Goal: Task Accomplishment & Management: Complete application form

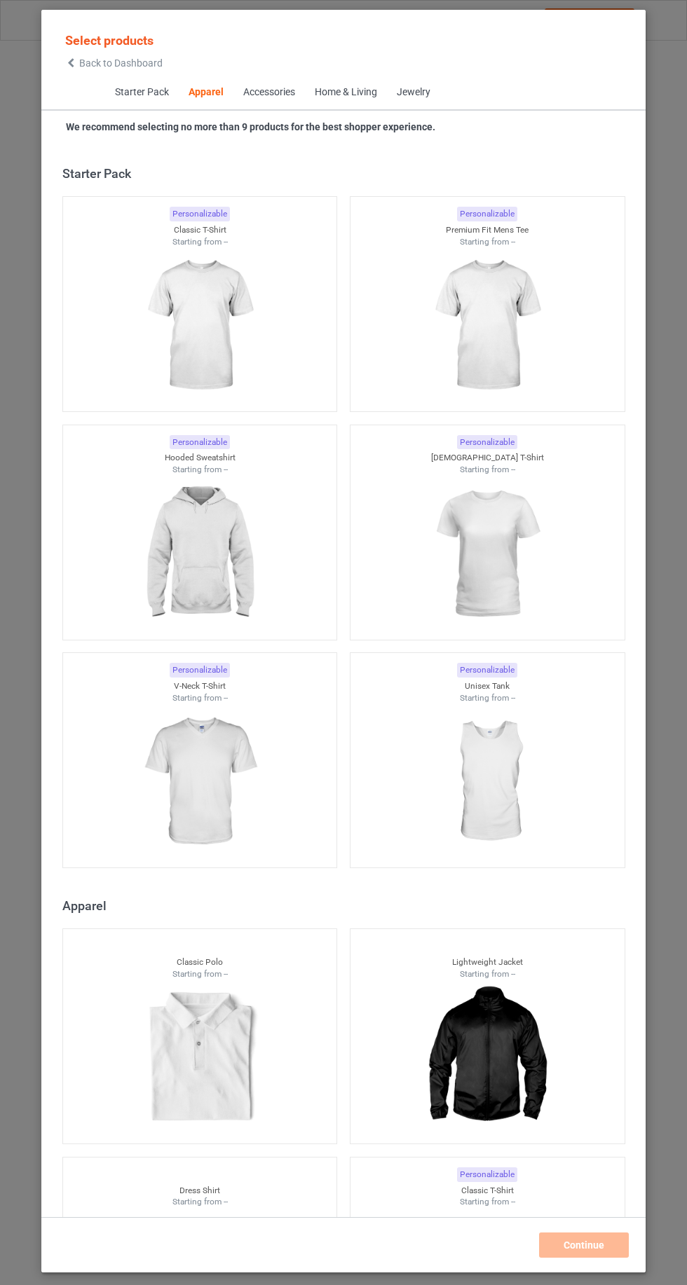
click at [71, 62] on icon at bounding box center [71, 63] width 12 height 10
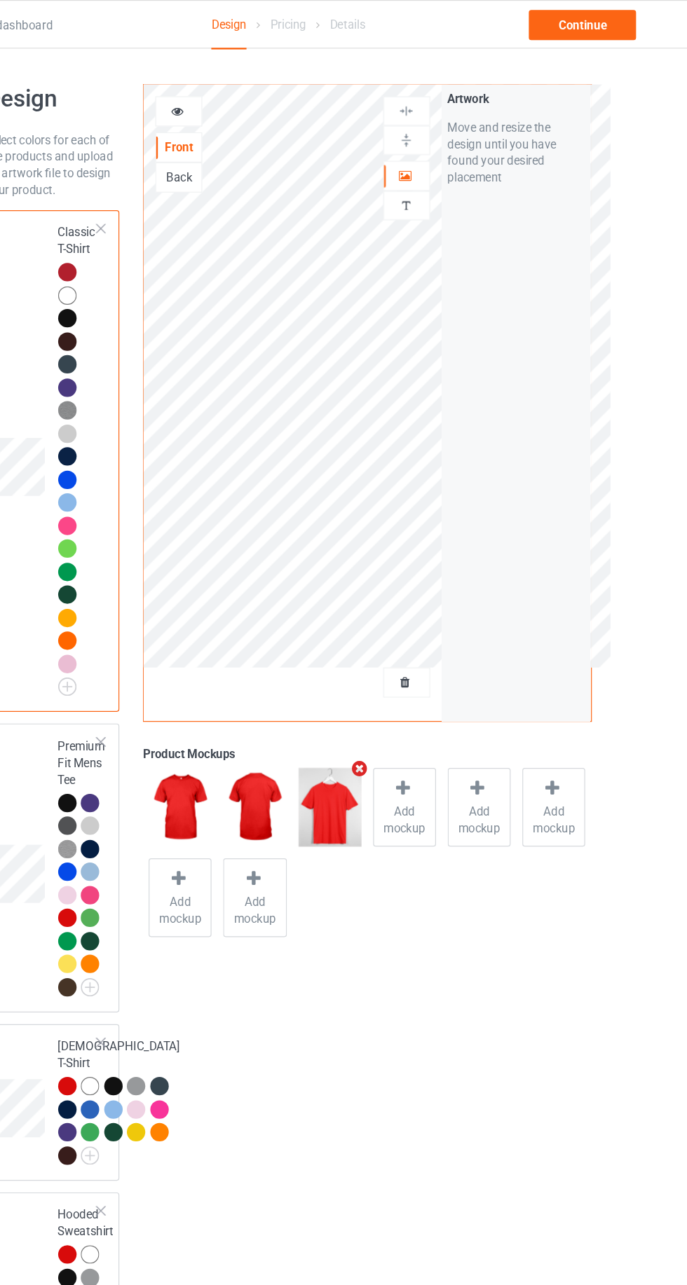
click at [453, 571] on div at bounding box center [442, 571] width 38 height 14
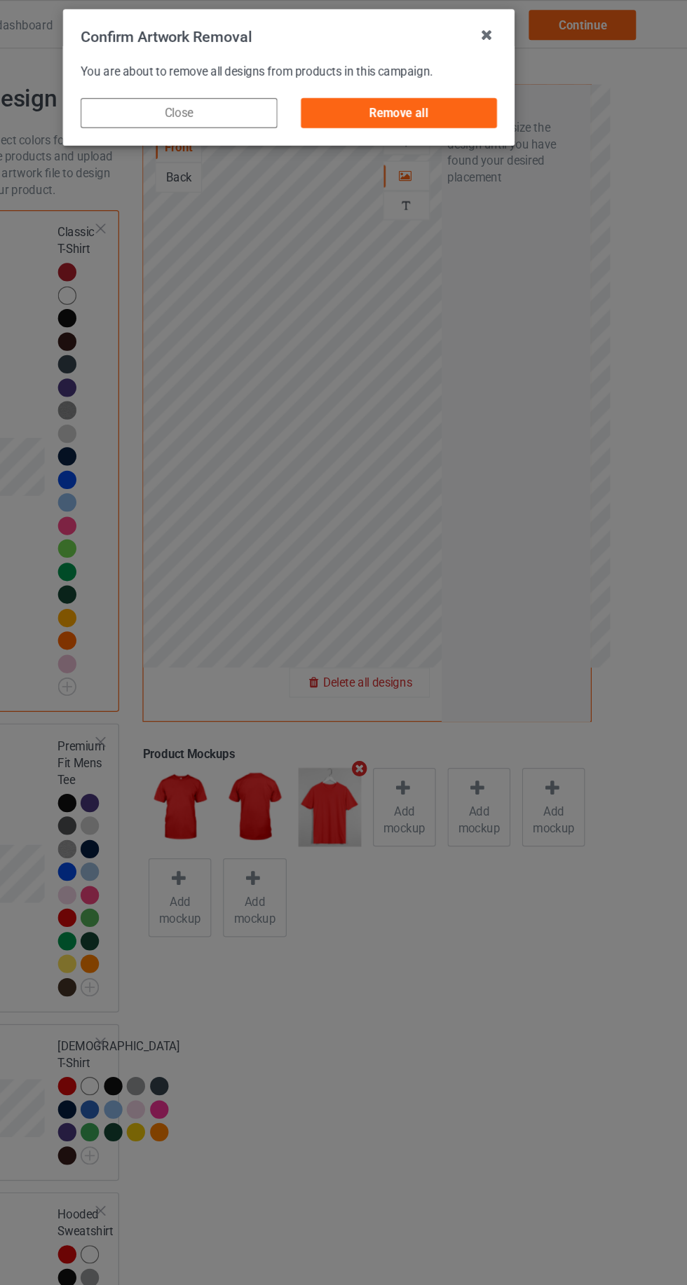
click at [415, 104] on div "Remove all" at bounding box center [435, 94] width 165 height 25
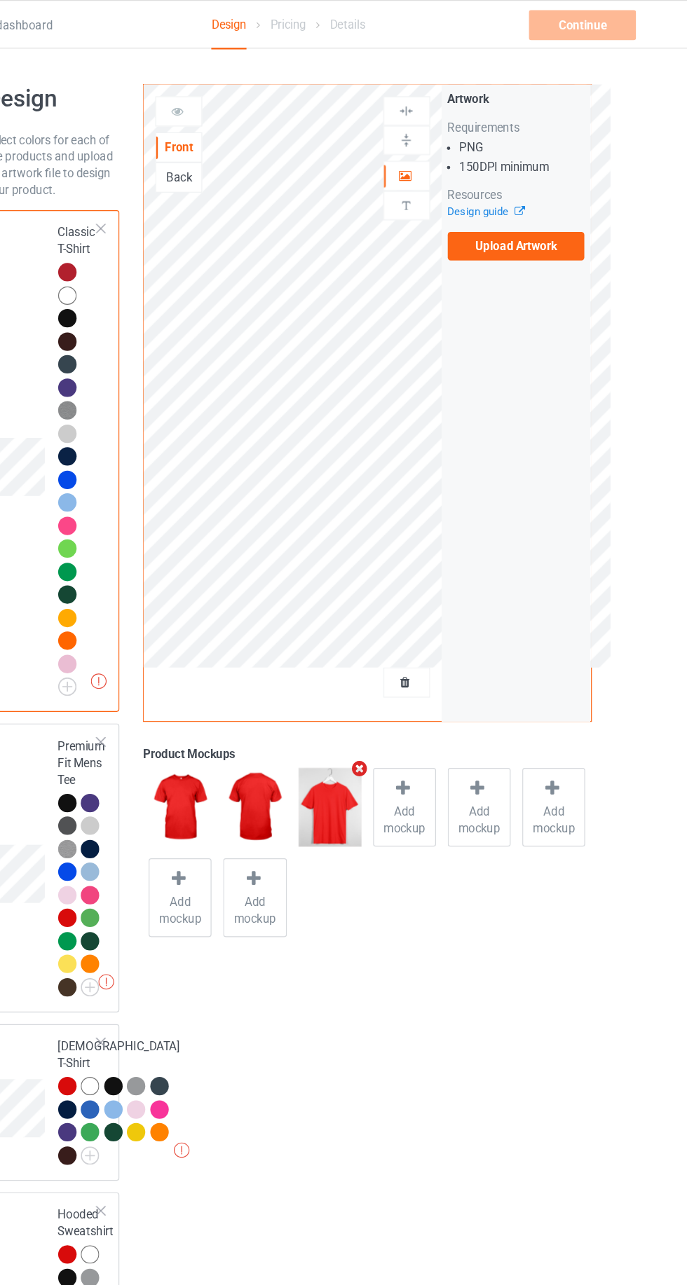
click at [514, 207] on label "Upload Artwork" at bounding box center [533, 206] width 115 height 24
click at [0, 0] on input "Upload Artwork" at bounding box center [0, 0] width 0 height 0
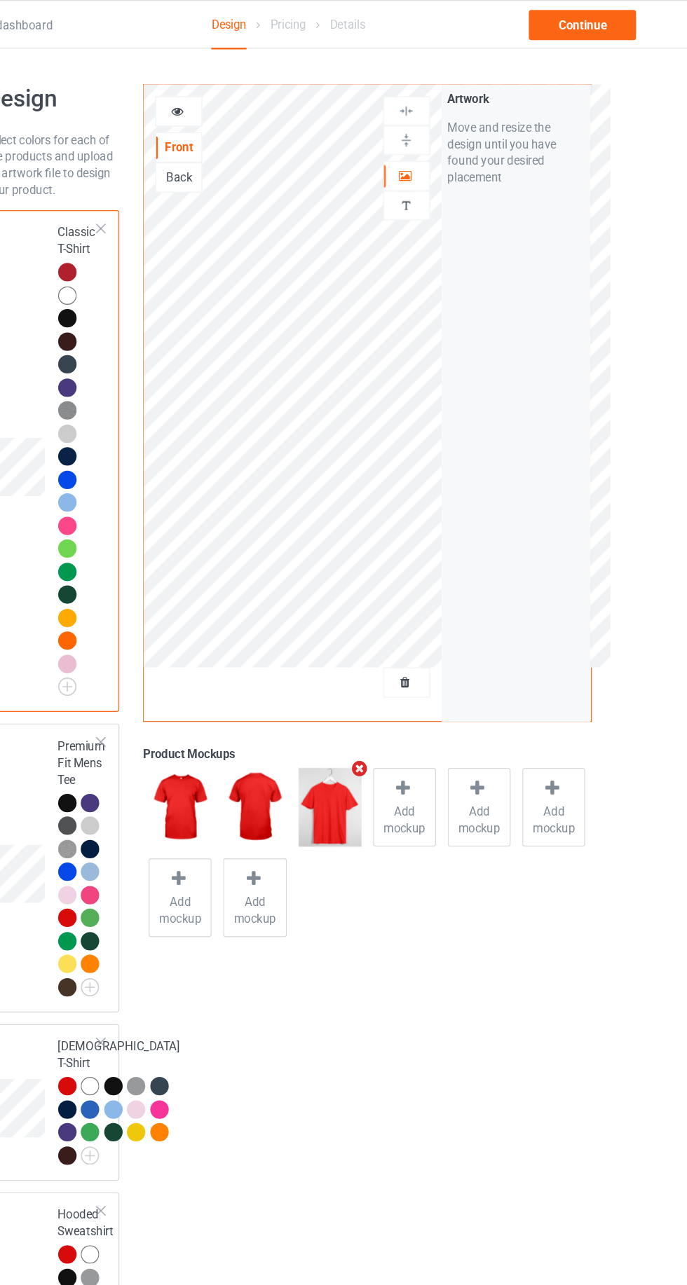
click at [259, 89] on div at bounding box center [252, 93] width 38 height 14
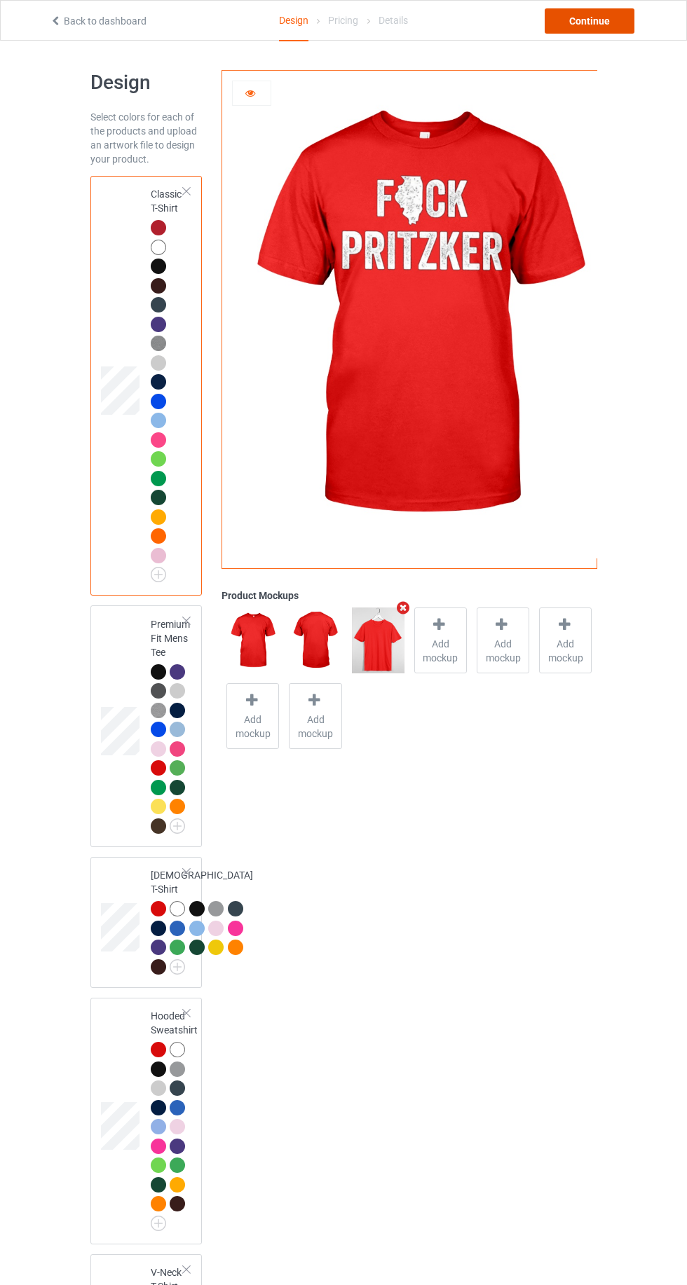
click at [583, 28] on div "Continue" at bounding box center [589, 20] width 90 height 25
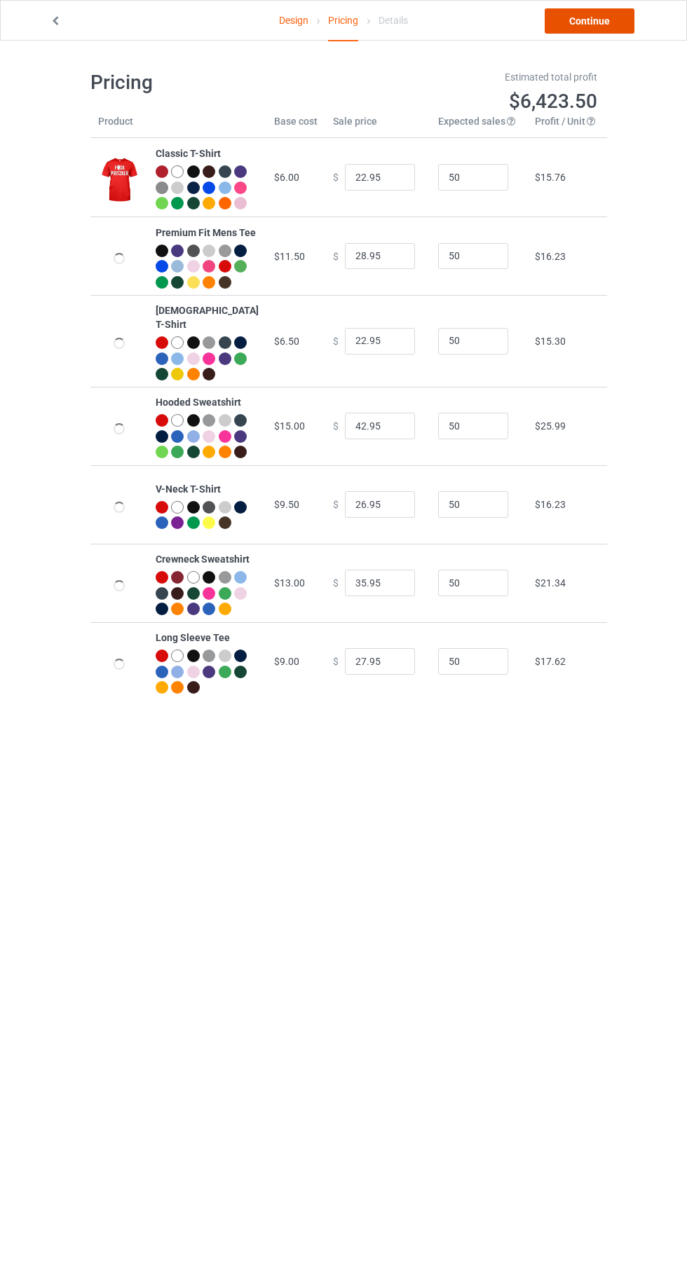
click at [588, 17] on link "Continue" at bounding box center [589, 20] width 90 height 25
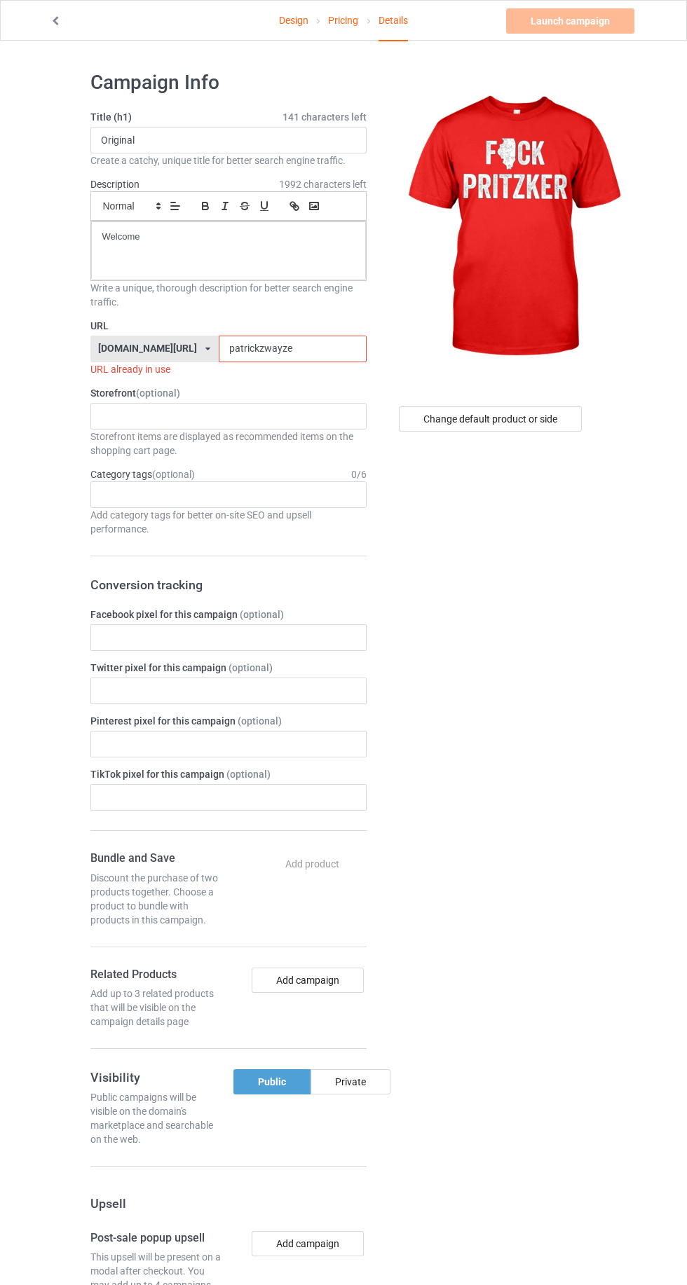
click at [289, 351] on input "patrickzwayze" at bounding box center [293, 349] width 148 height 27
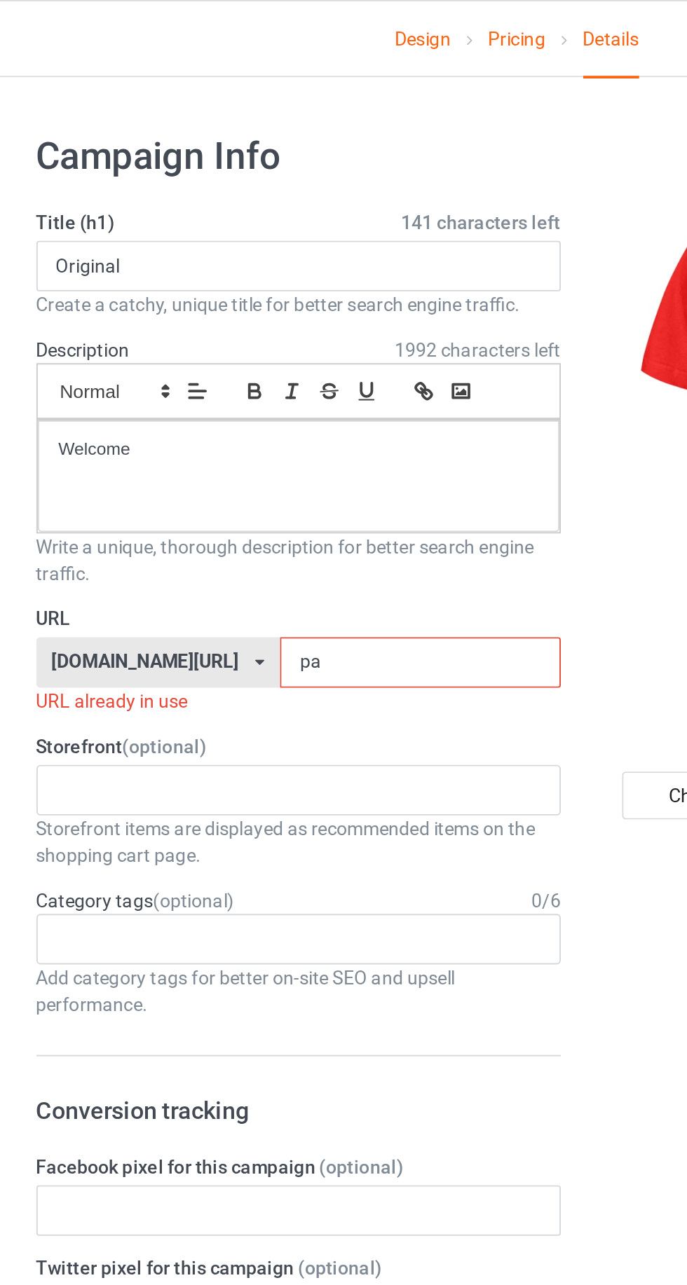
type input "pav"
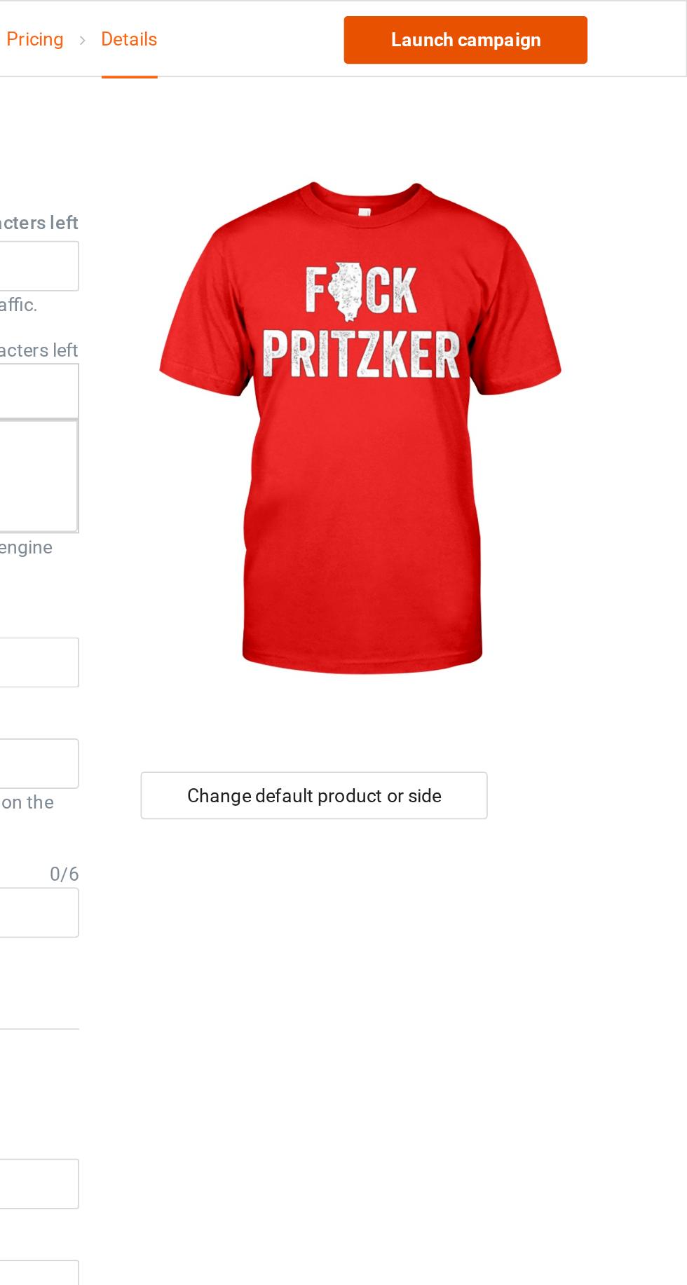
click at [546, 22] on link "Launch campaign" at bounding box center [570, 20] width 128 height 25
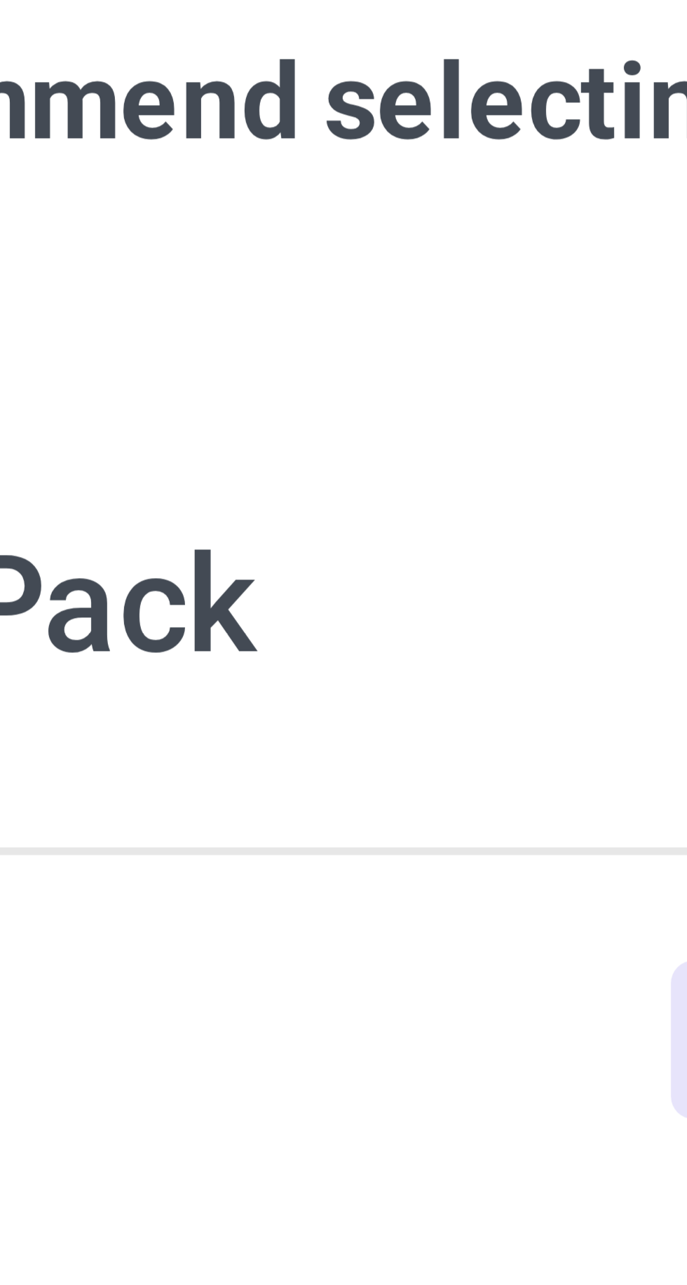
scroll to position [750, 0]
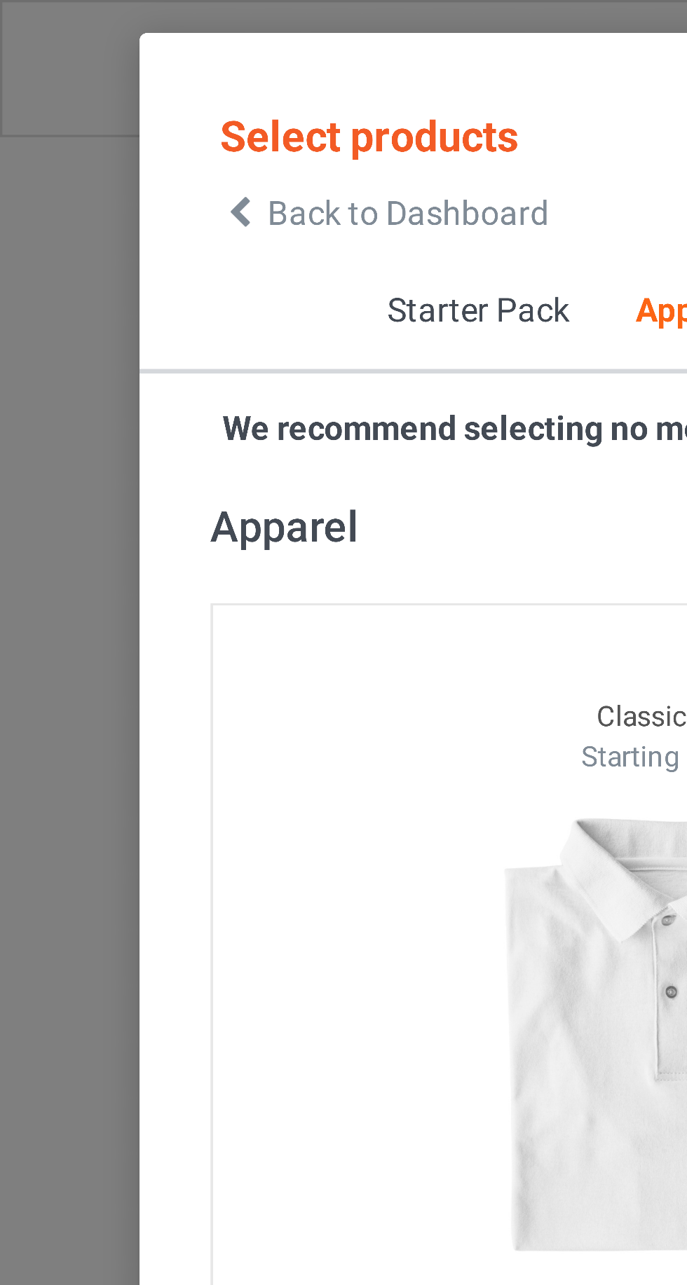
click at [73, 66] on icon at bounding box center [71, 63] width 12 height 10
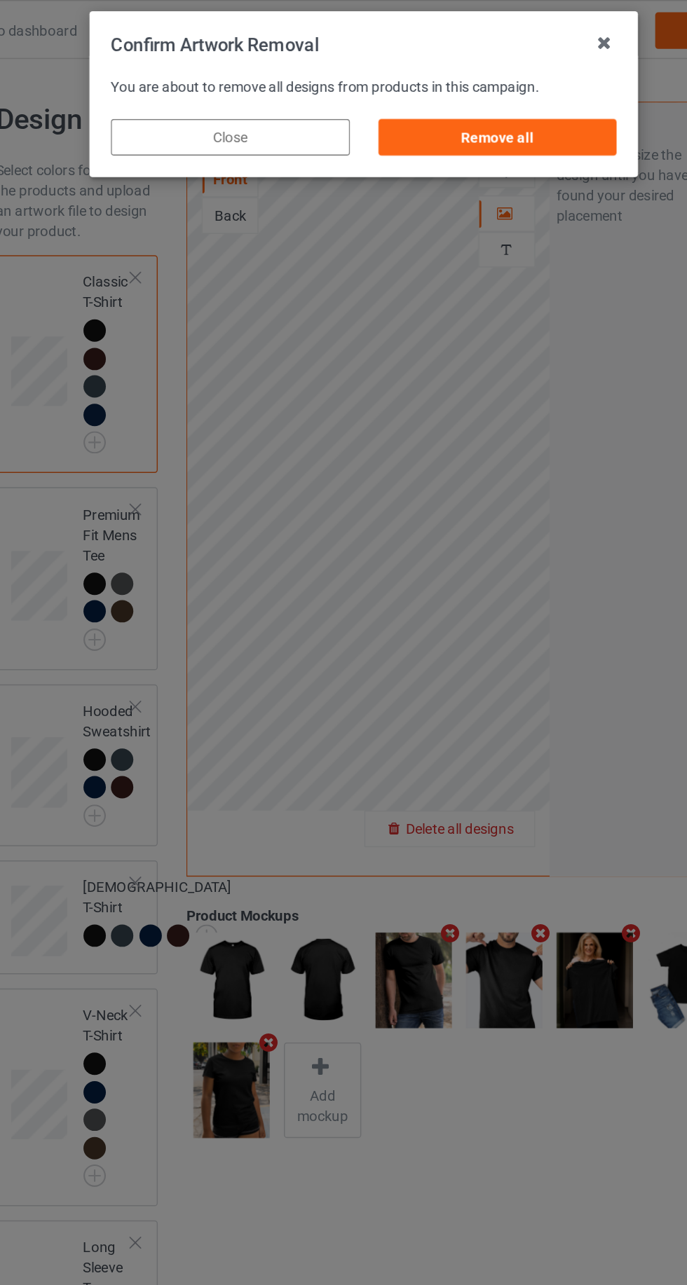
click at [470, 98] on div "Remove all" at bounding box center [435, 94] width 165 height 25
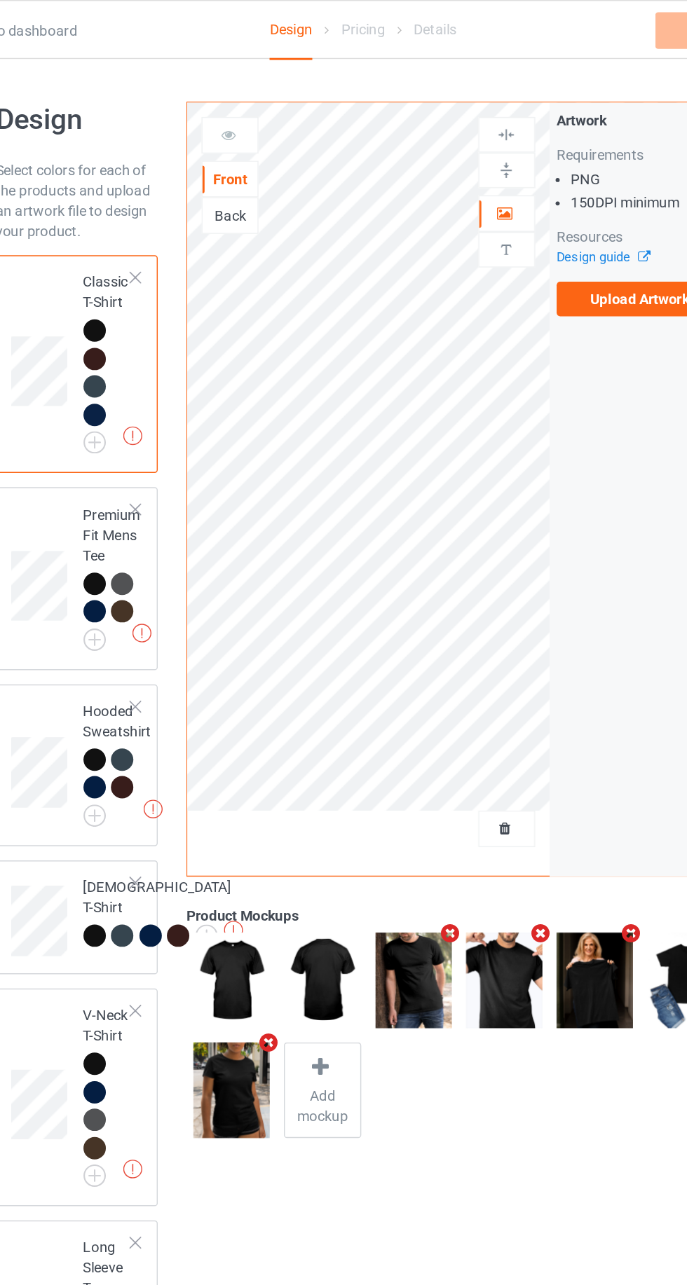
click at [525, 203] on label "Upload Artwork" at bounding box center [533, 206] width 115 height 24
click at [0, 0] on input "Upload Artwork" at bounding box center [0, 0] width 0 height 0
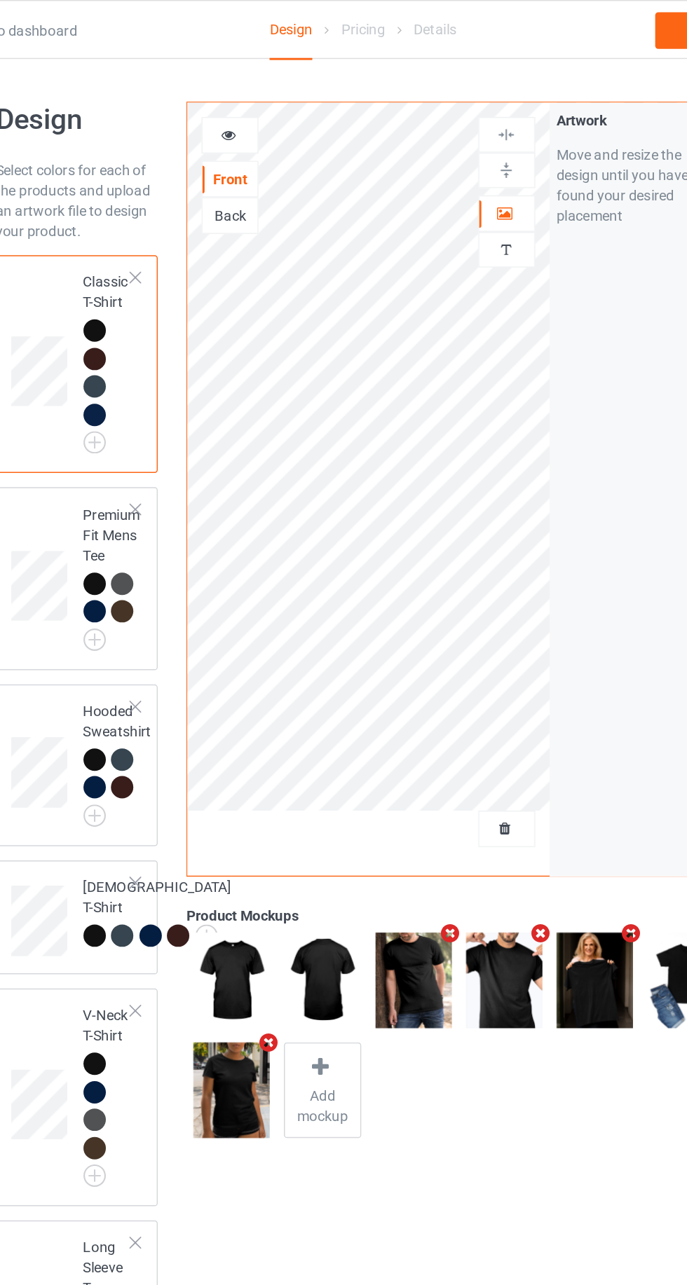
click at [249, 84] on div at bounding box center [251, 93] width 39 height 25
click at [250, 88] on icon at bounding box center [250, 91] width 12 height 10
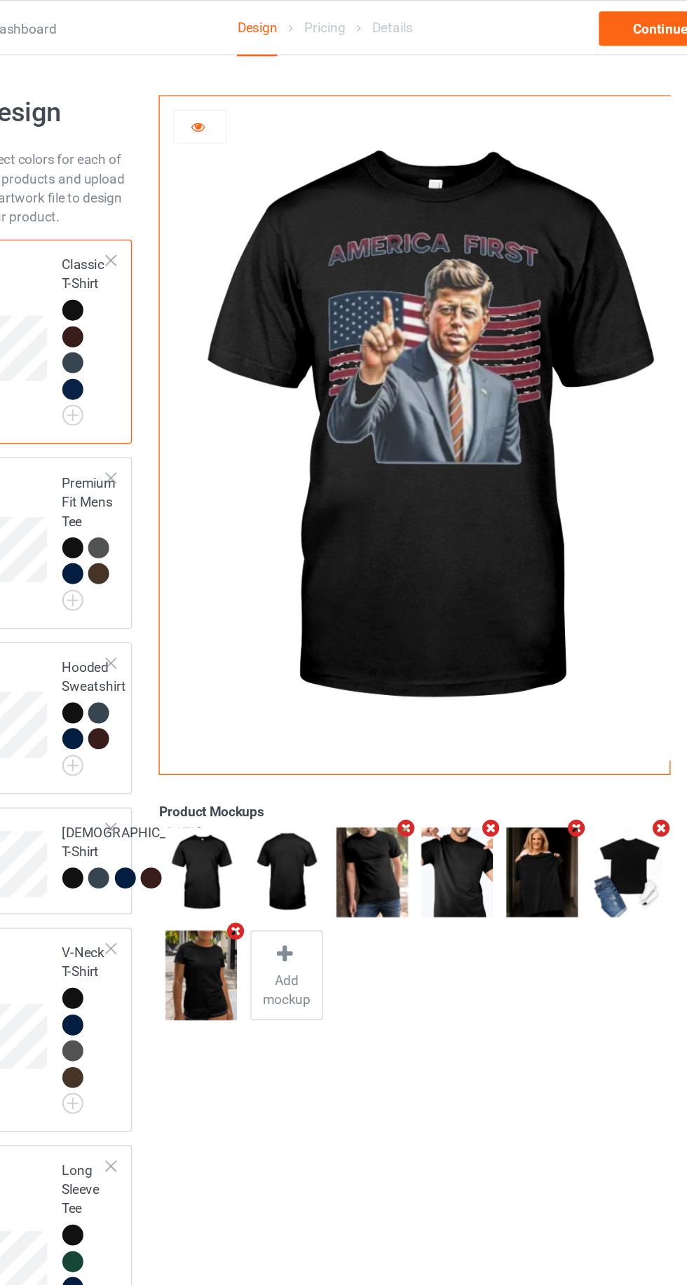
click at [0, 0] on img at bounding box center [0, 0] width 0 height 0
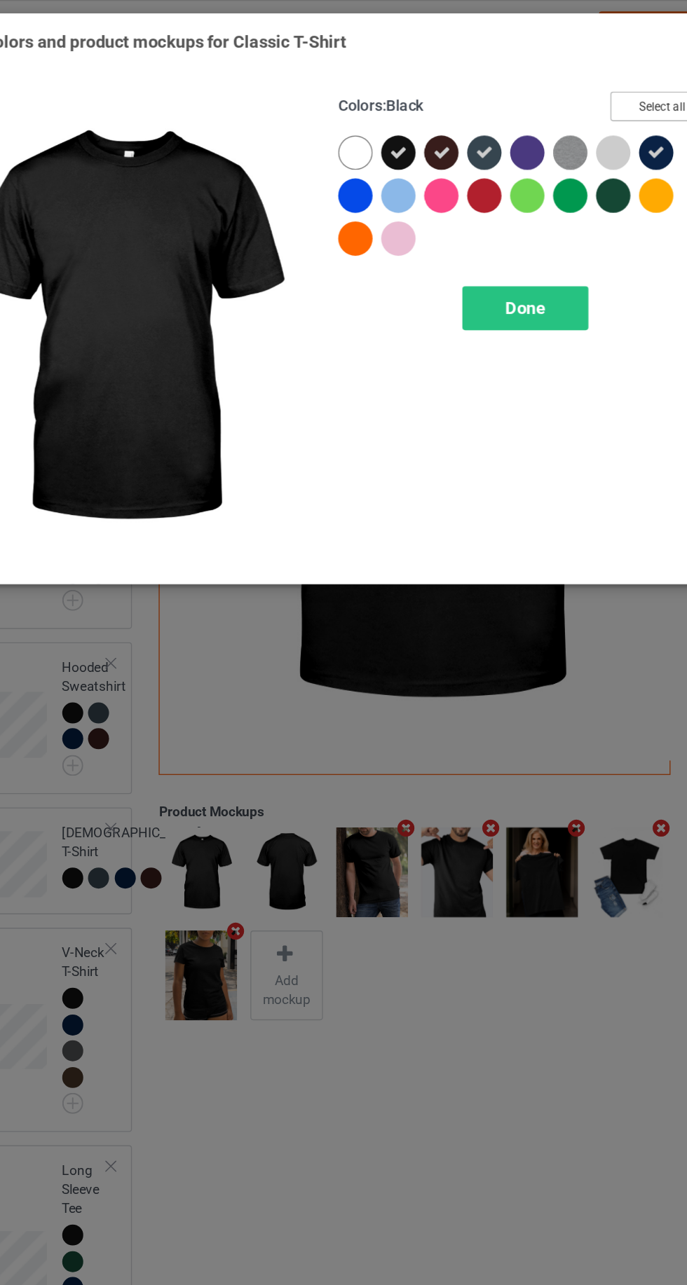
click at [591, 80] on button "Select all" at bounding box center [591, 78] width 76 height 22
click at [587, 78] on button "Reset to Default" at bounding box center [578, 78] width 102 height 22
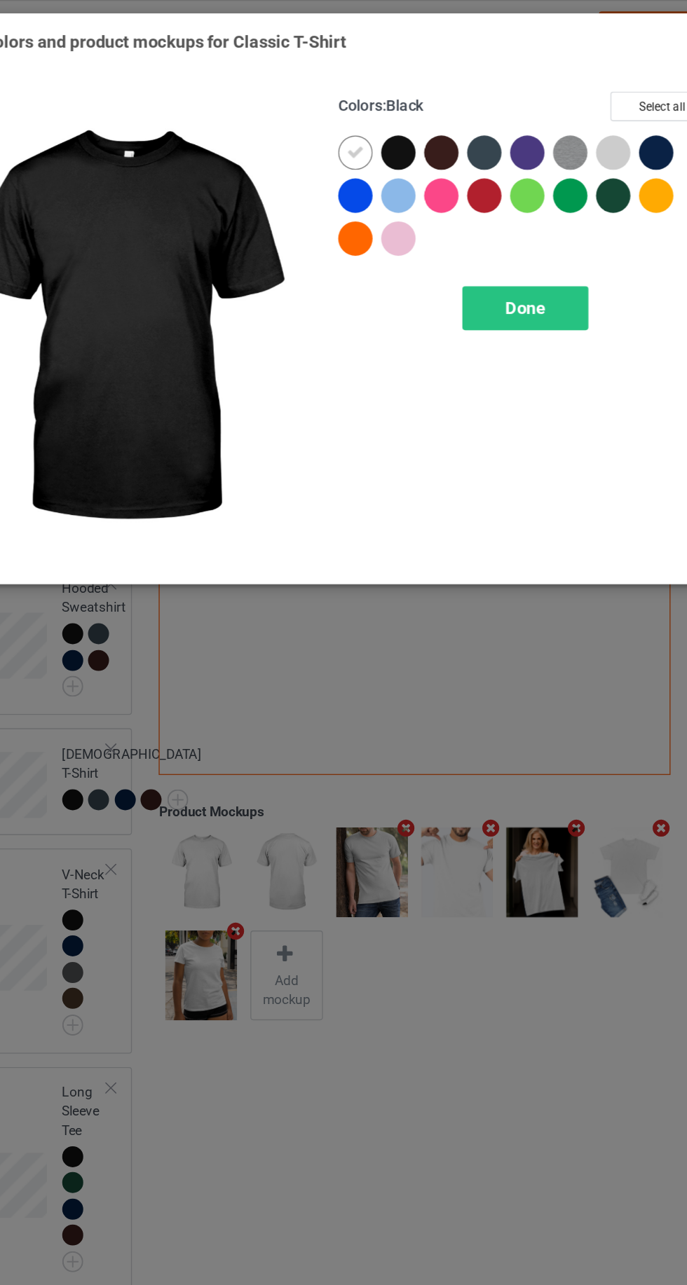
click at [398, 146] on div at bounding box center [397, 143] width 25 height 25
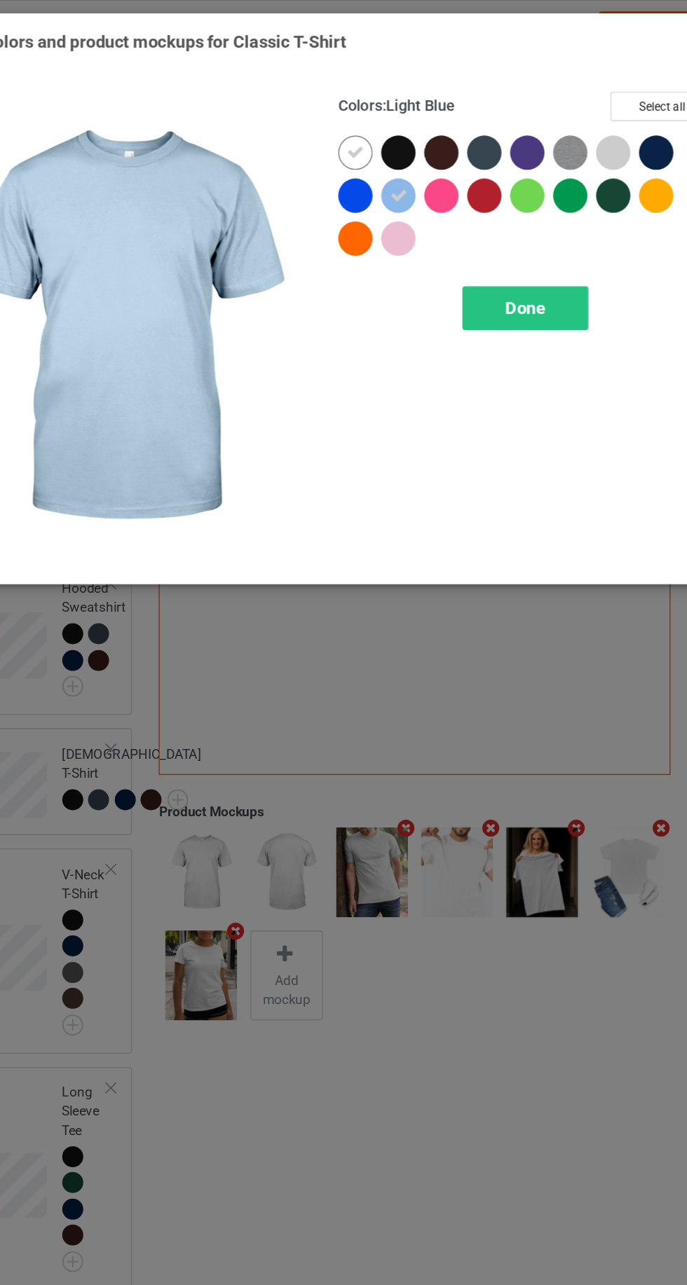
click at [357, 111] on div at bounding box center [365, 111] width 25 height 25
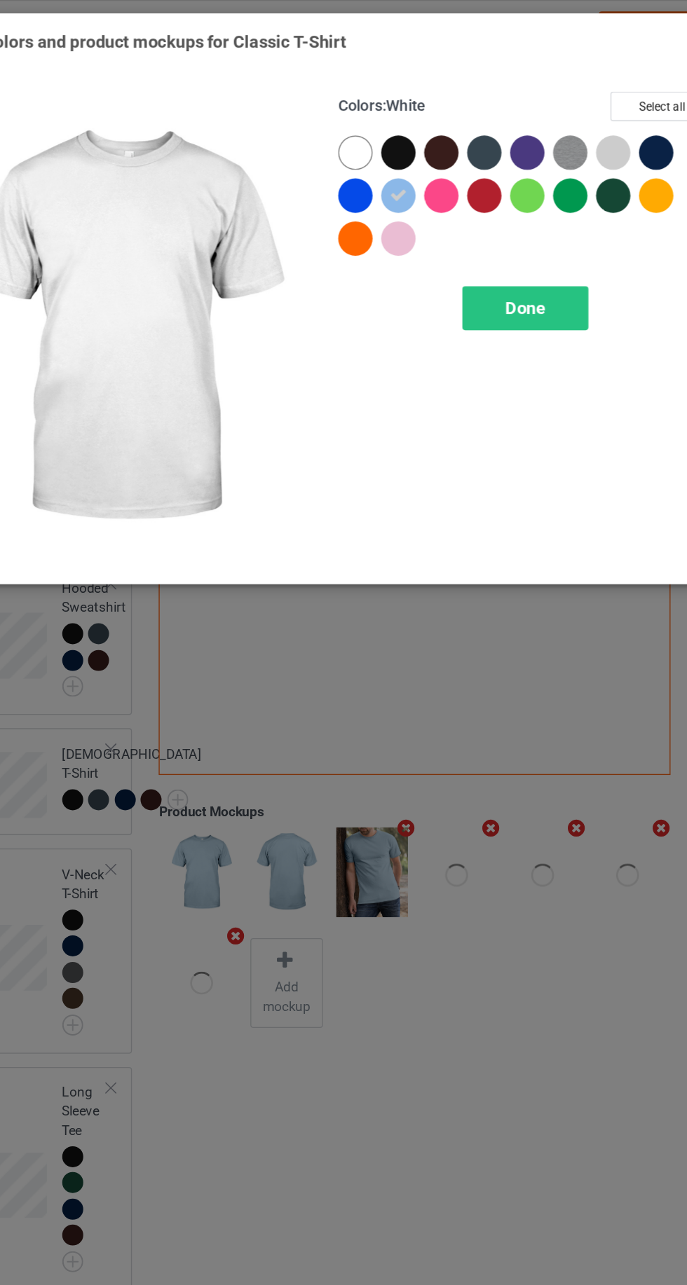
click at [554, 107] on div at bounding box center [554, 111] width 25 height 25
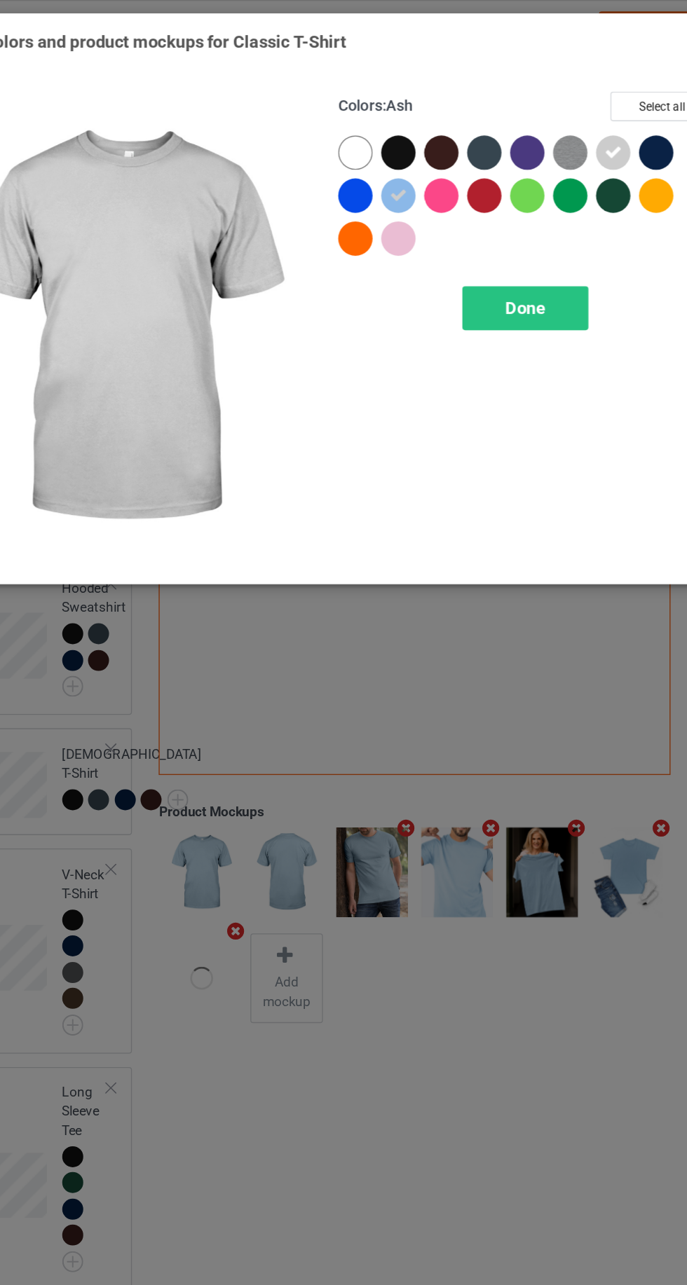
click at [518, 118] on img at bounding box center [523, 111] width 25 height 25
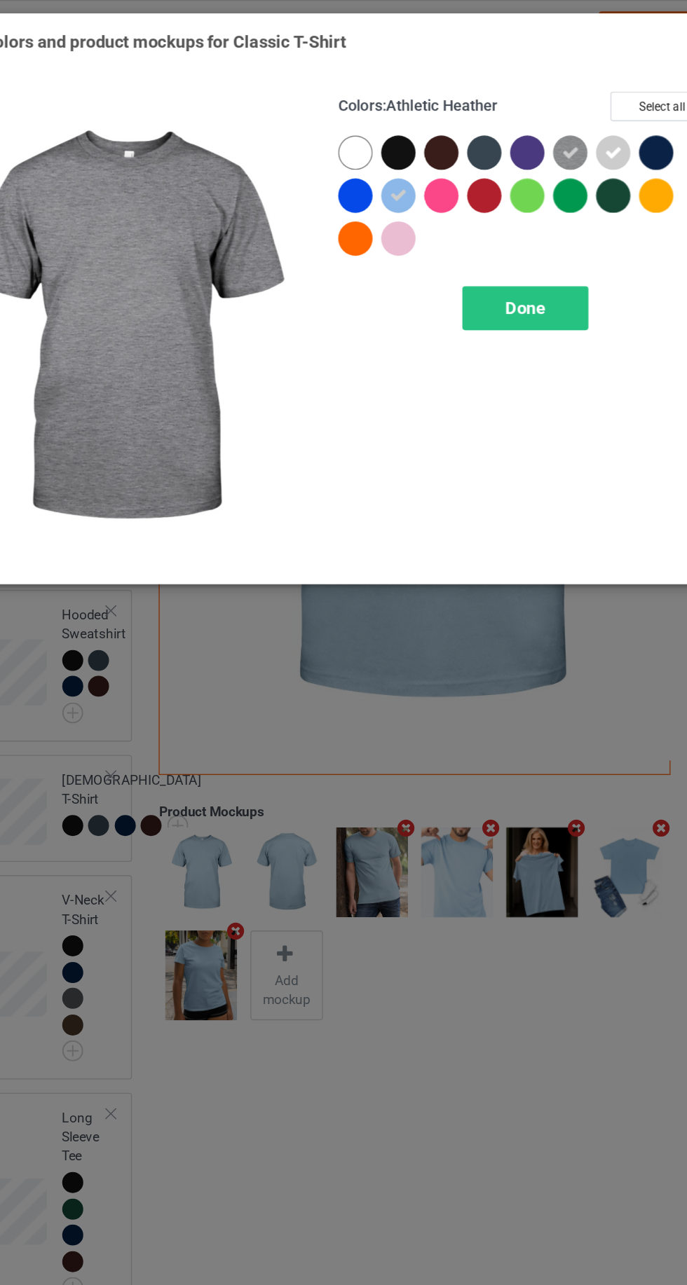
click at [401, 176] on div at bounding box center [397, 175] width 25 height 25
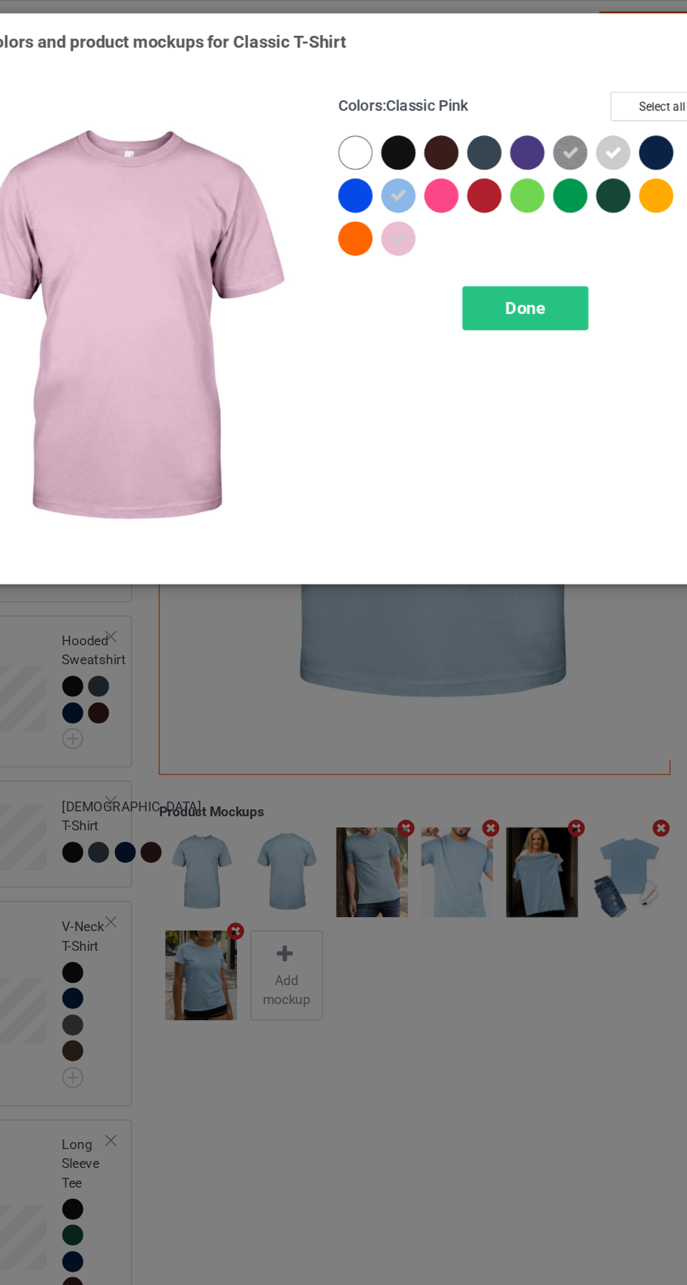
click at [357, 104] on div at bounding box center [365, 111] width 25 height 25
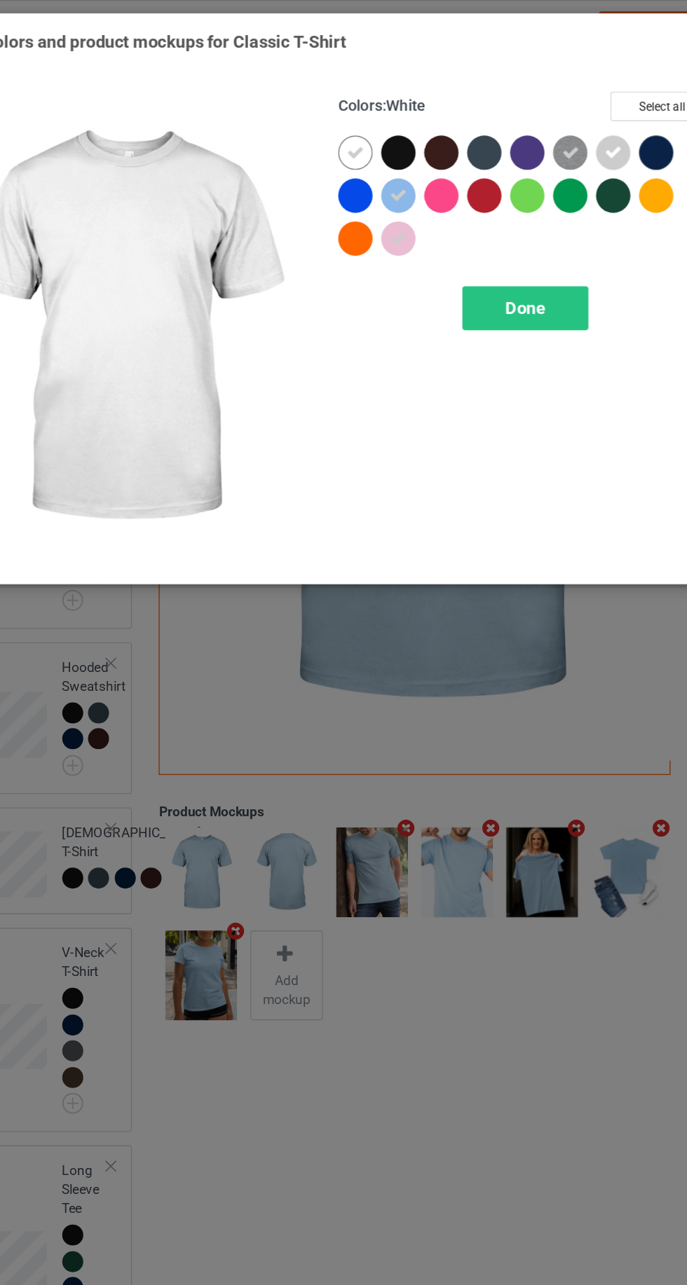
click at [494, 222] on span "Done" at bounding box center [490, 226] width 29 height 15
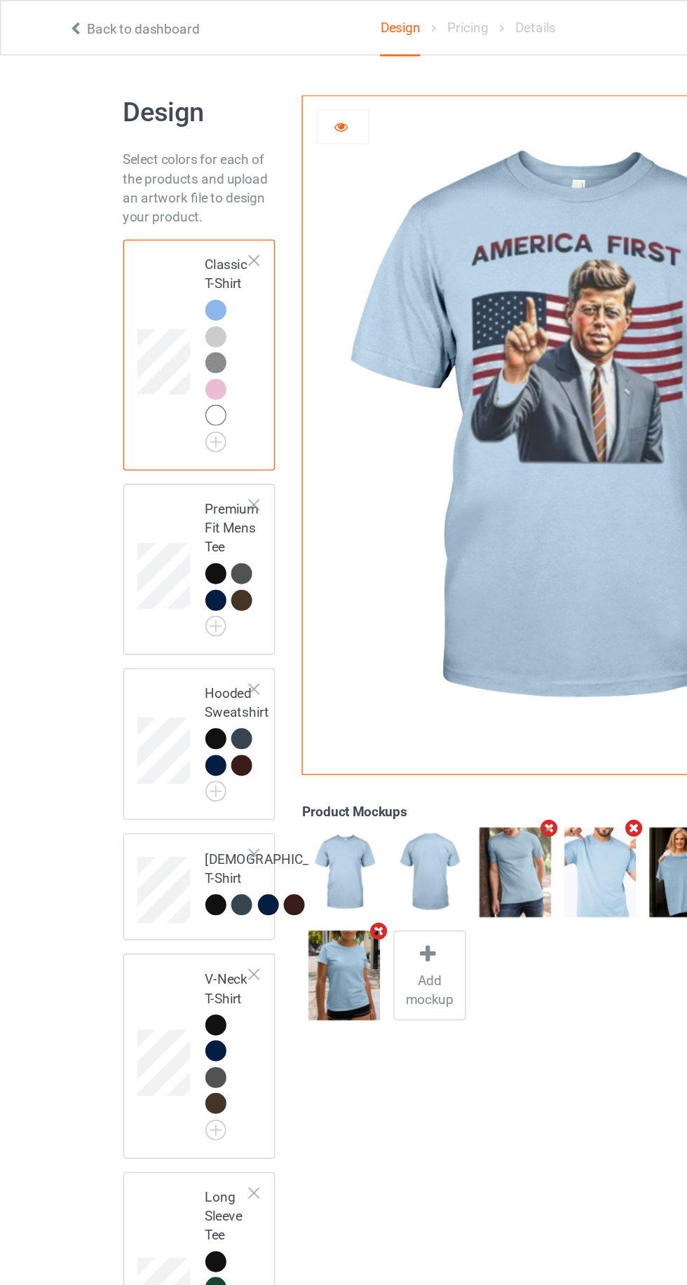
click at [0, 0] on img at bounding box center [0, 0] width 0 height 0
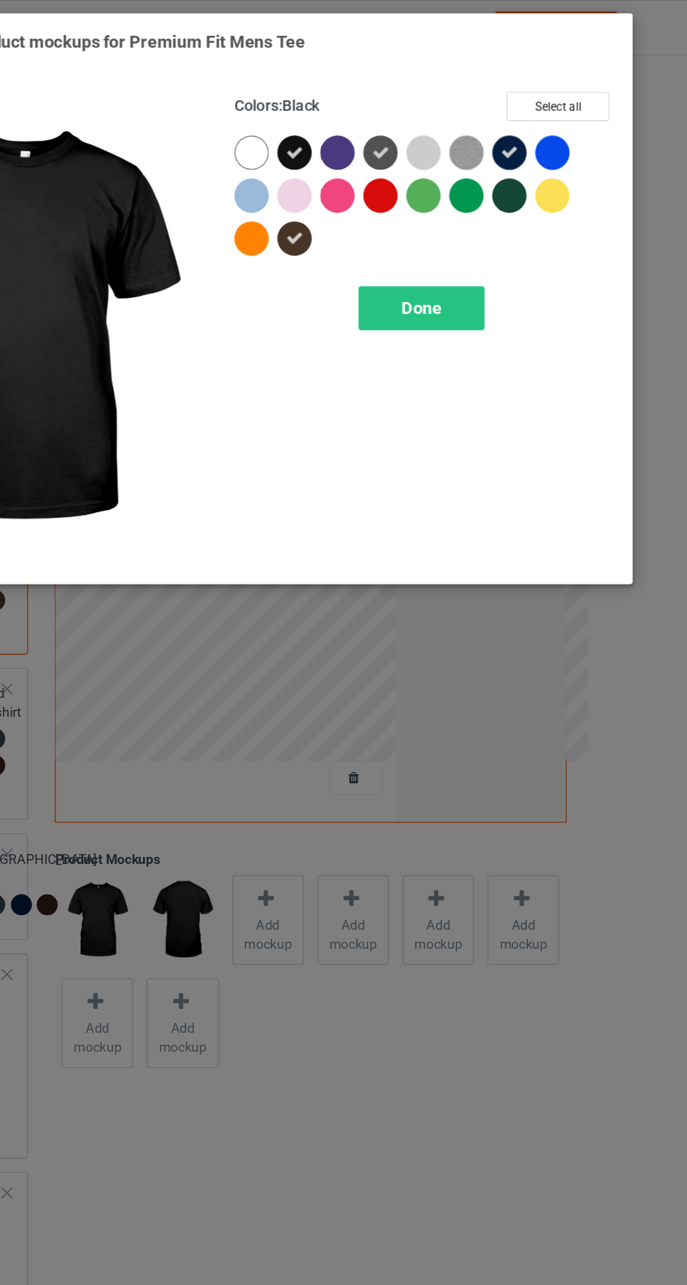
click at [365, 140] on div at bounding box center [365, 143] width 25 height 25
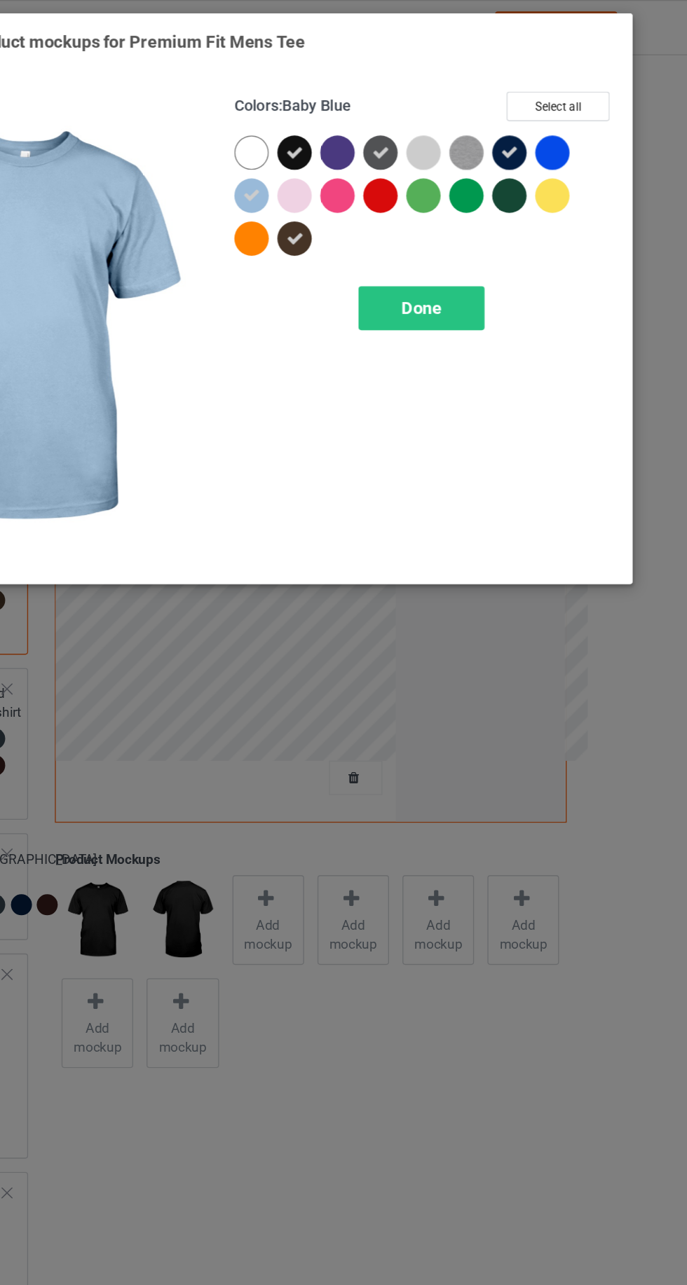
click at [595, 110] on div at bounding box center [586, 111] width 25 height 25
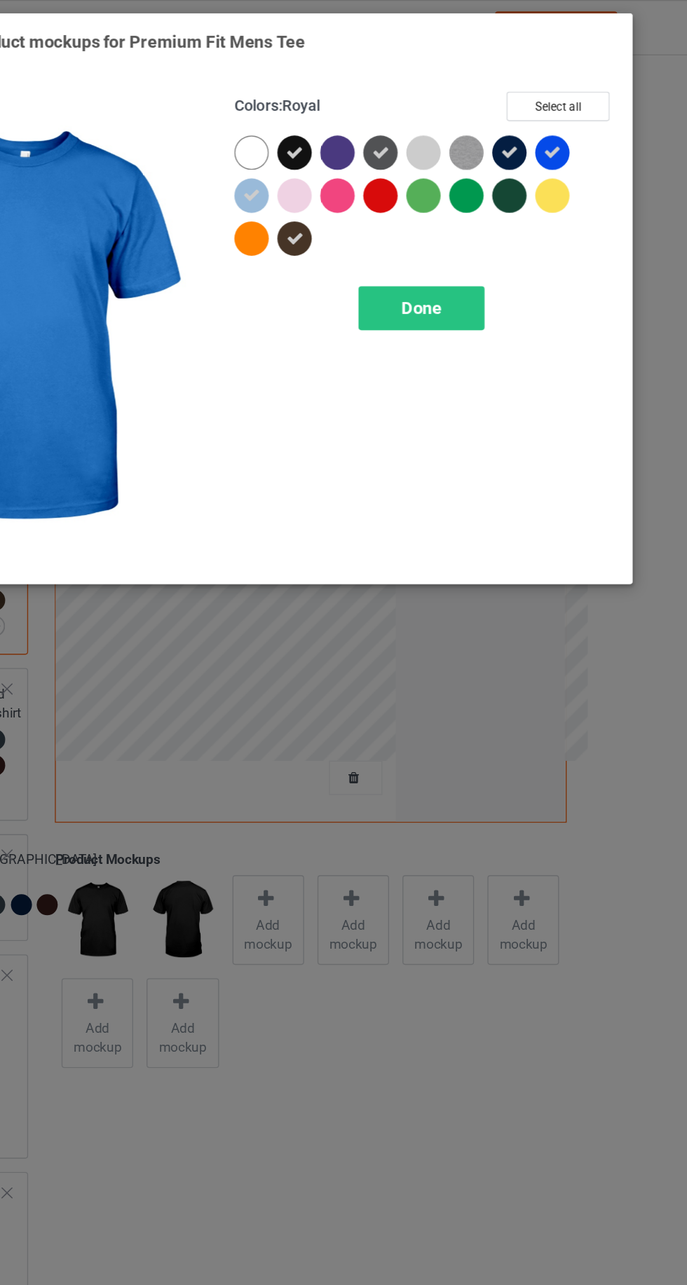
click at [520, 109] on img at bounding box center [523, 111] width 25 height 25
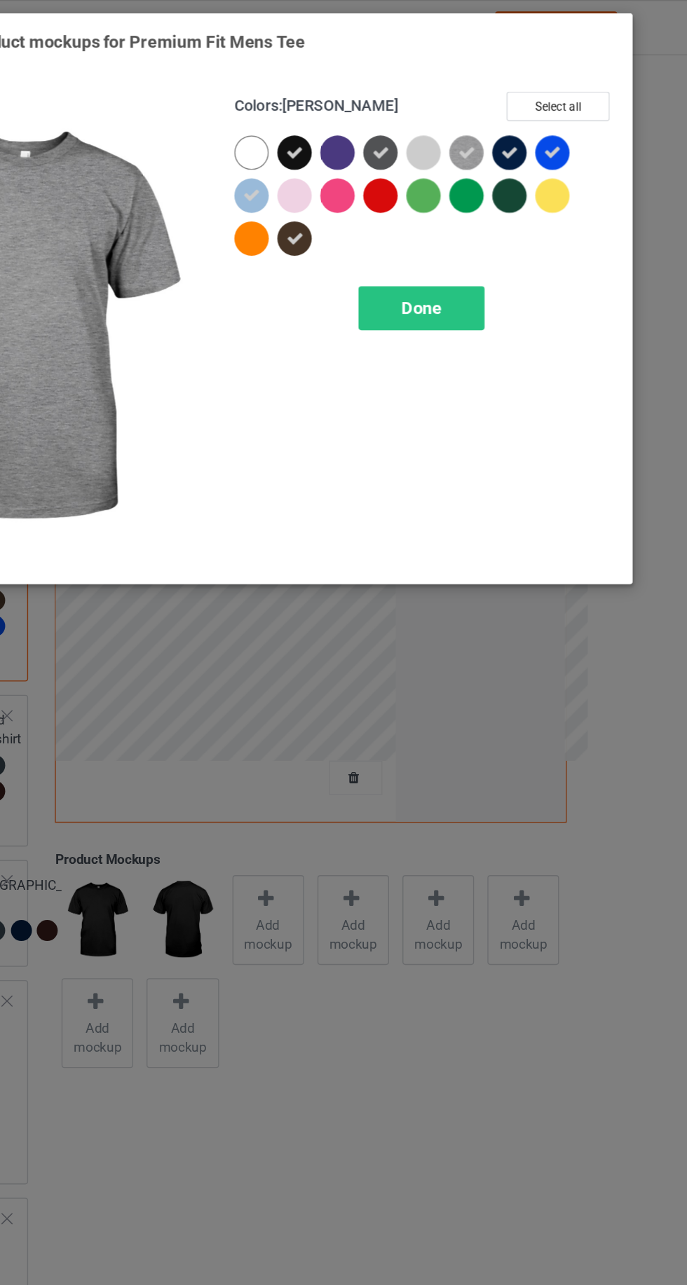
click at [488, 120] on div at bounding box center [491, 111] width 25 height 25
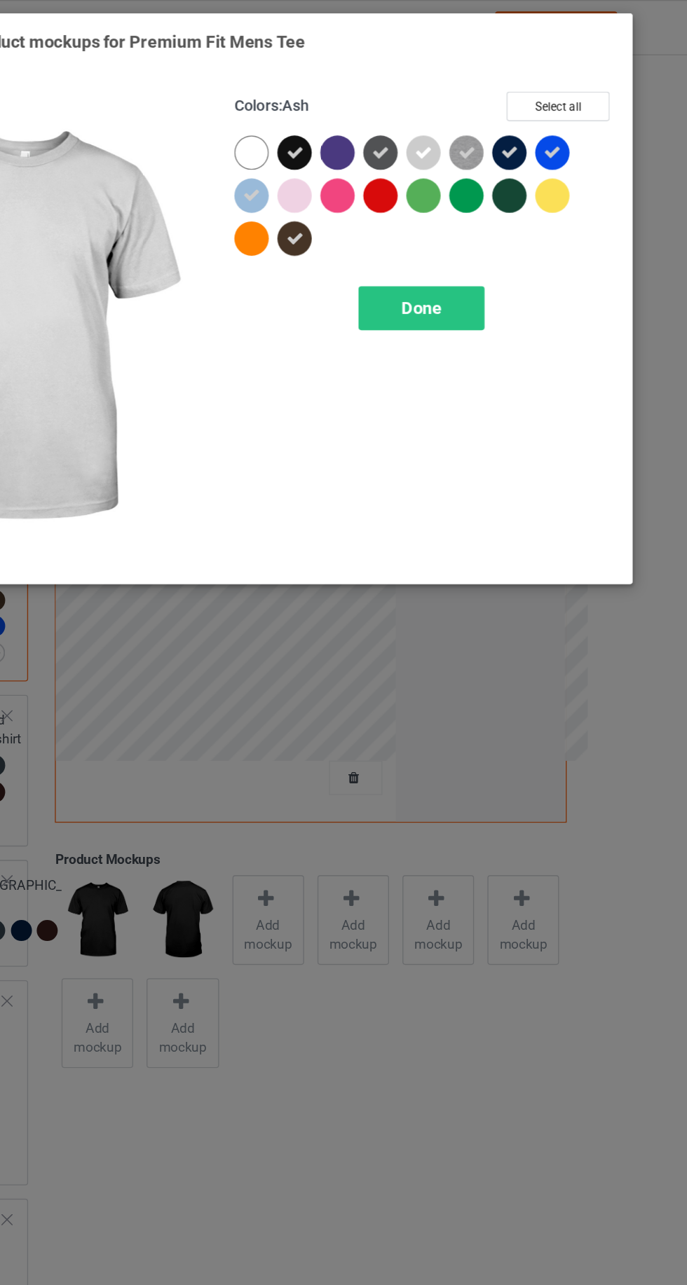
click at [428, 111] on div at bounding box center [428, 111] width 25 height 25
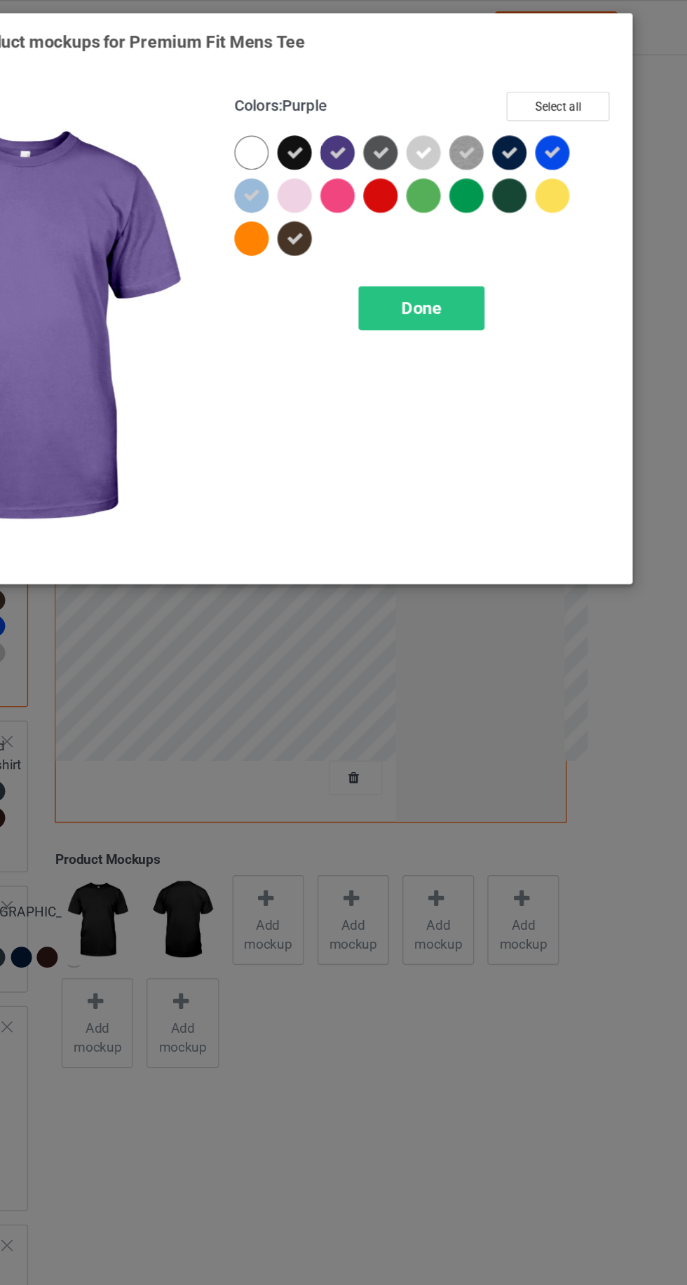
click at [399, 149] on div at bounding box center [397, 143] width 25 height 25
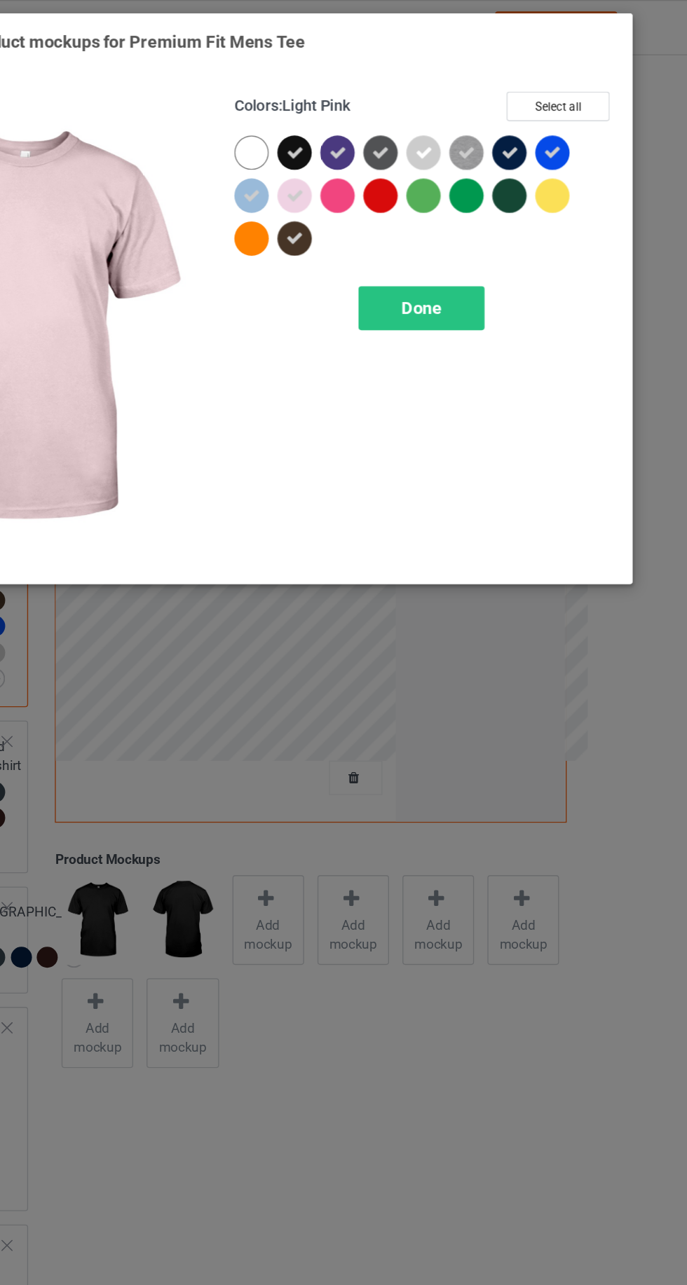
click at [364, 109] on div at bounding box center [365, 111] width 25 height 25
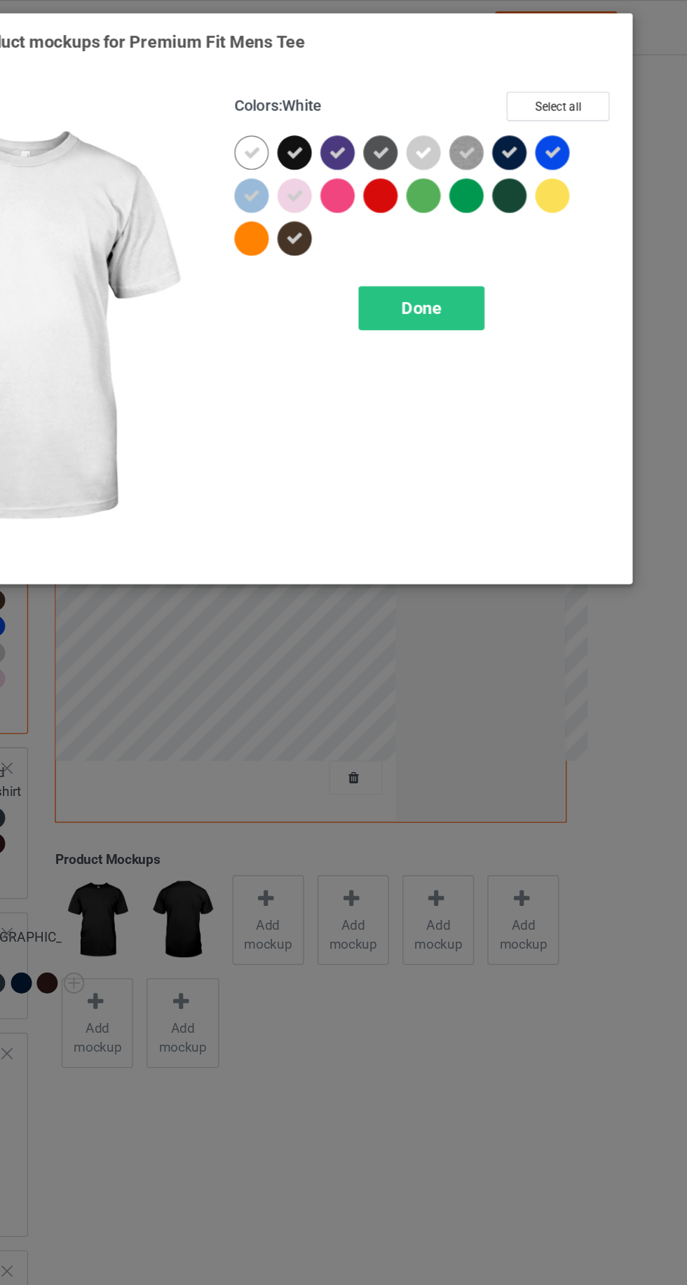
click at [507, 212] on div "Done" at bounding box center [490, 226] width 92 height 32
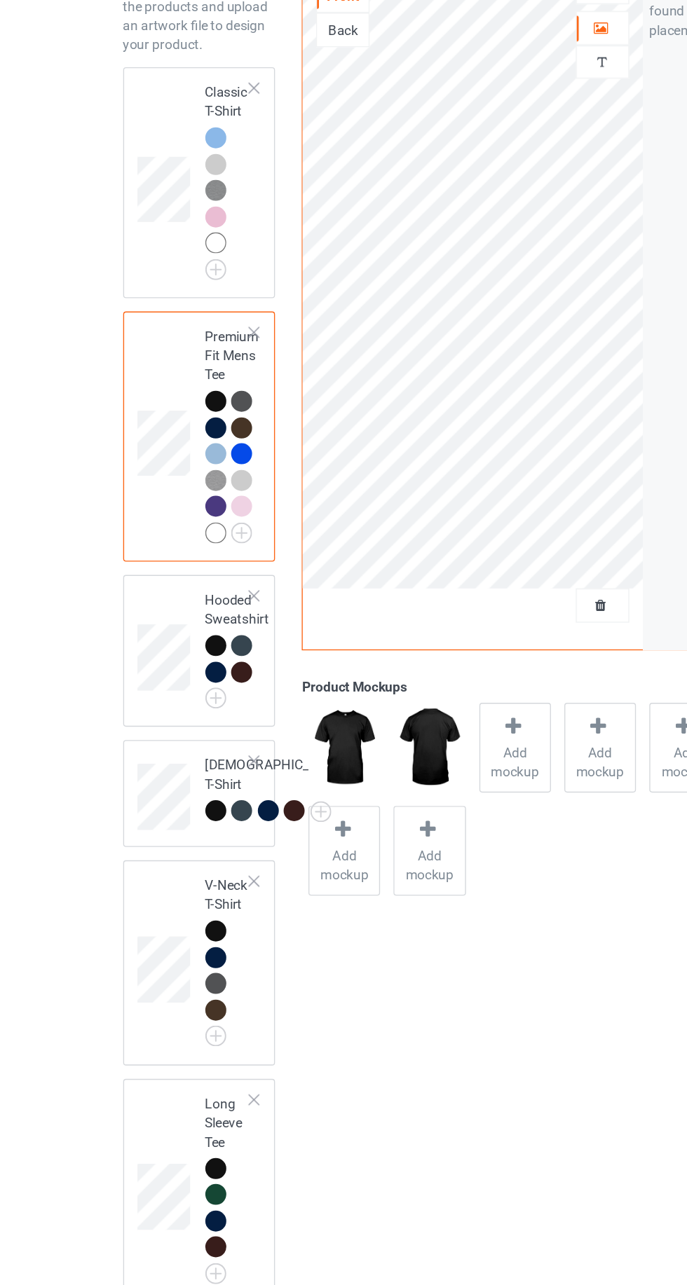
click at [0, 0] on img at bounding box center [0, 0] width 0 height 0
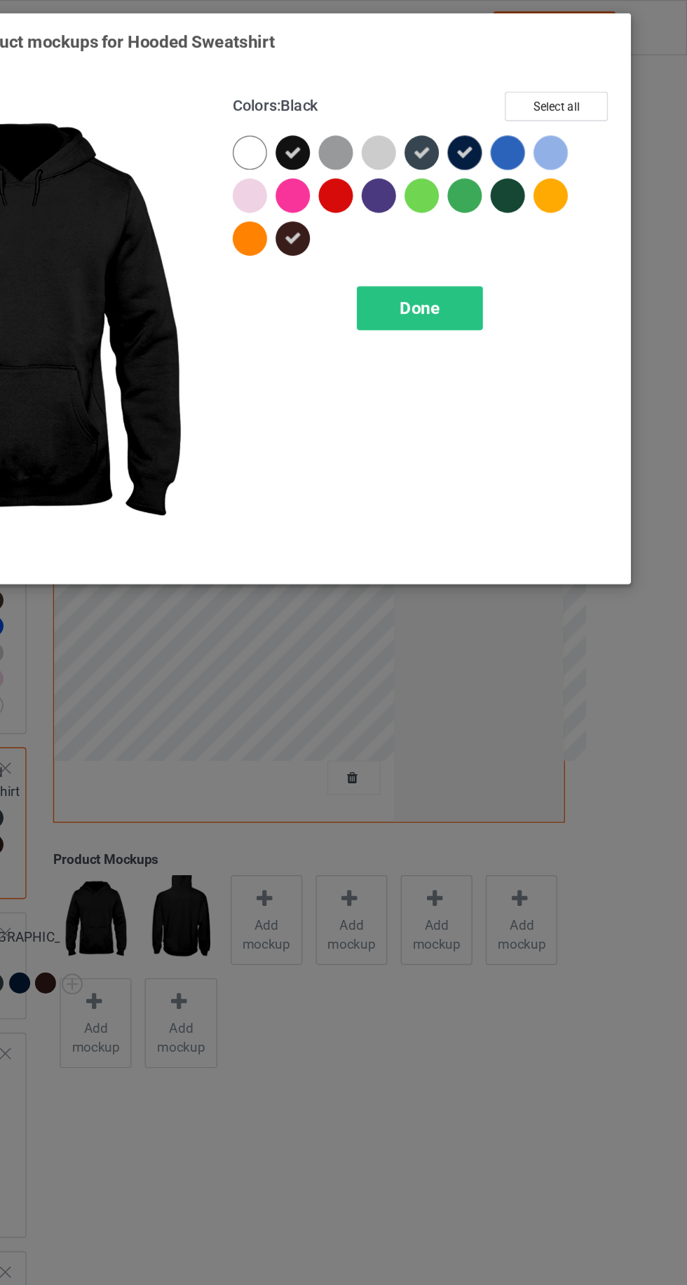
click at [586, 107] on div at bounding box center [586, 111] width 25 height 25
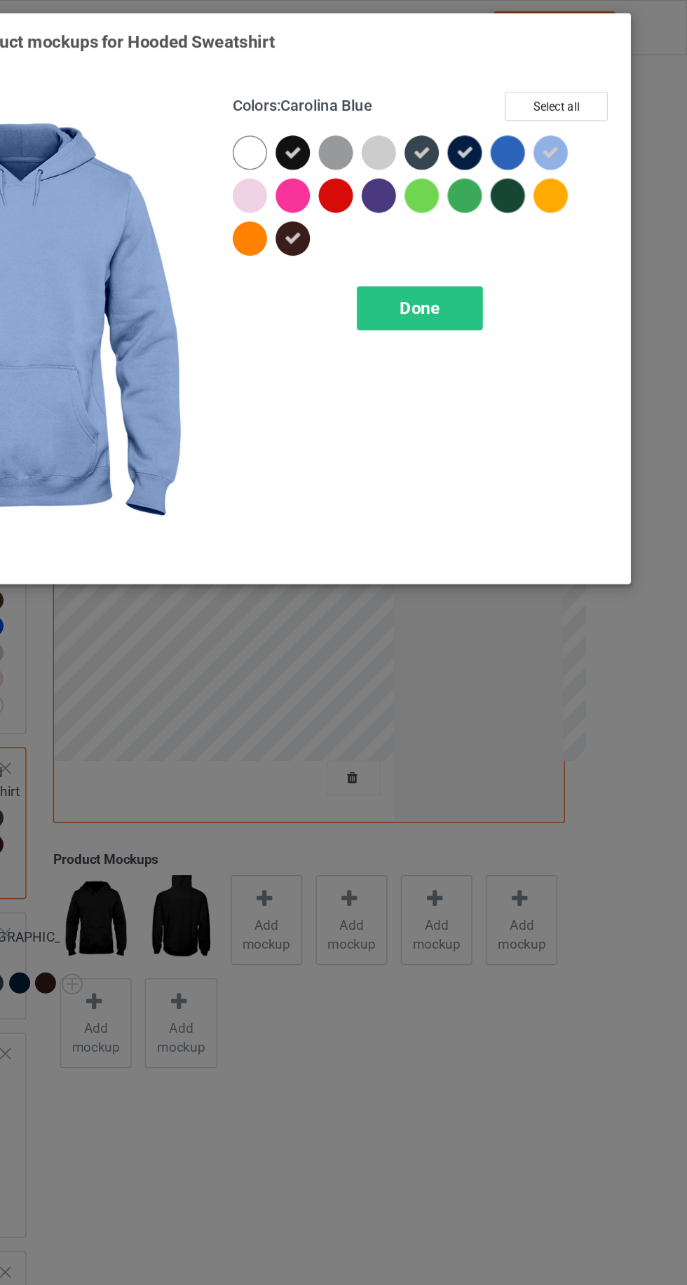
click at [551, 104] on div at bounding box center [554, 111] width 25 height 25
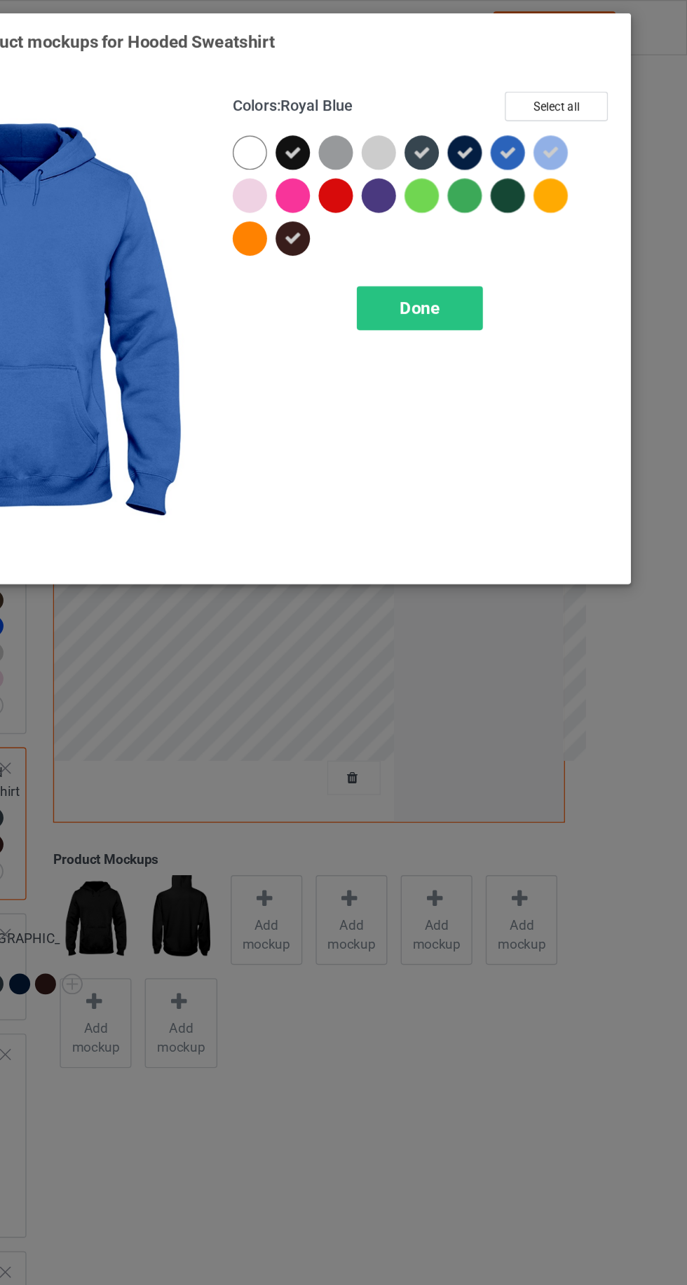
click at [461, 108] on div at bounding box center [460, 111] width 25 height 25
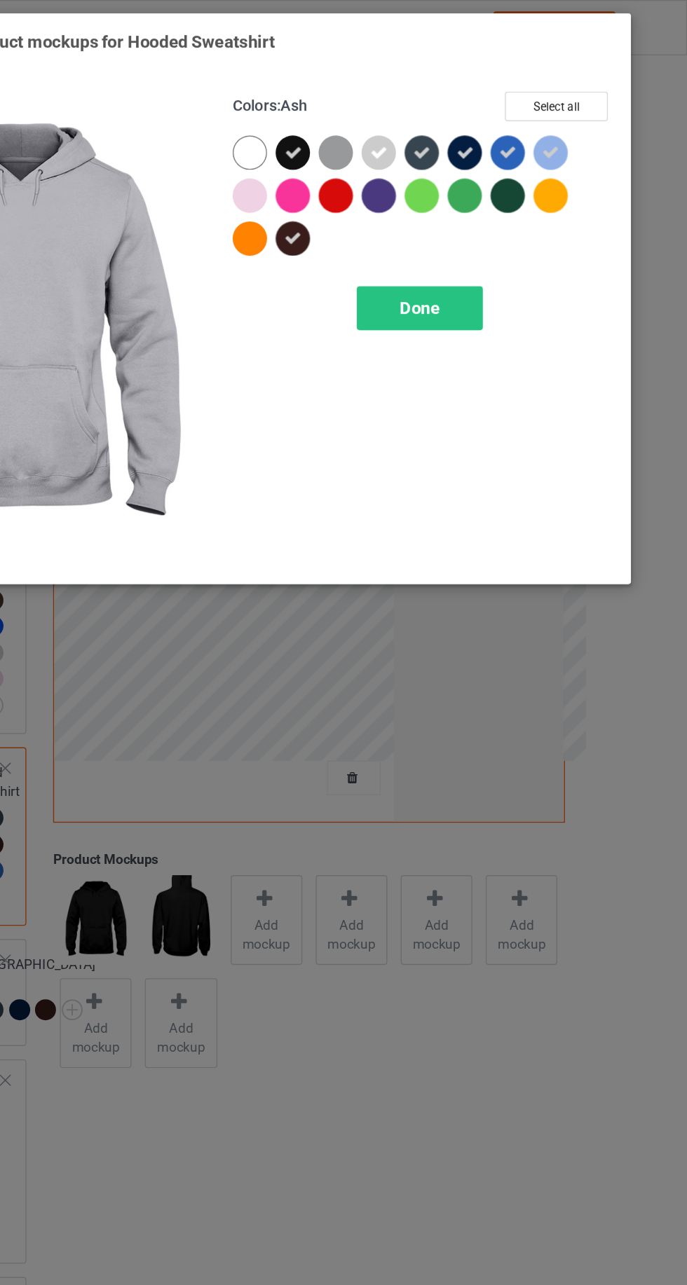
click at [424, 113] on div at bounding box center [428, 111] width 25 height 25
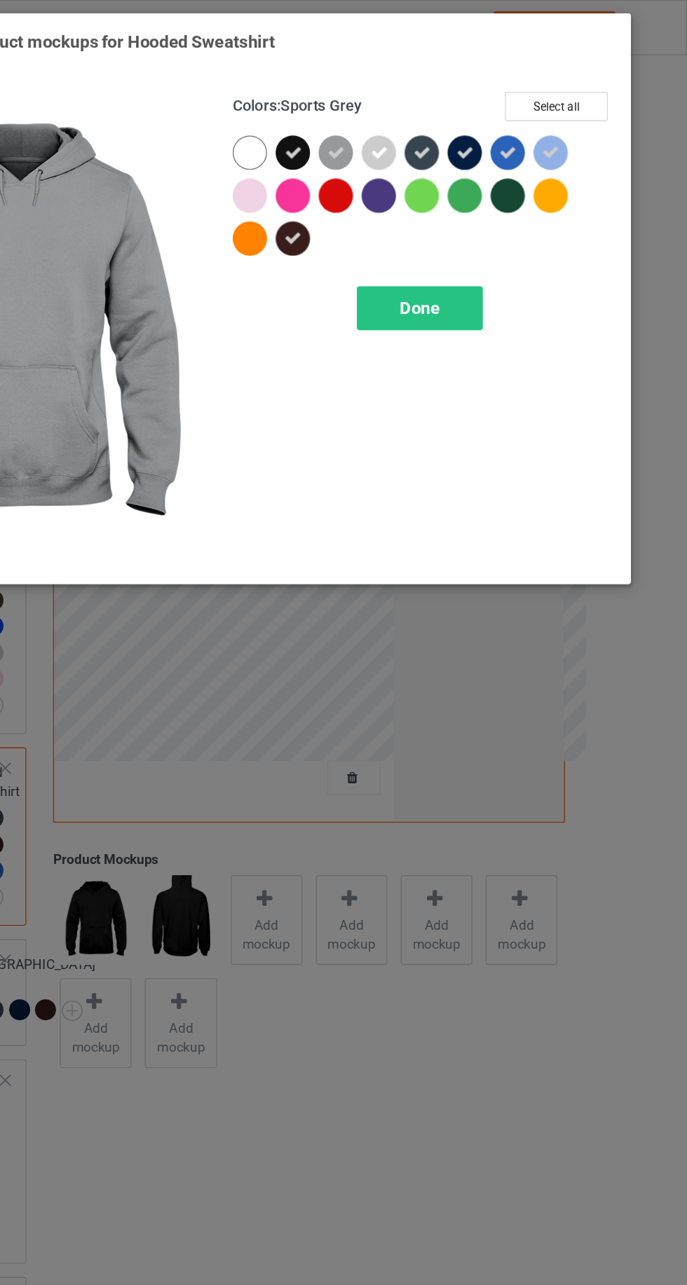
click at [483, 212] on div "Done" at bounding box center [490, 226] width 92 height 32
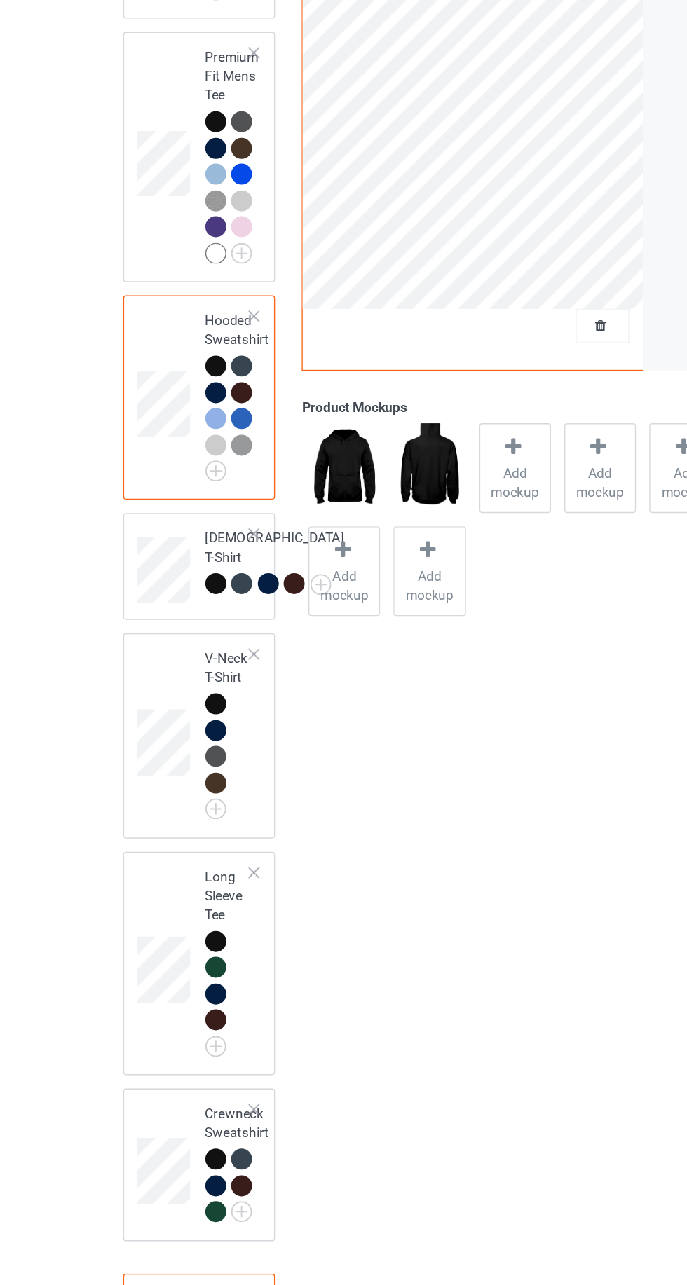
click at [0, 0] on img at bounding box center [0, 0] width 0 height 0
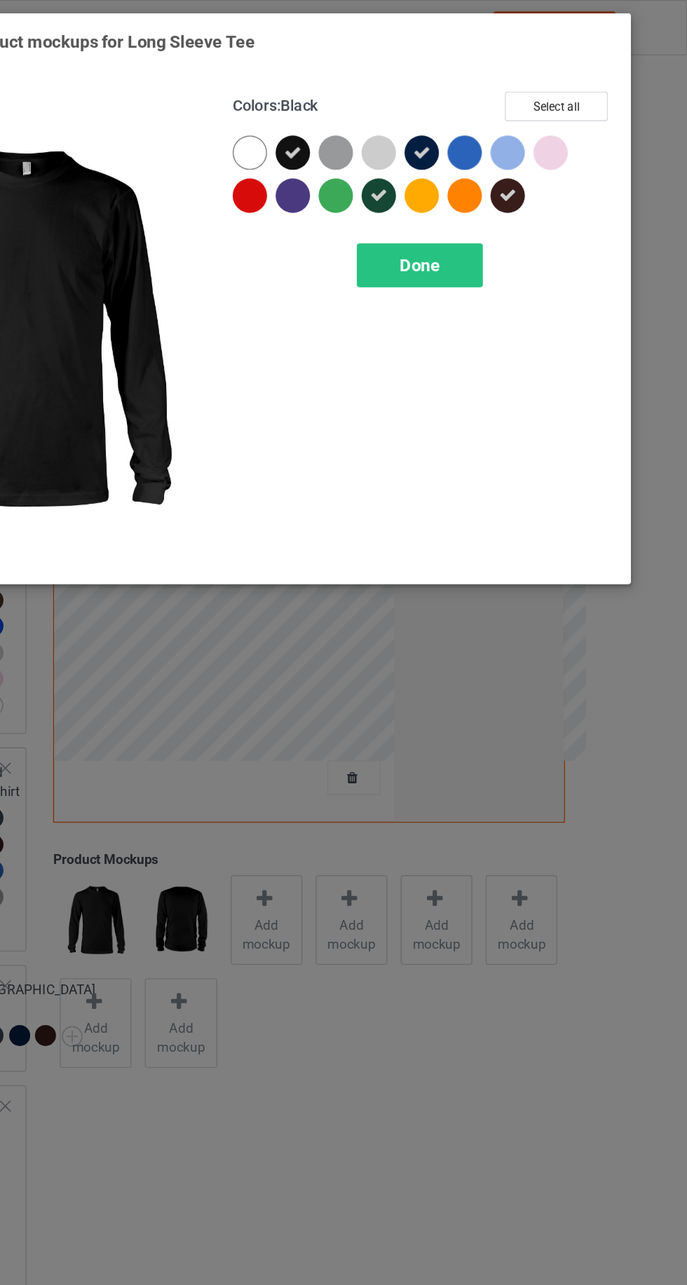
click at [526, 107] on div at bounding box center [523, 111] width 25 height 25
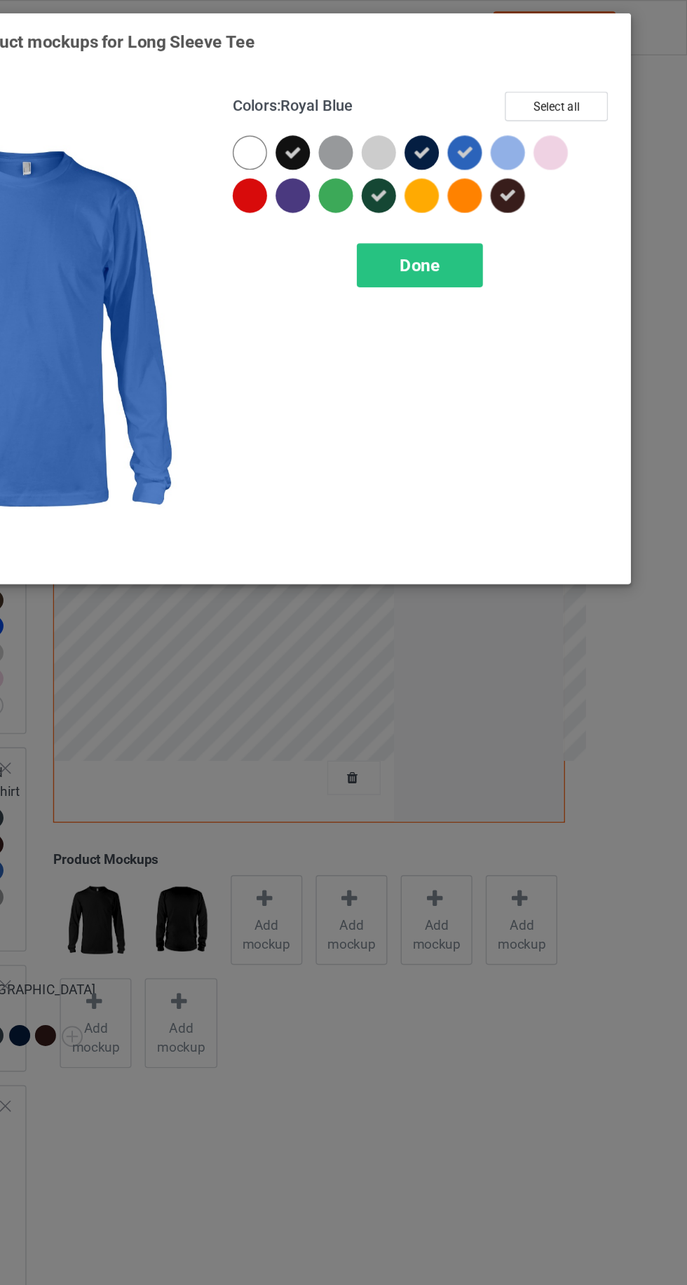
click at [557, 111] on div at bounding box center [554, 111] width 25 height 25
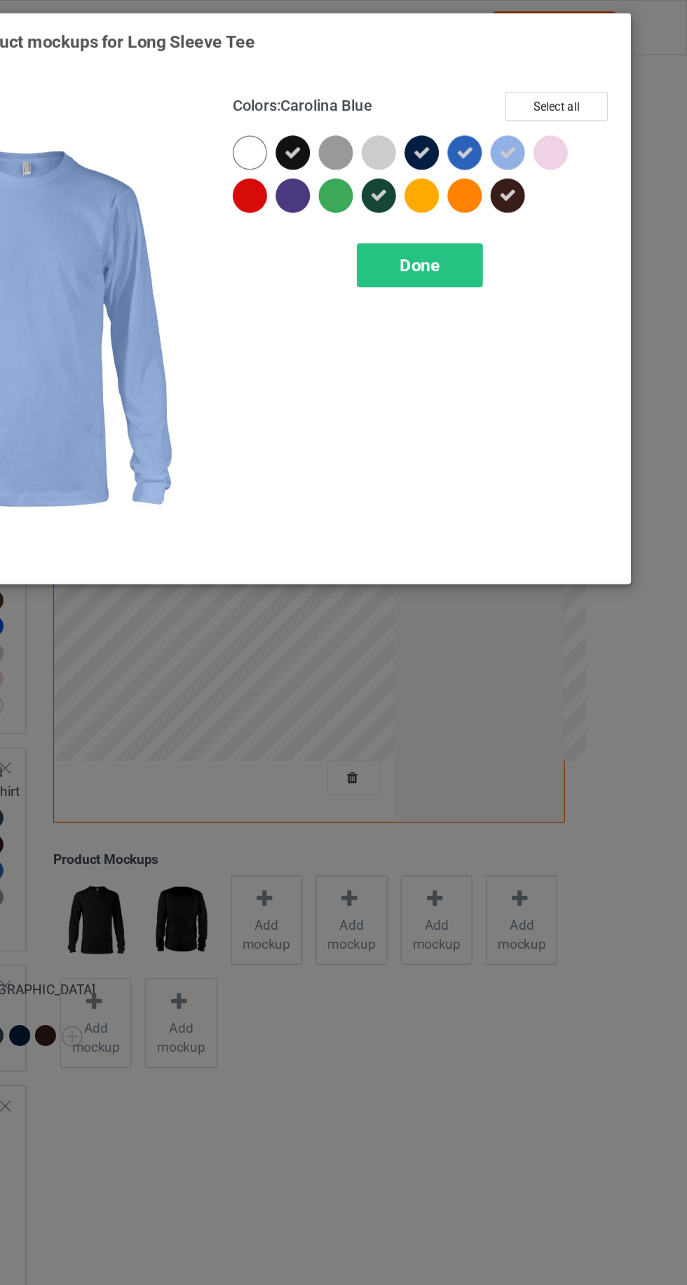
click at [581, 110] on div at bounding box center [586, 111] width 25 height 25
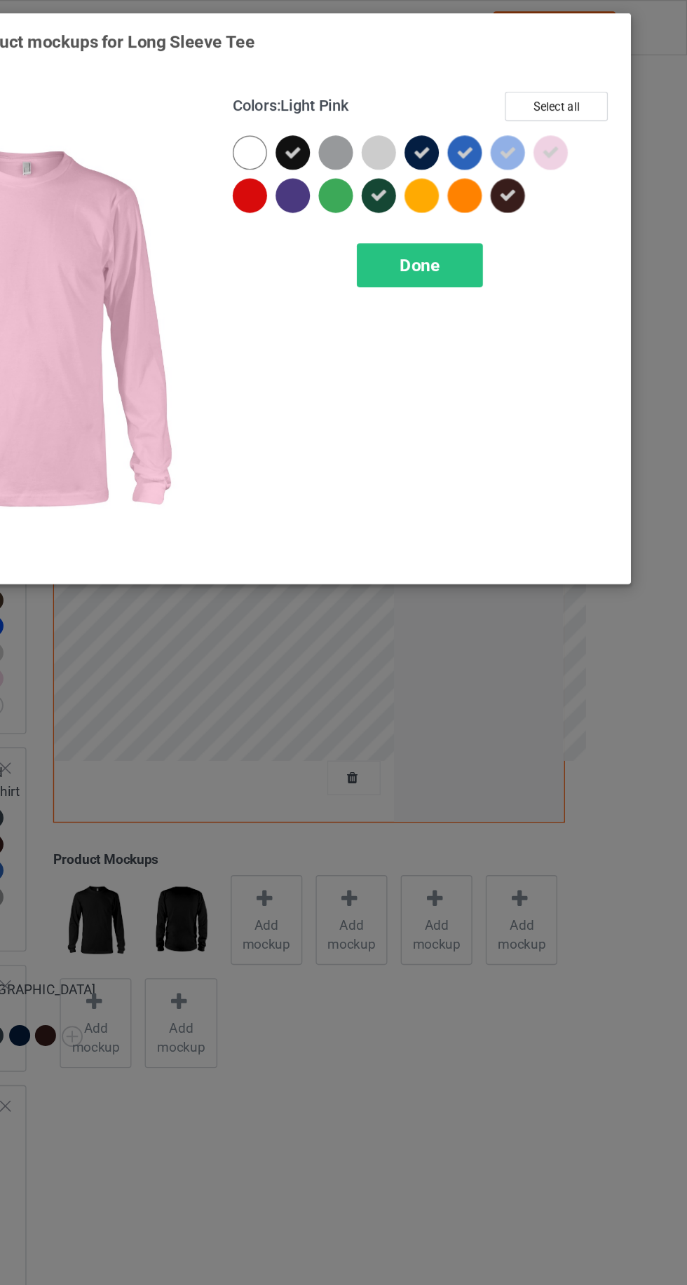
click at [499, 195] on span "Done" at bounding box center [490, 194] width 29 height 15
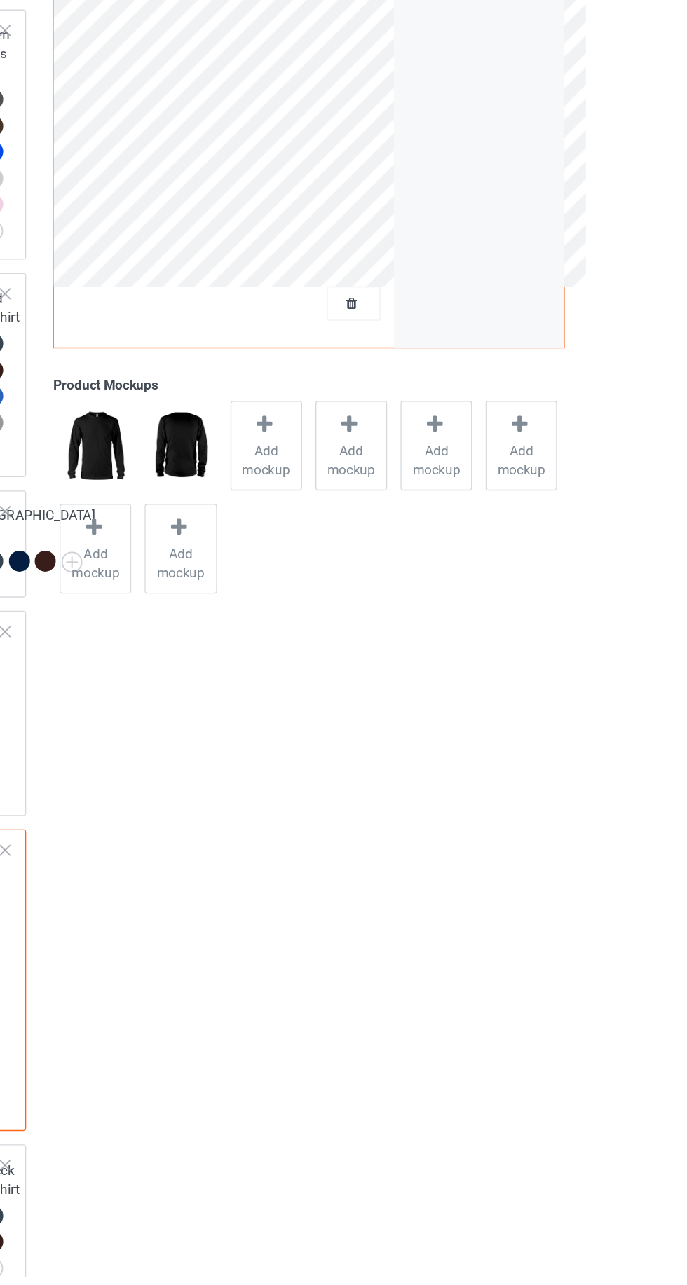
scroll to position [83, 0]
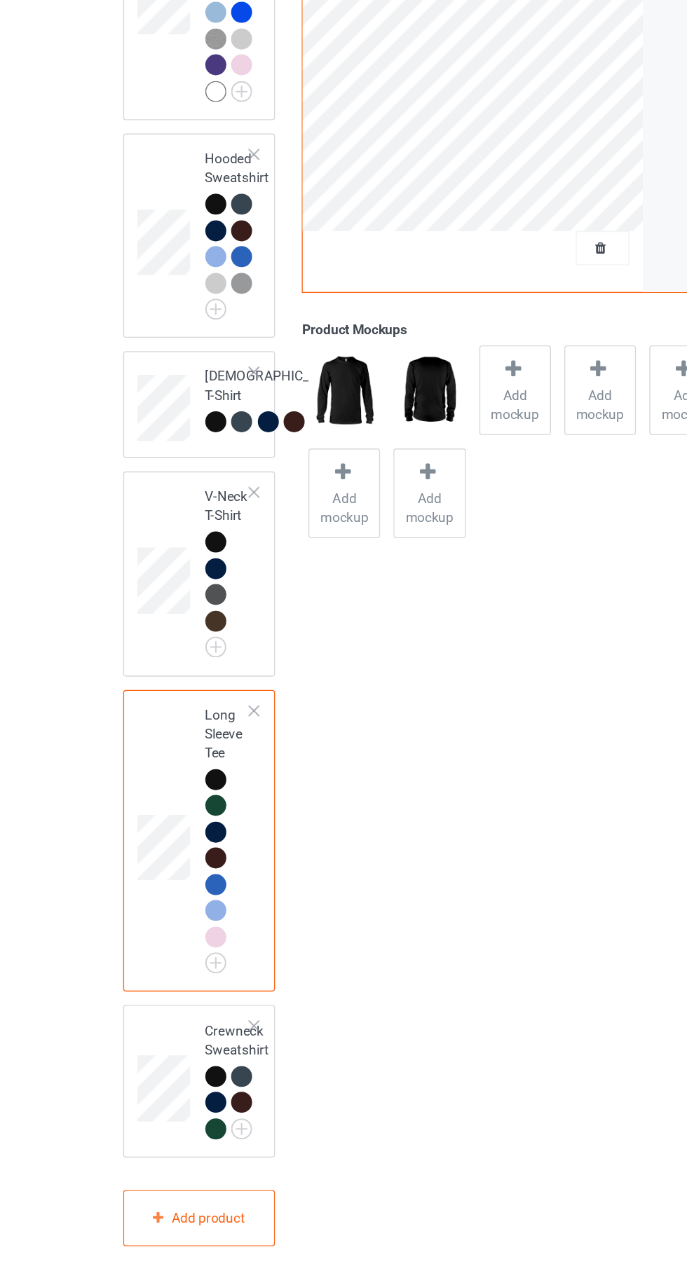
click at [0, 0] on img at bounding box center [0, 0] width 0 height 0
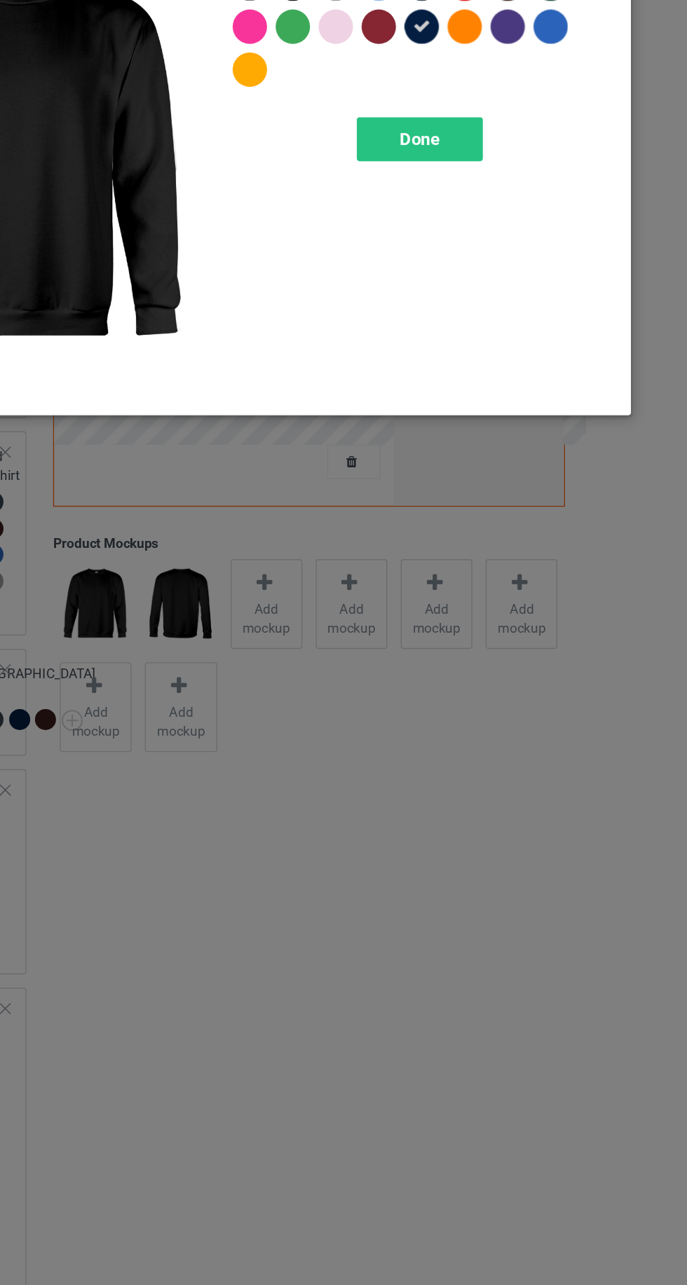
scroll to position [108, 0]
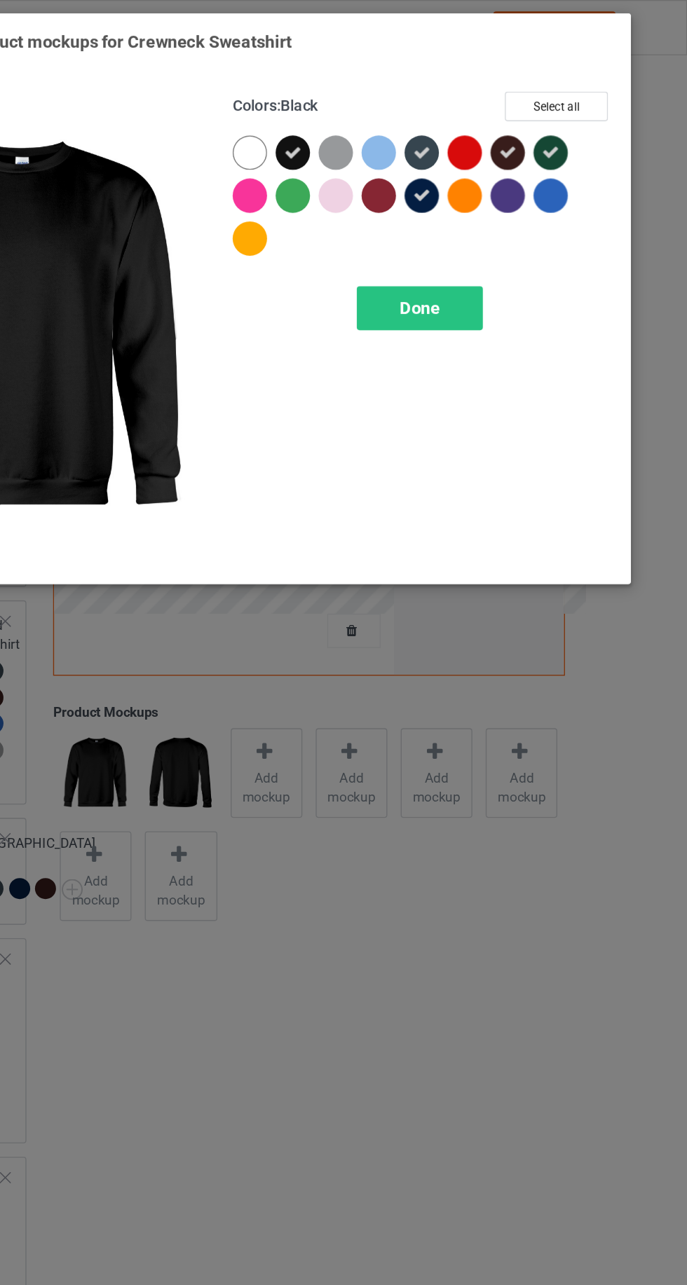
click at [464, 111] on div at bounding box center [460, 111] width 25 height 25
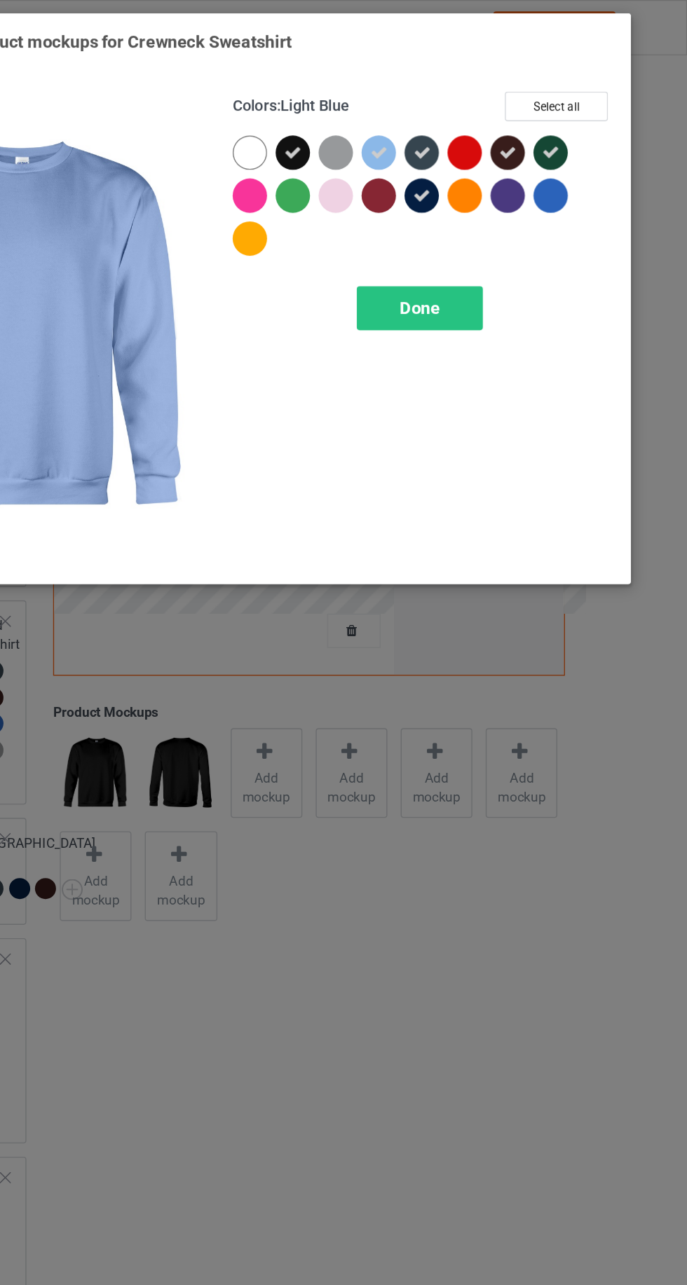
click at [429, 107] on div at bounding box center [428, 111] width 25 height 25
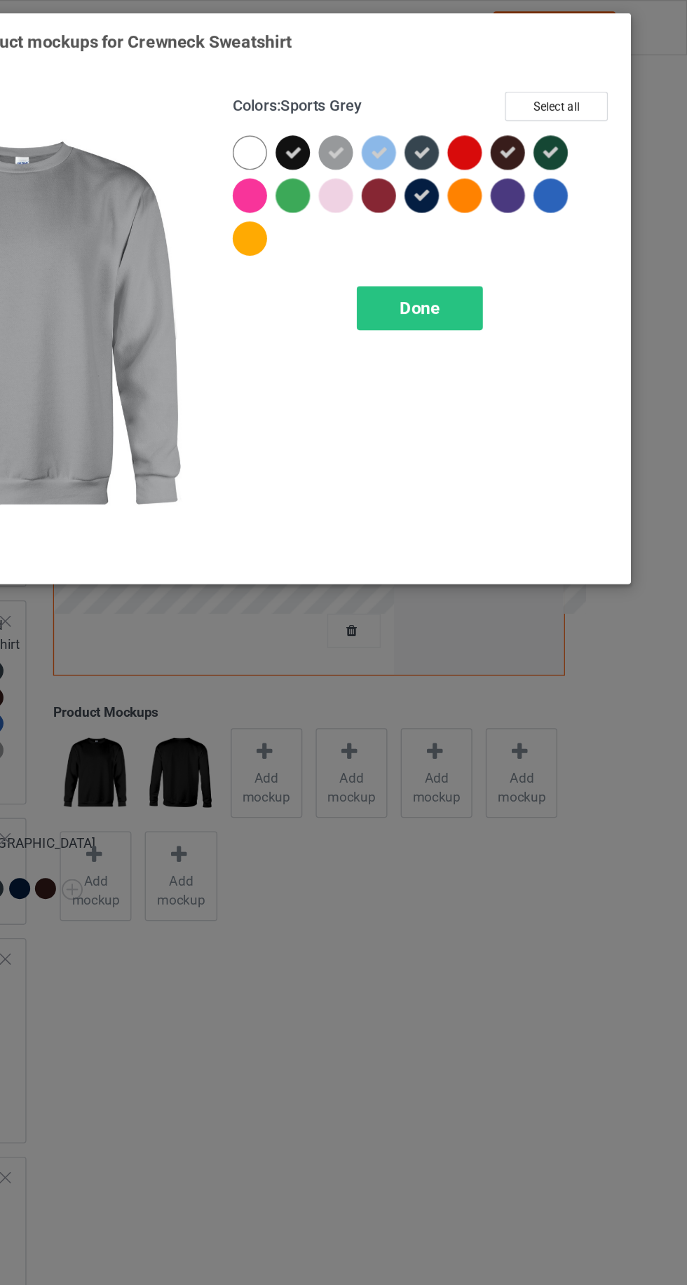
click at [507, 239] on div "Done" at bounding box center [490, 226] width 92 height 32
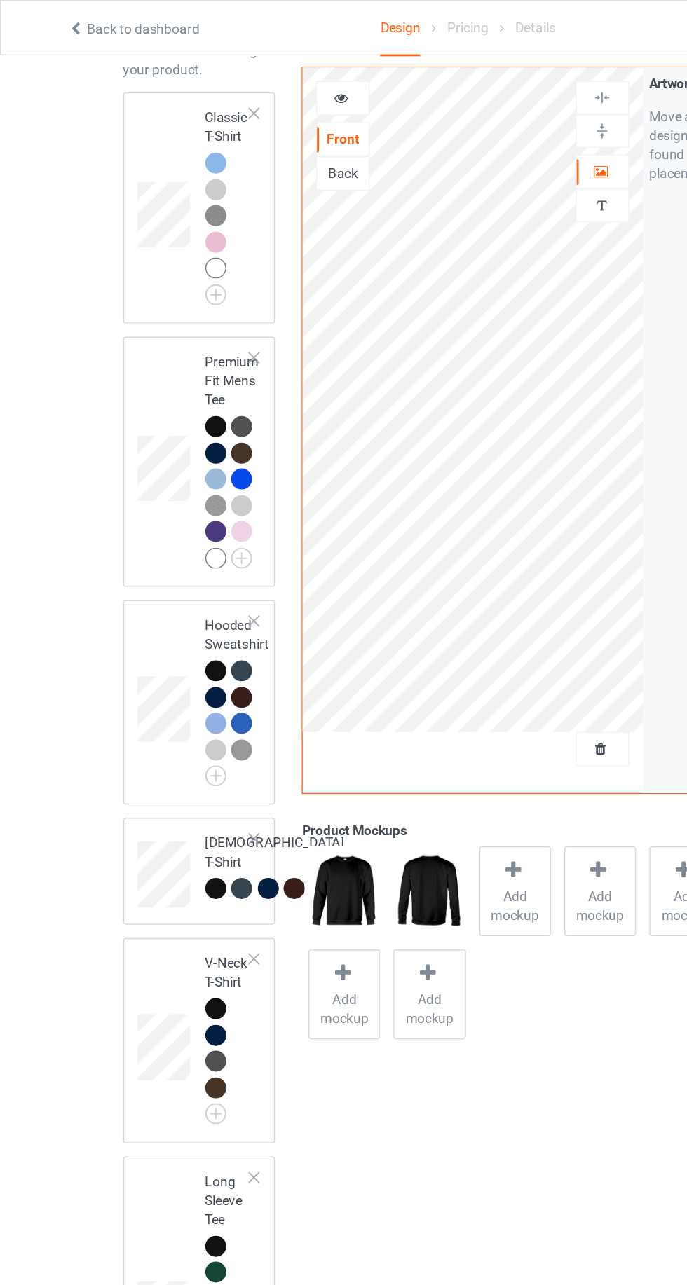
click at [158, 113] on div at bounding box center [158, 119] width 15 height 15
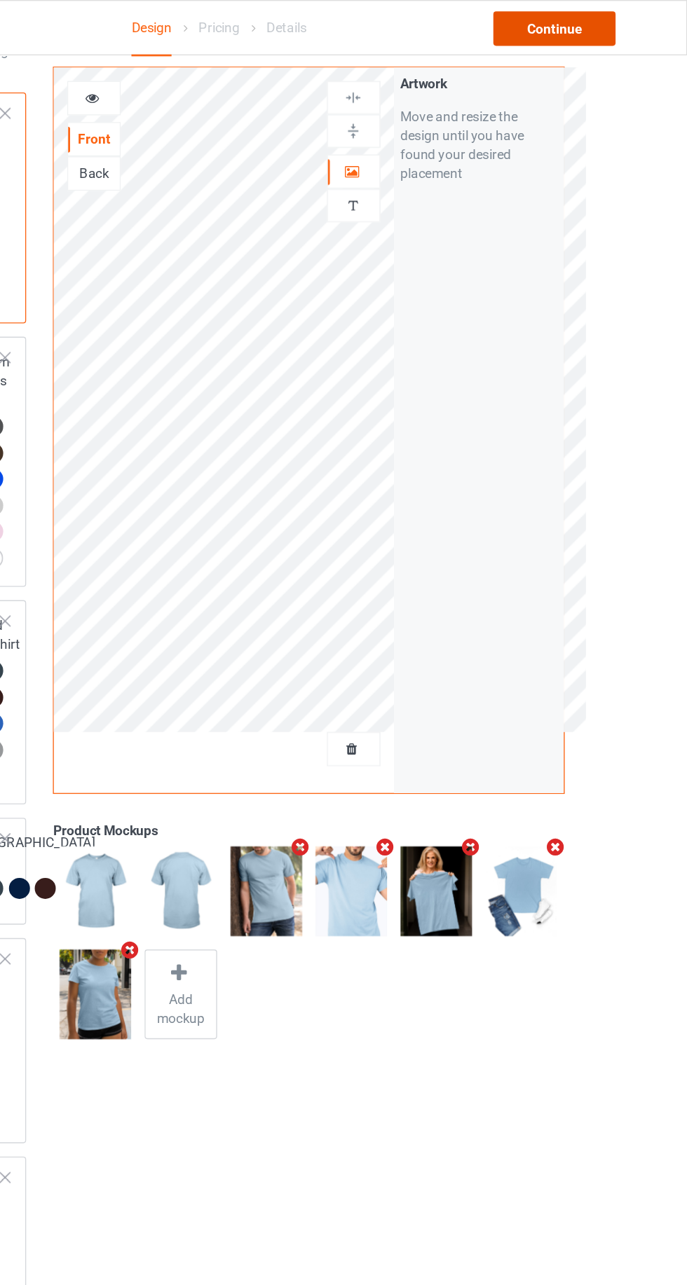
click at [574, 22] on div "Continue" at bounding box center [589, 20] width 90 height 25
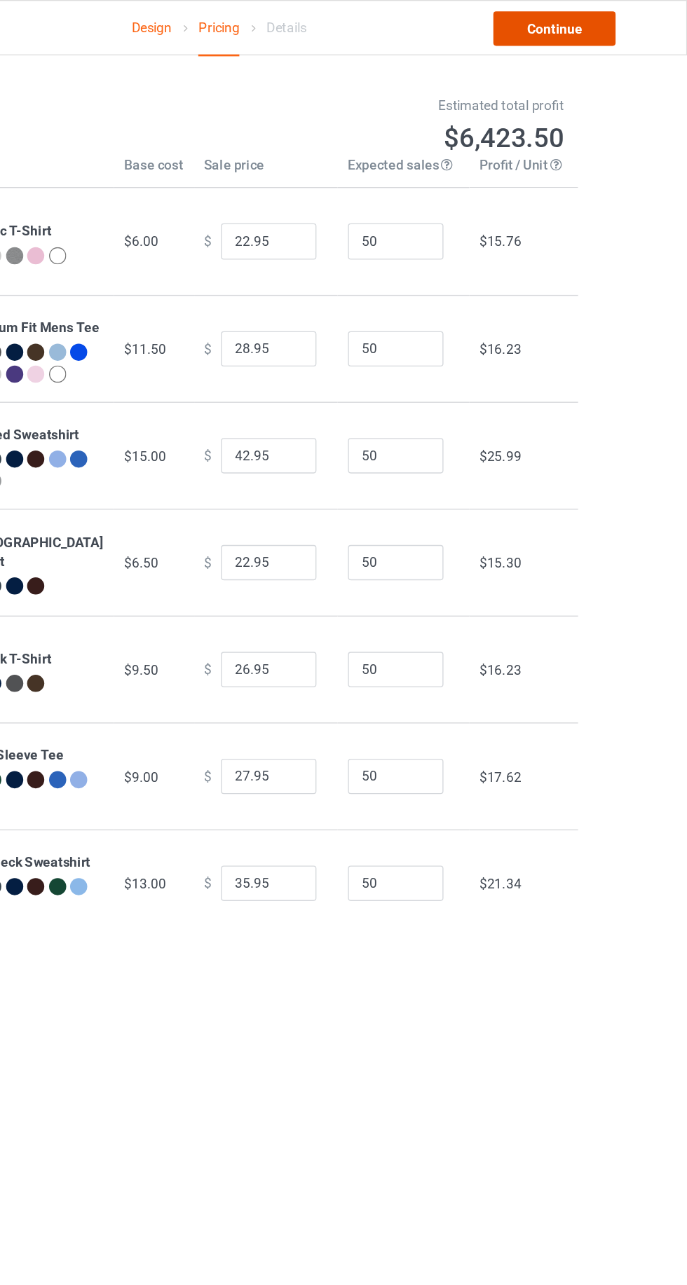
click at [601, 16] on link "Continue" at bounding box center [589, 20] width 90 height 25
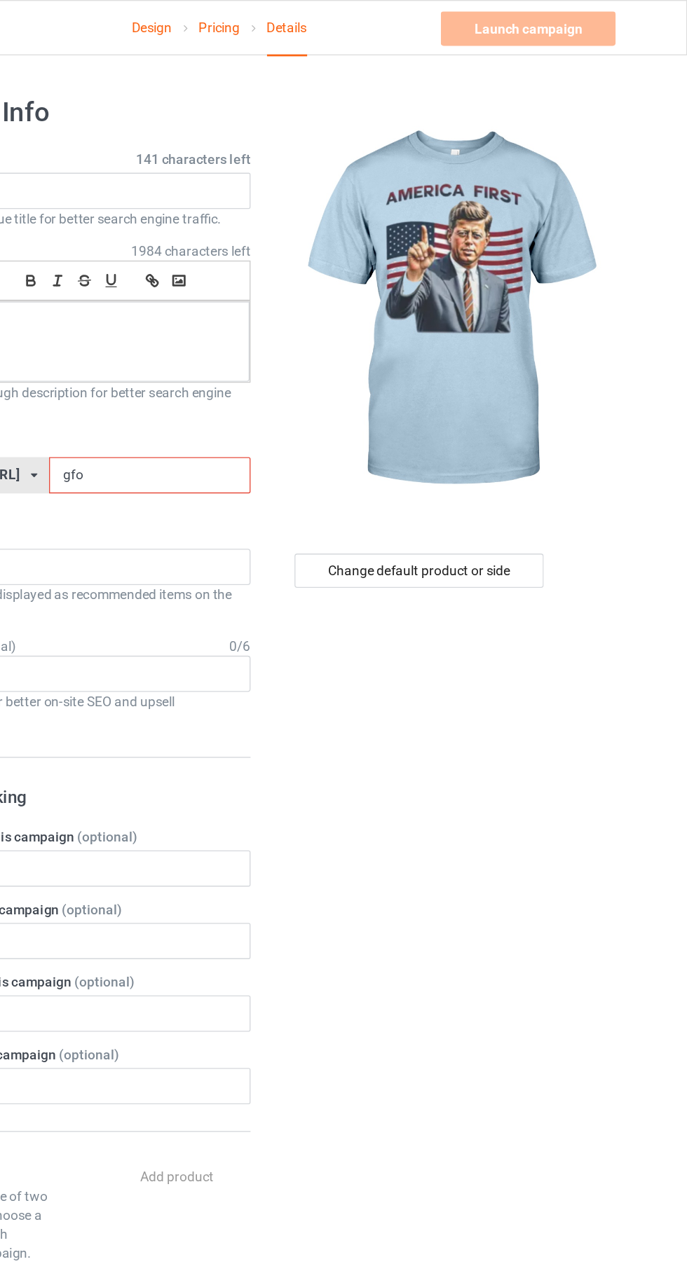
click at [331, 347] on input "gfo" at bounding box center [293, 349] width 148 height 27
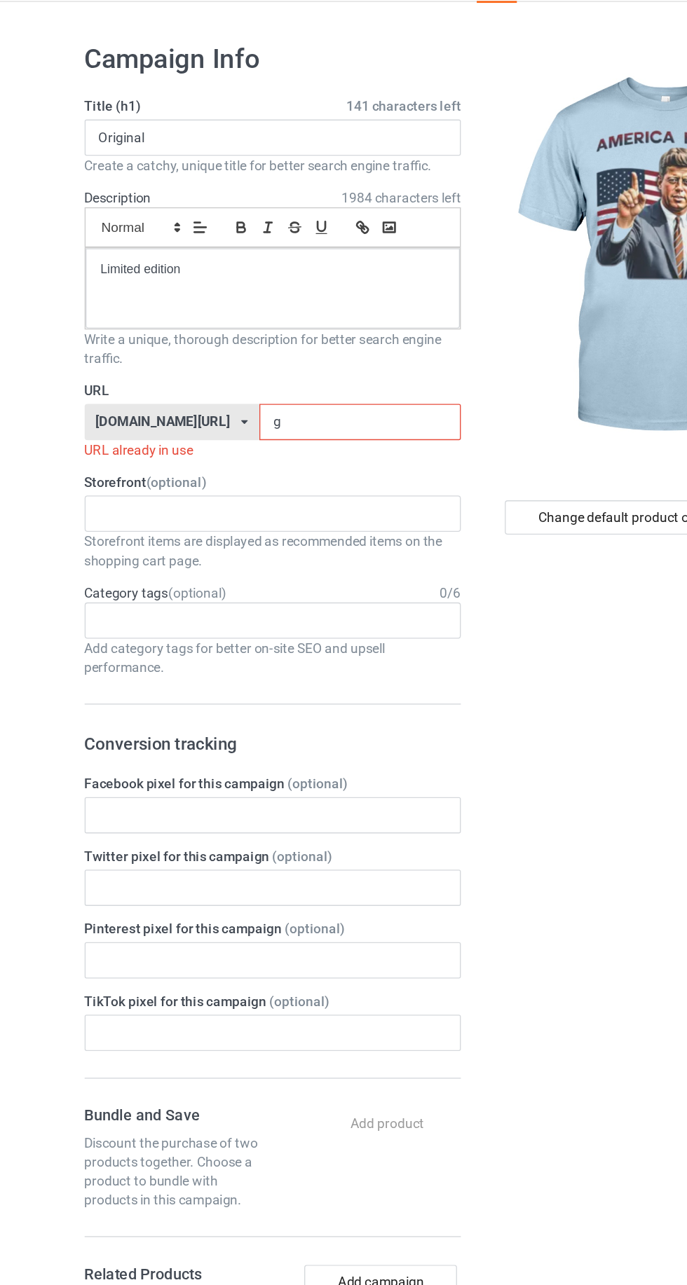
type input "g8"
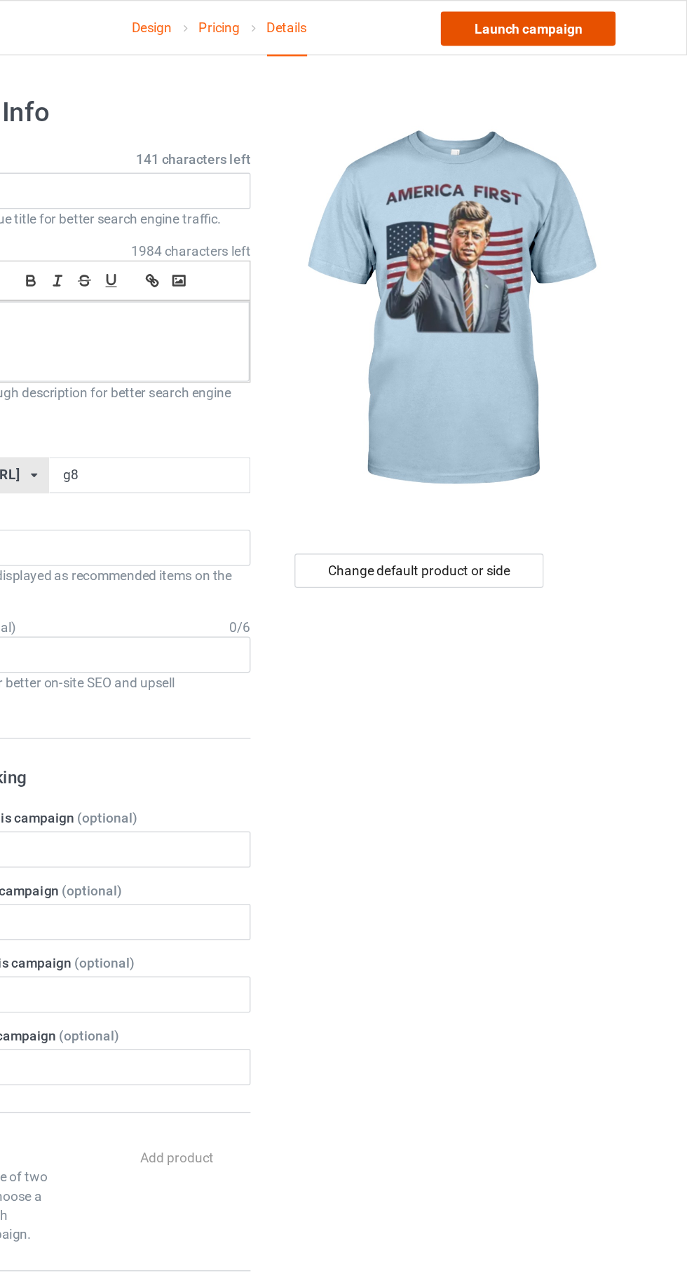
click at [586, 18] on link "Launch campaign" at bounding box center [570, 20] width 128 height 25
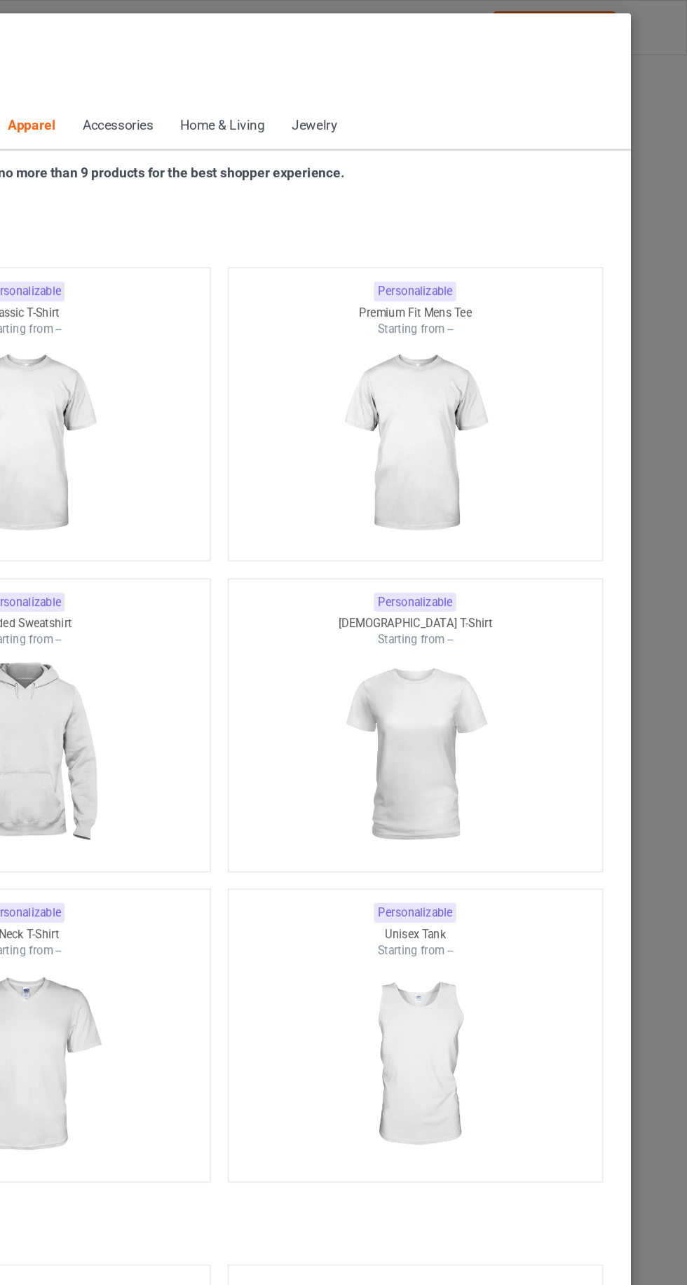
scroll to position [750, 0]
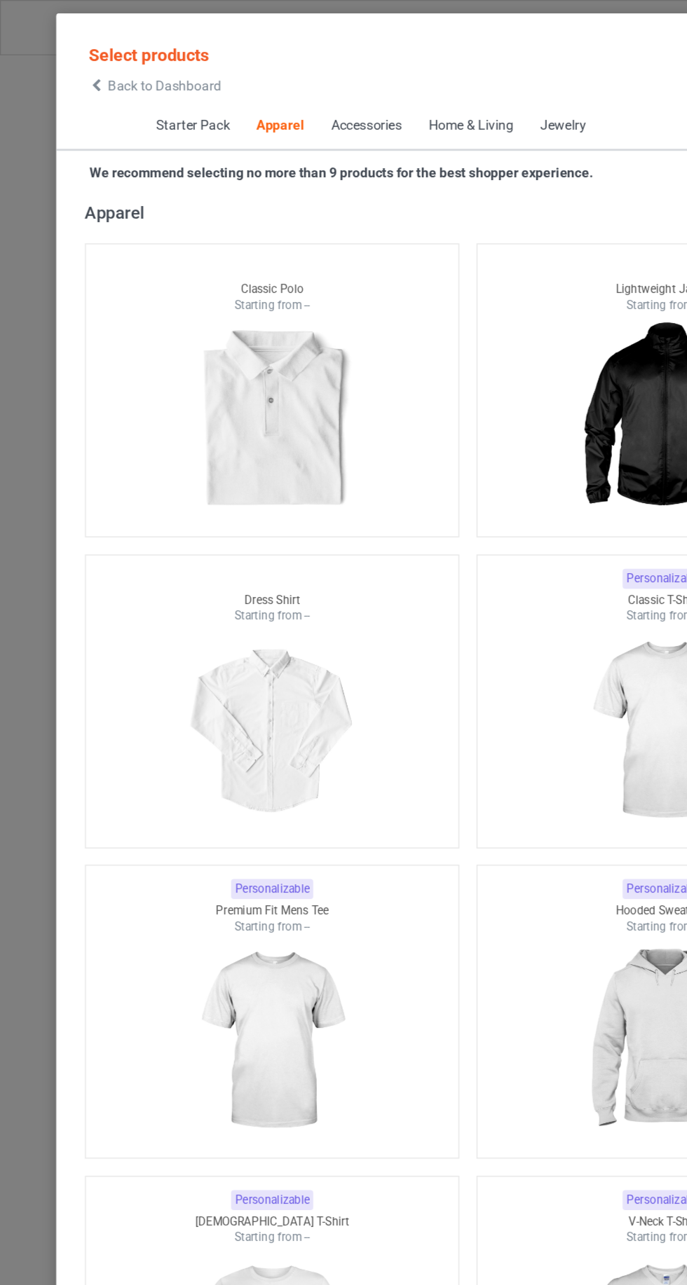
click at [71, 63] on icon at bounding box center [71, 63] width 12 height 10
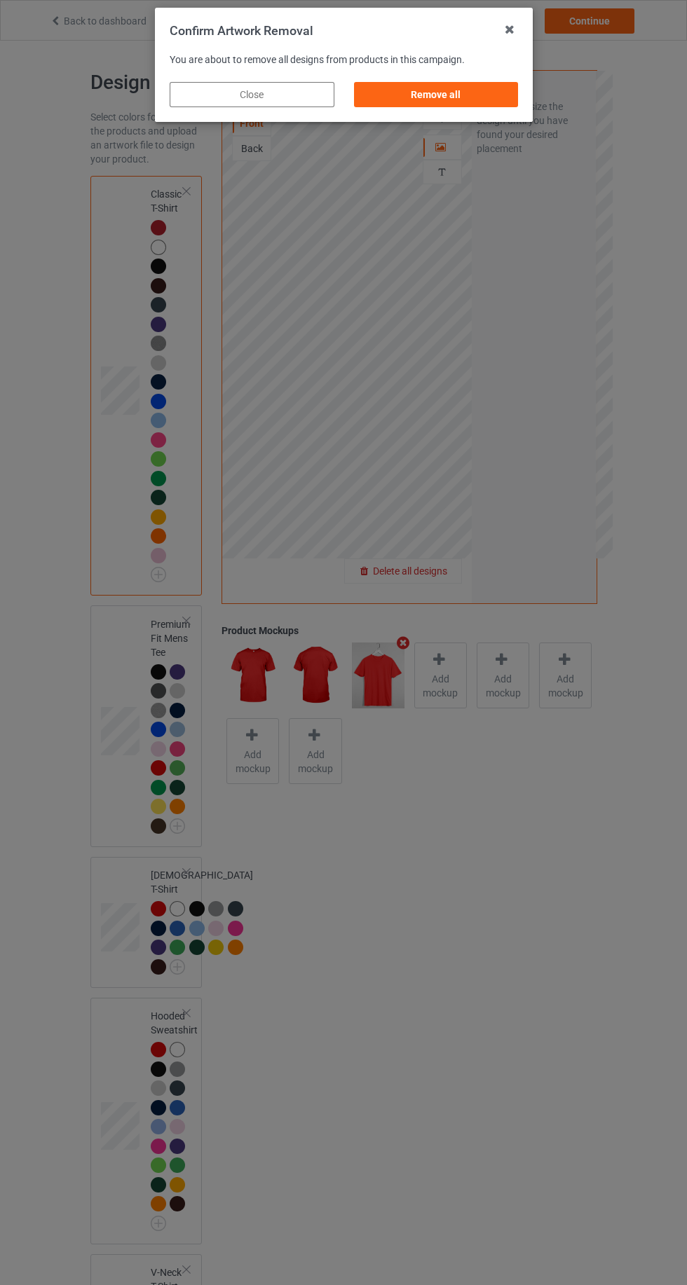
click at [490, 90] on div "Remove all" at bounding box center [435, 94] width 165 height 25
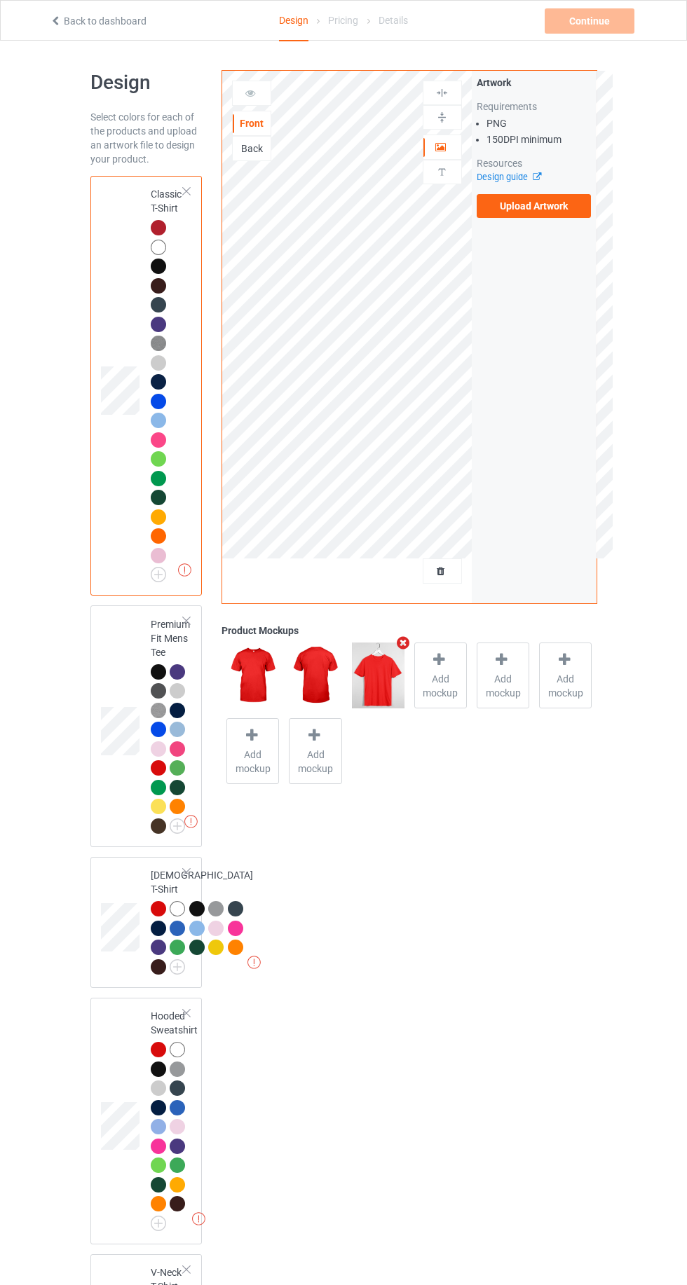
click at [427, 678] on span "Add mockup" at bounding box center [440, 686] width 51 height 28
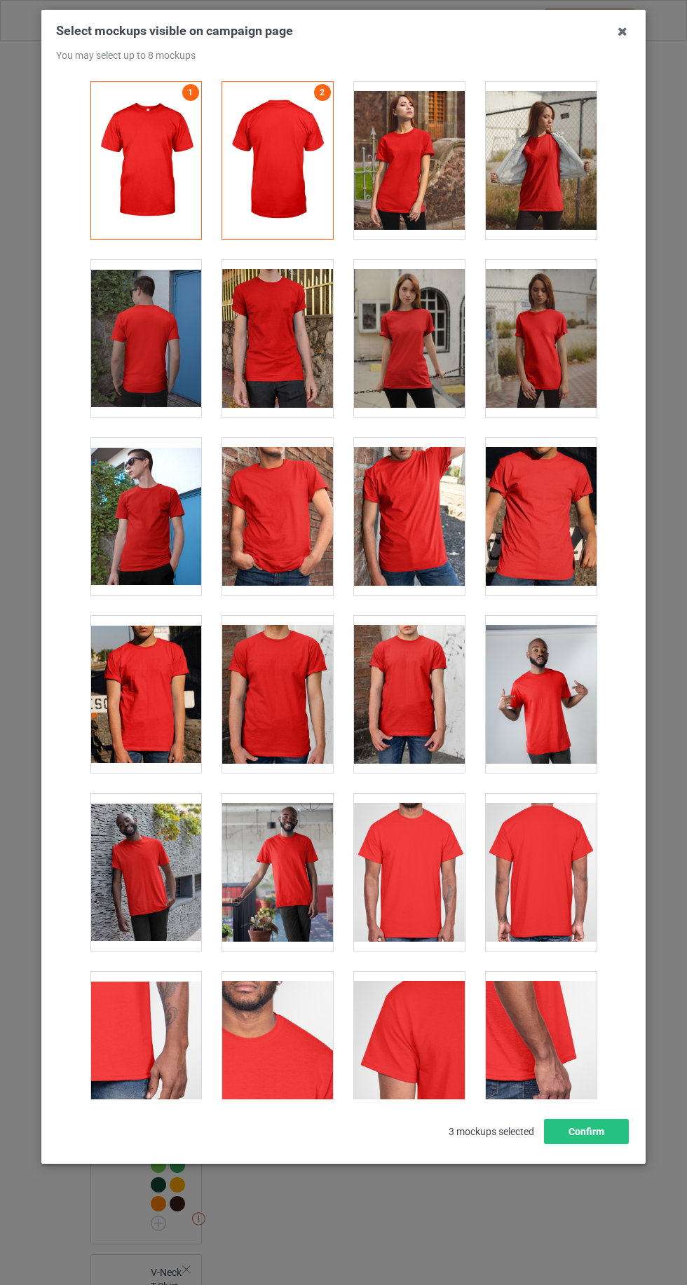
click at [286, 534] on div at bounding box center [277, 516] width 111 height 157
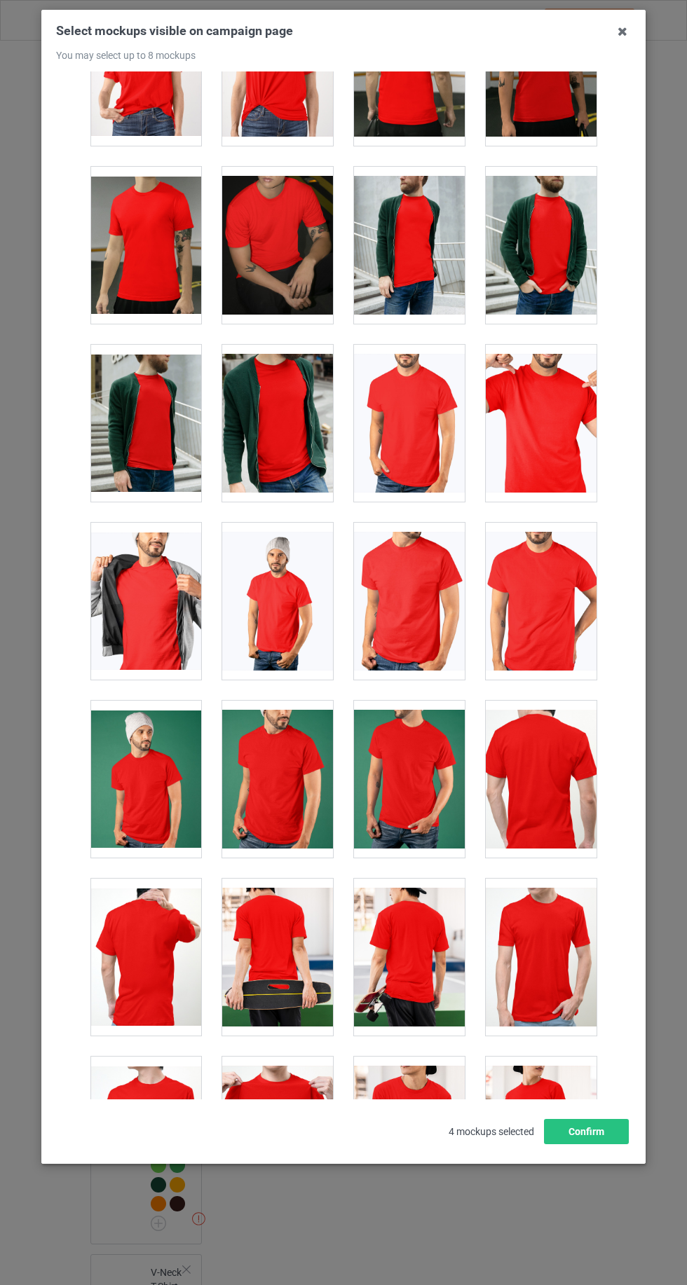
scroll to position [2423, 0]
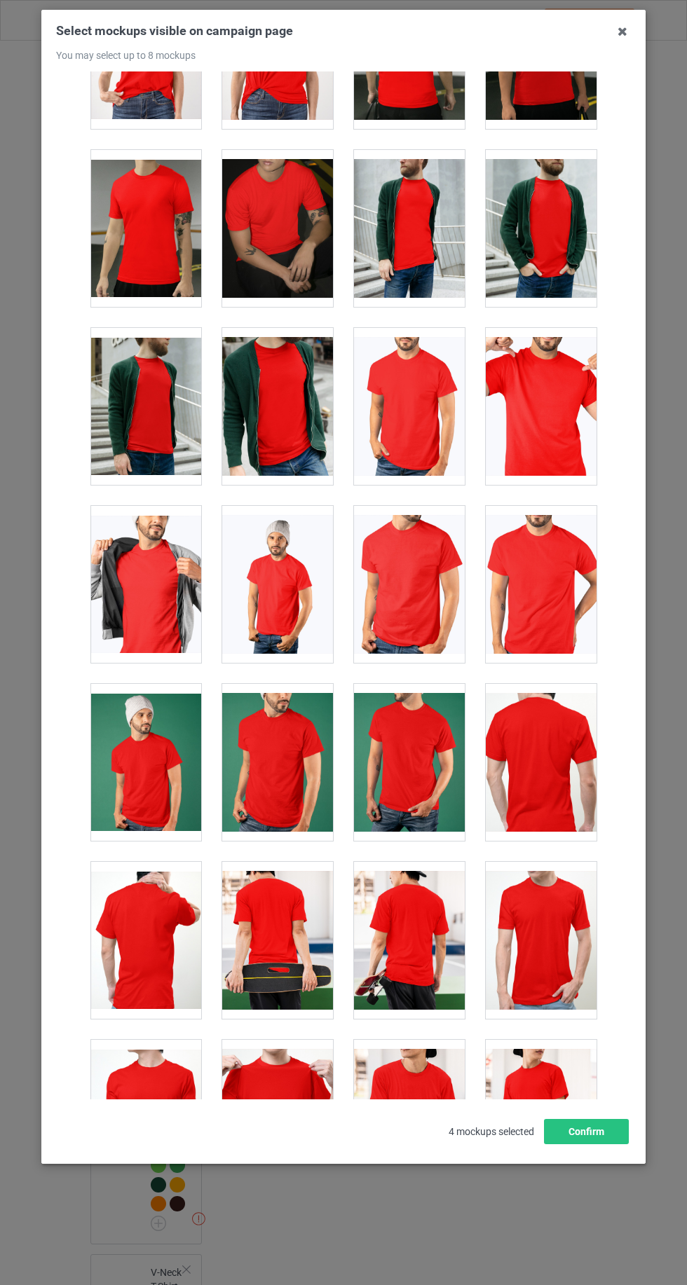
click at [561, 389] on div at bounding box center [540, 406] width 111 height 157
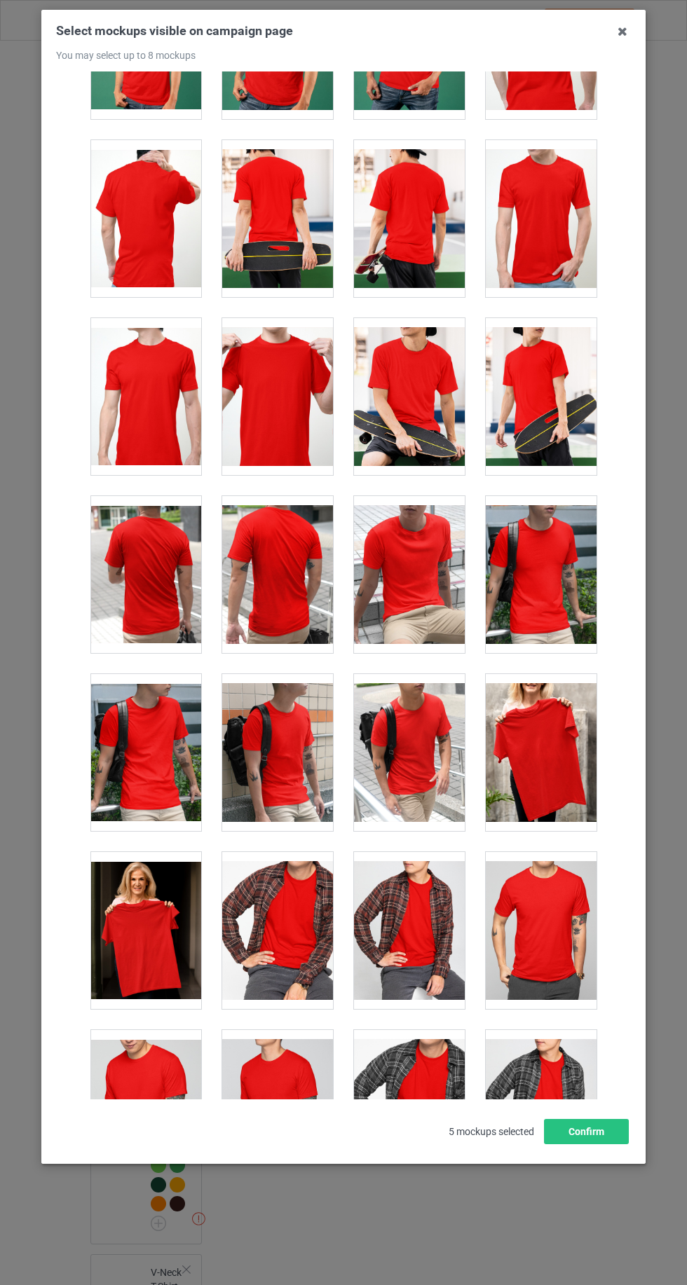
scroll to position [3618, 0]
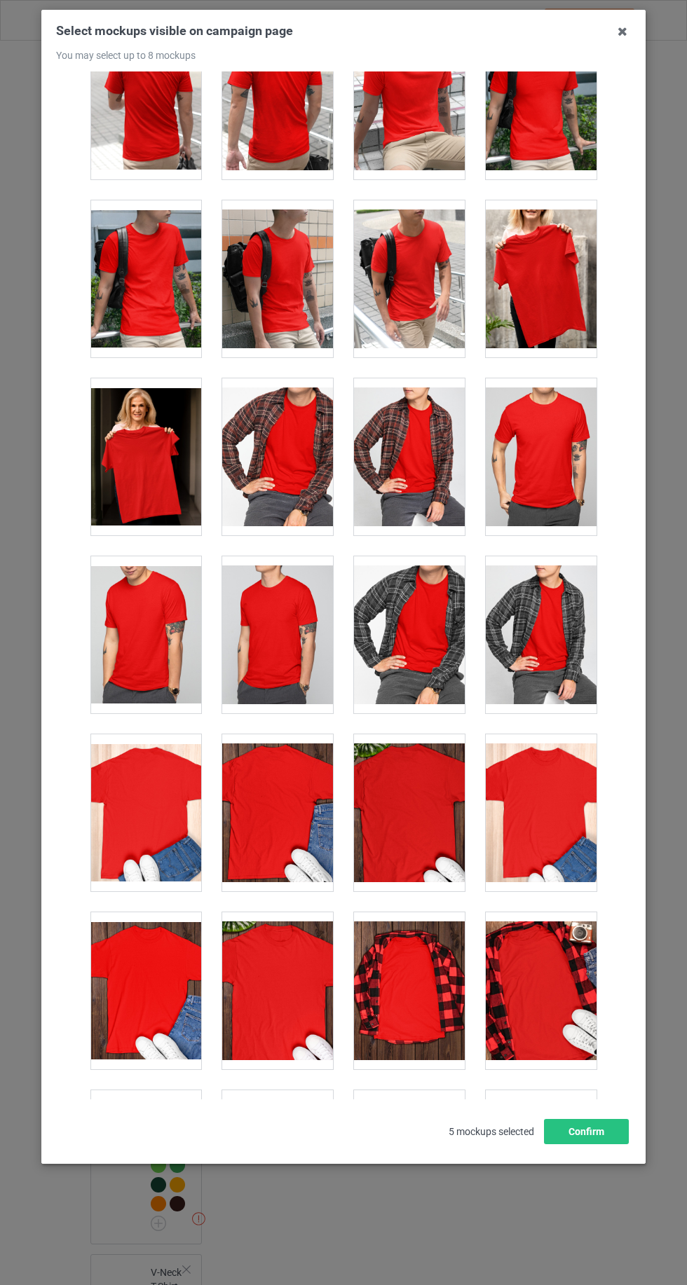
click at [572, 297] on div at bounding box center [540, 278] width 111 height 157
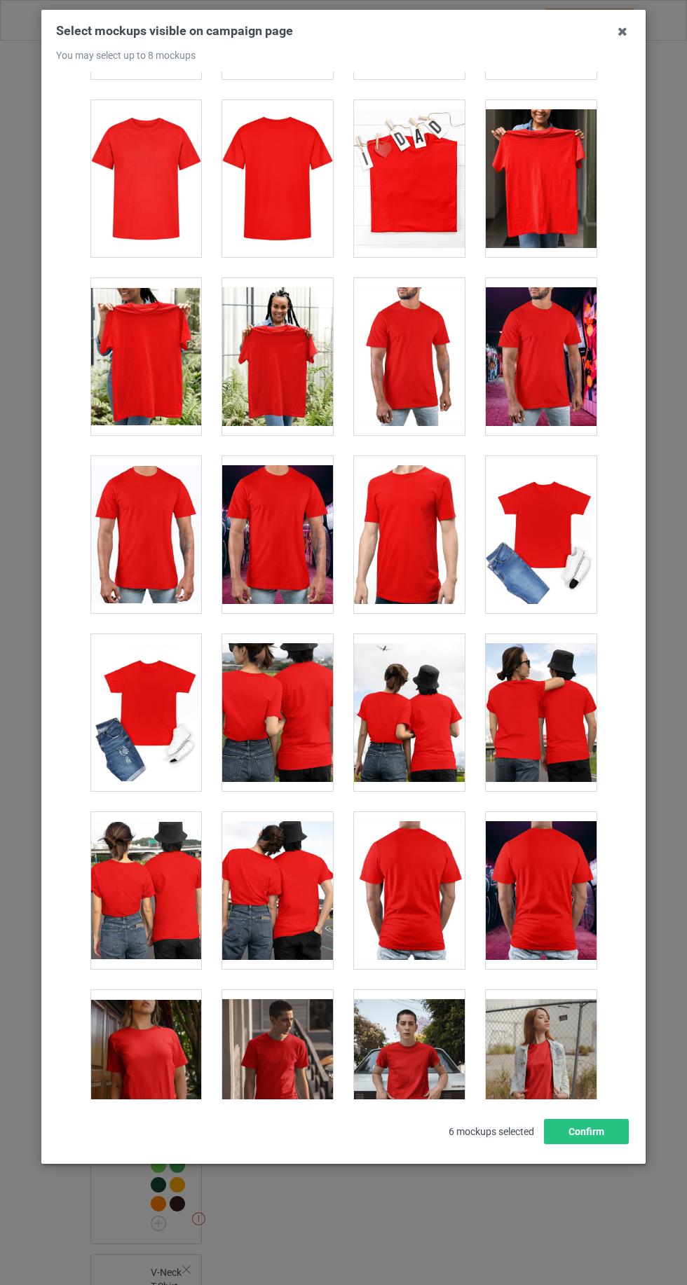
scroll to position [6211, 0]
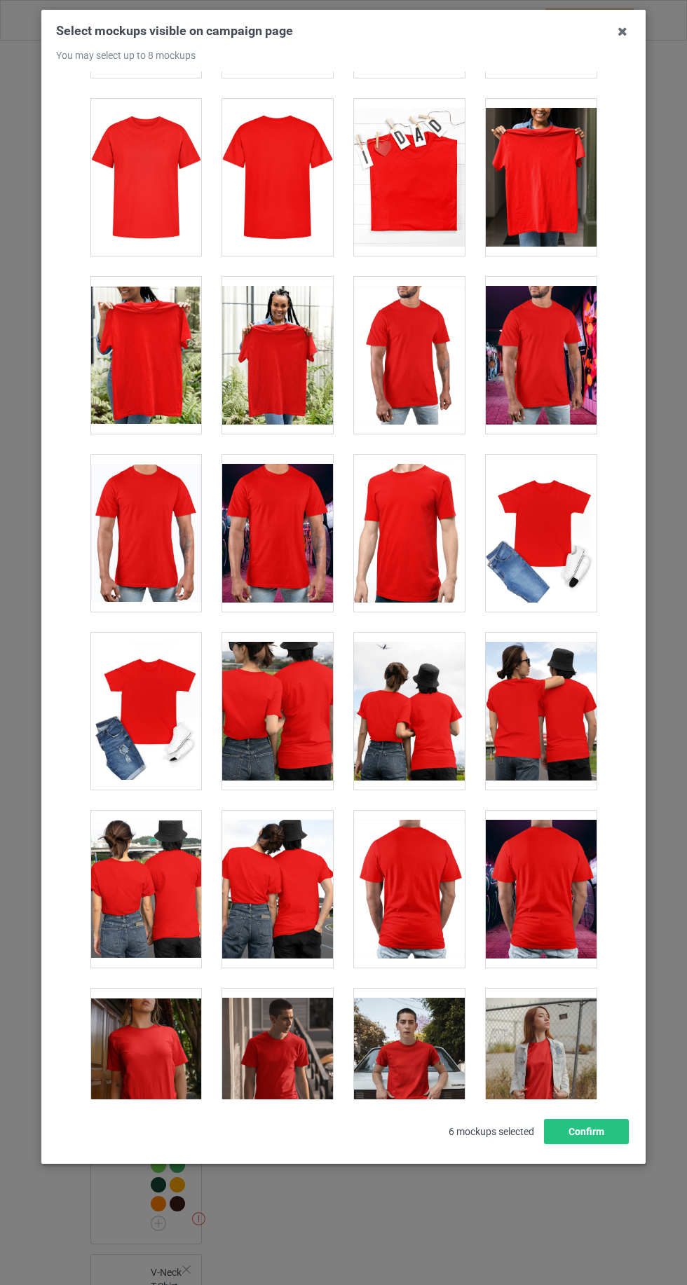
click at [544, 518] on div at bounding box center [540, 533] width 111 height 157
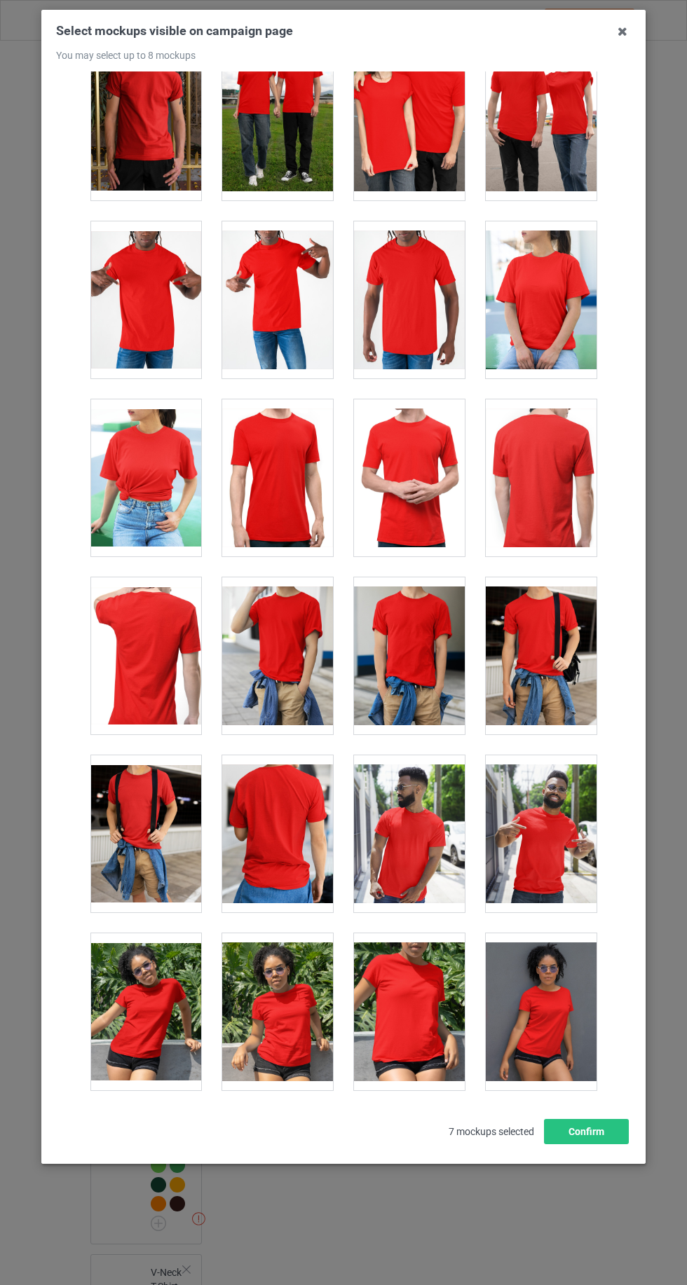
scroll to position [7540, 0]
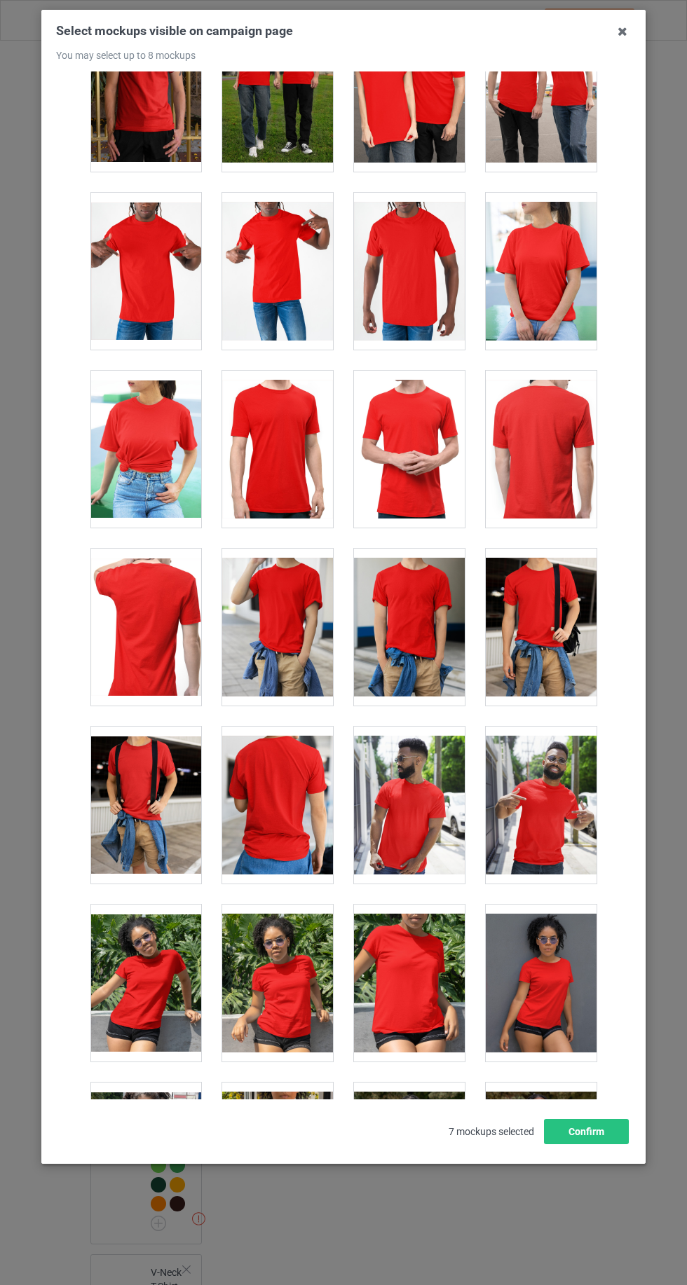
click at [554, 267] on div at bounding box center [540, 271] width 111 height 157
click at [627, 31] on icon at bounding box center [622, 31] width 22 height 22
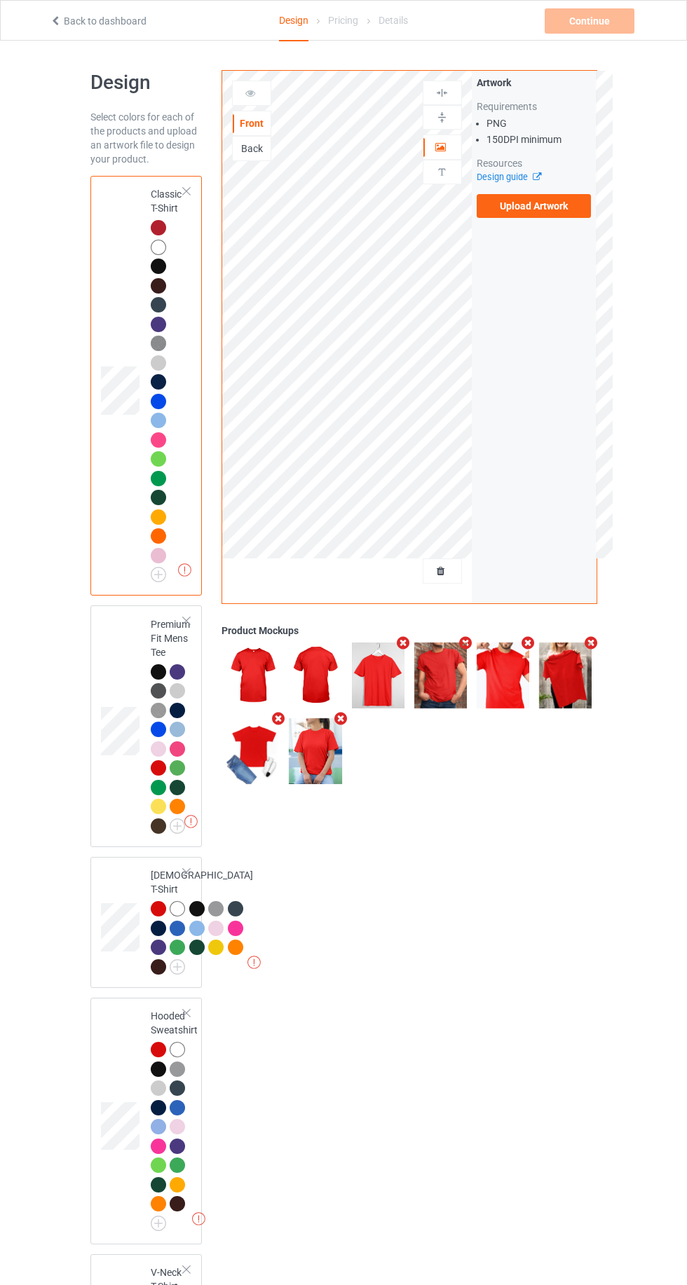
click at [0, 0] on img at bounding box center [0, 0] width 0 height 0
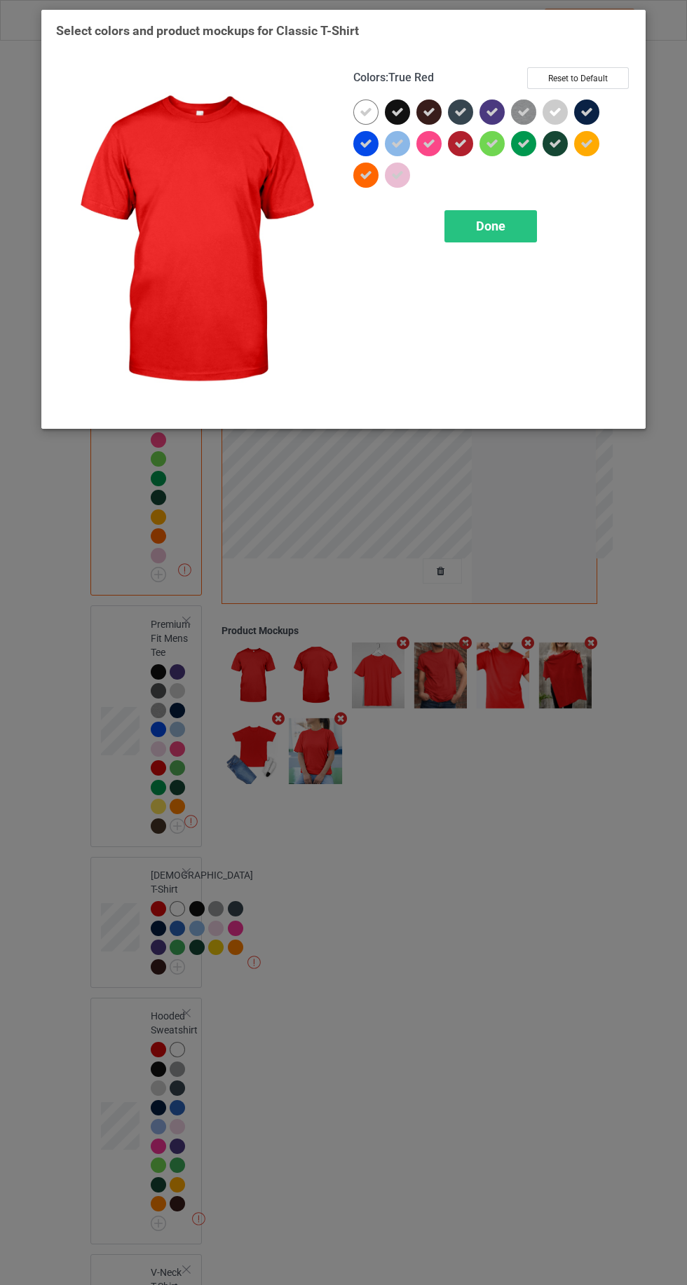
click at [460, 143] on icon at bounding box center [460, 143] width 13 height 13
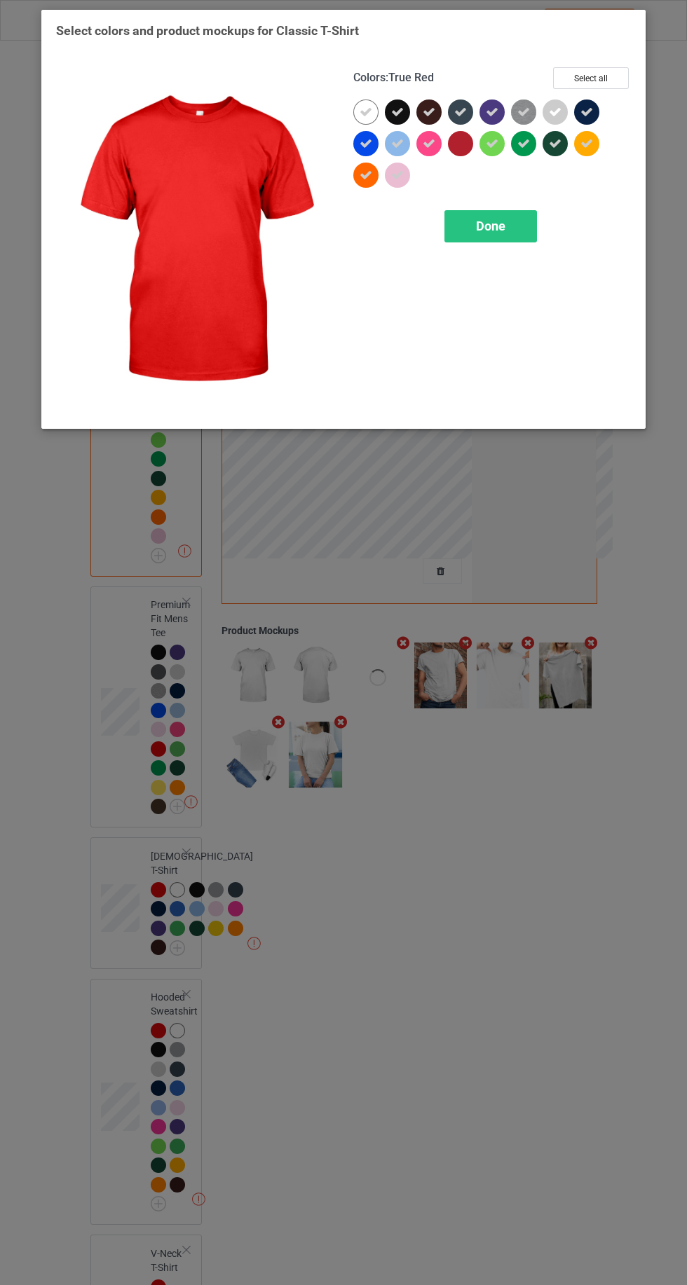
click at [460, 144] on div at bounding box center [460, 143] width 25 height 25
click at [490, 224] on span "Done" at bounding box center [490, 226] width 29 height 15
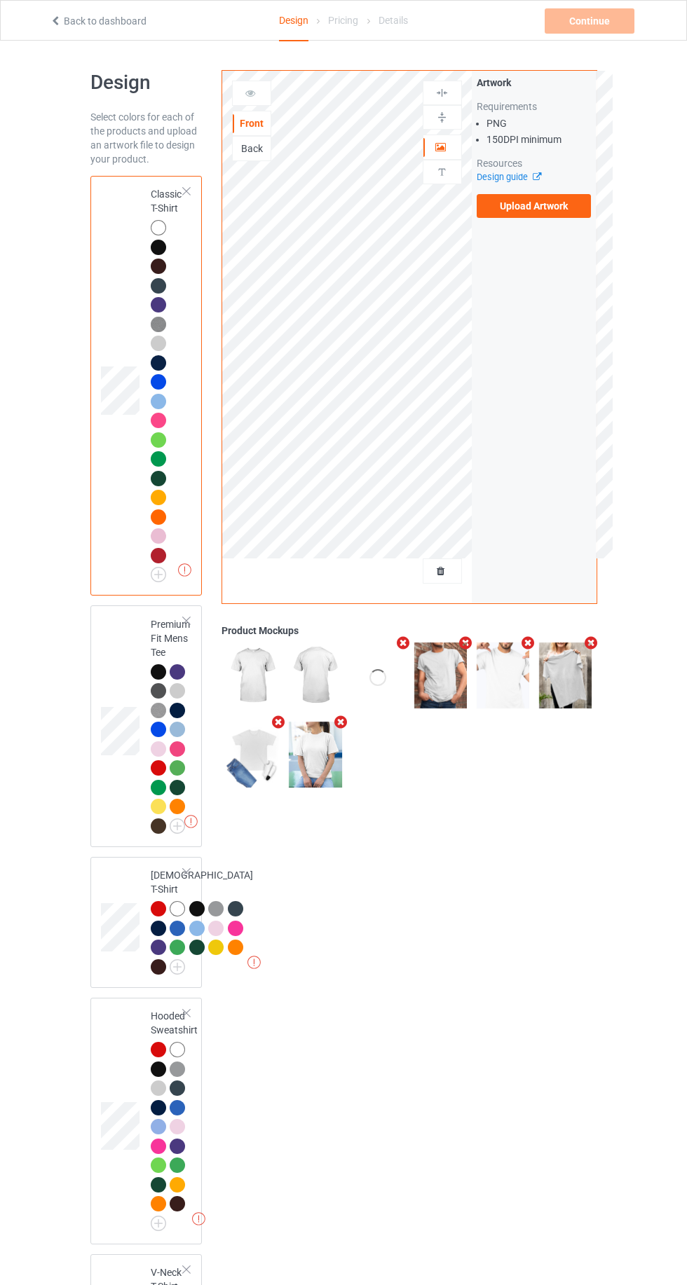
click at [163, 611] on td "Missing artworks Premium Fit Mens Tee" at bounding box center [170, 726] width 55 height 230
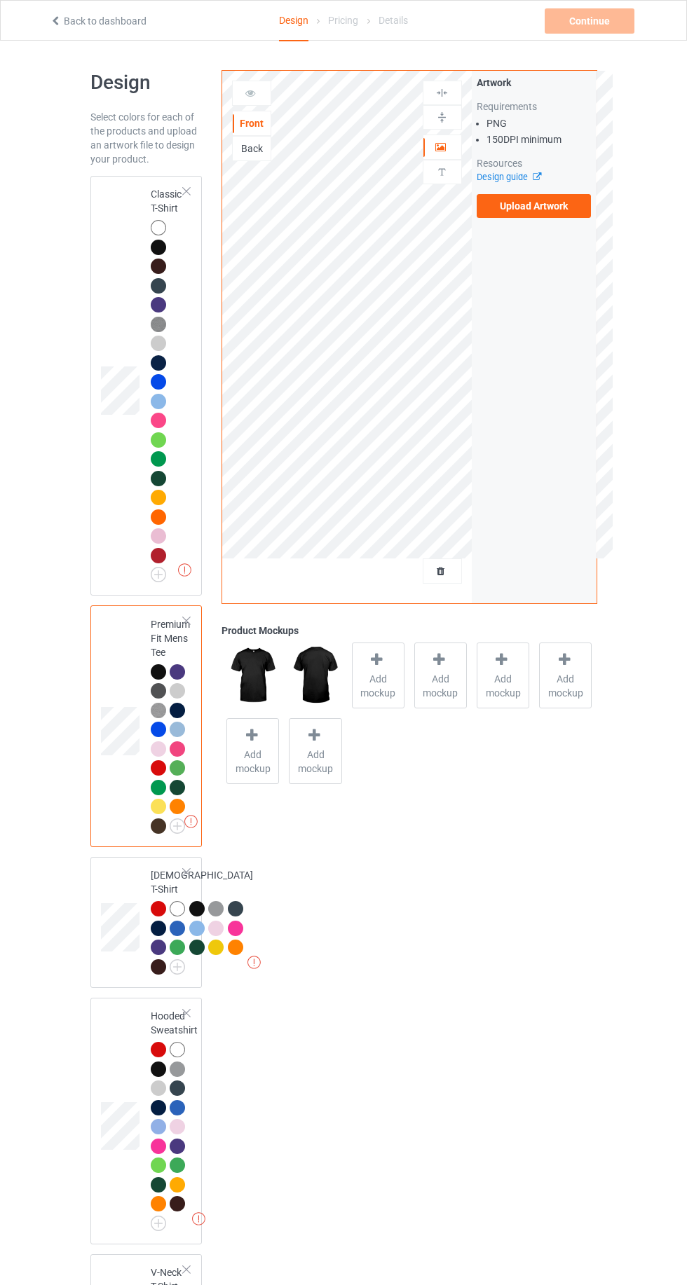
click at [0, 0] on img at bounding box center [0, 0] width 0 height 0
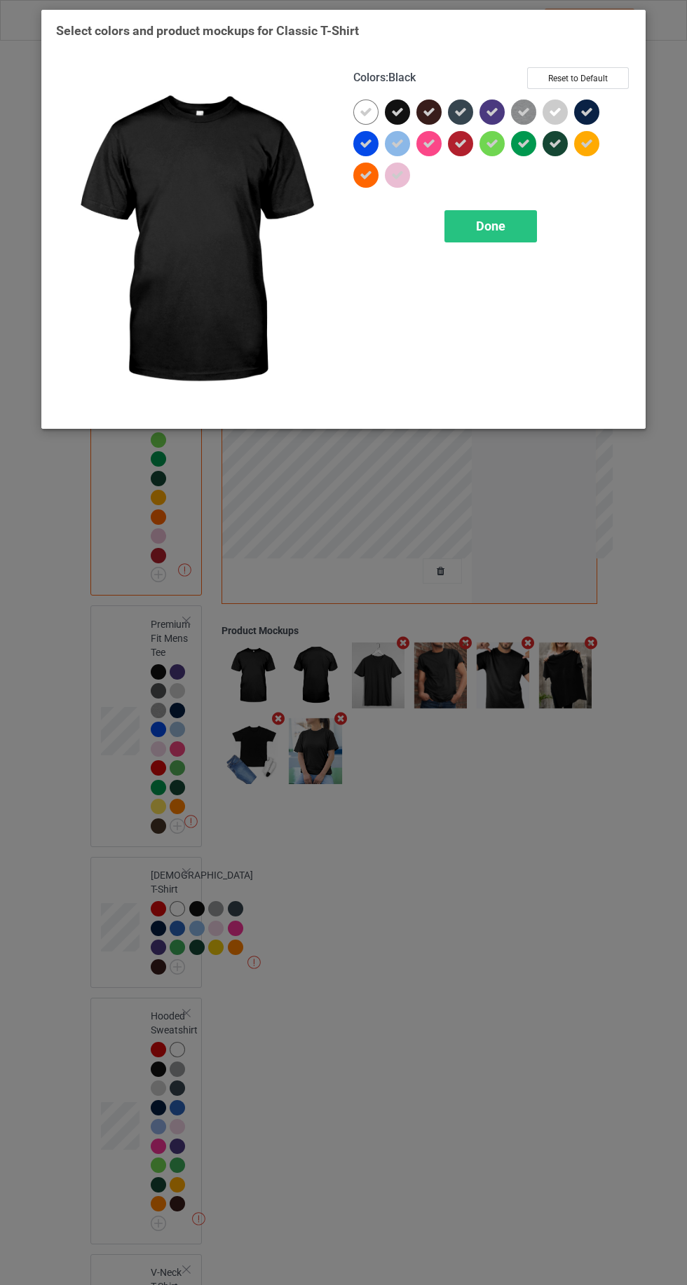
click at [399, 111] on icon at bounding box center [397, 112] width 13 height 13
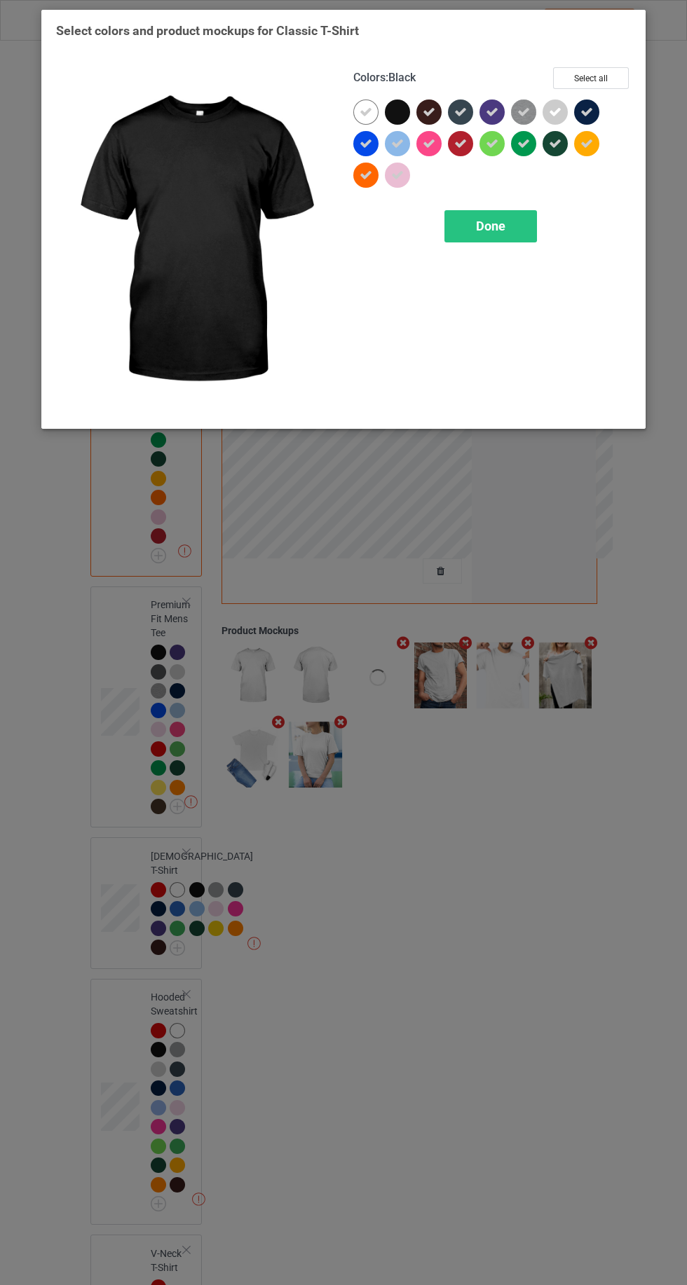
click at [470, 214] on div "Done" at bounding box center [490, 226] width 92 height 32
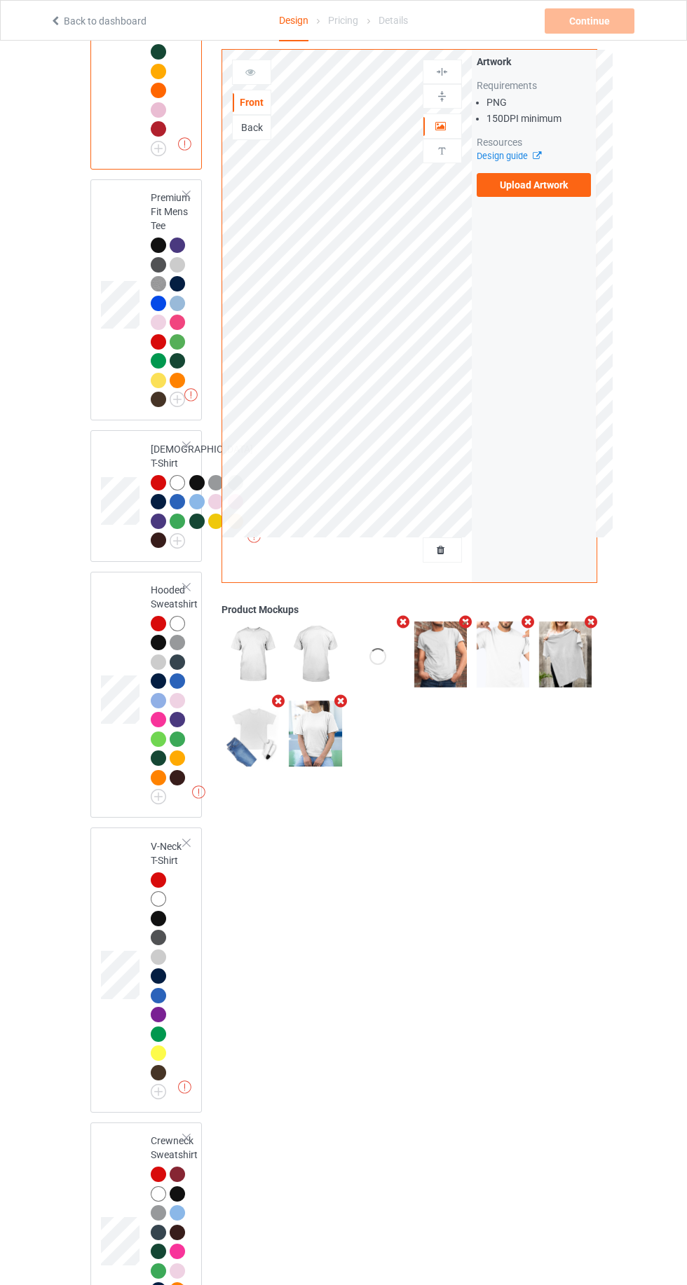
scroll to position [418, 0]
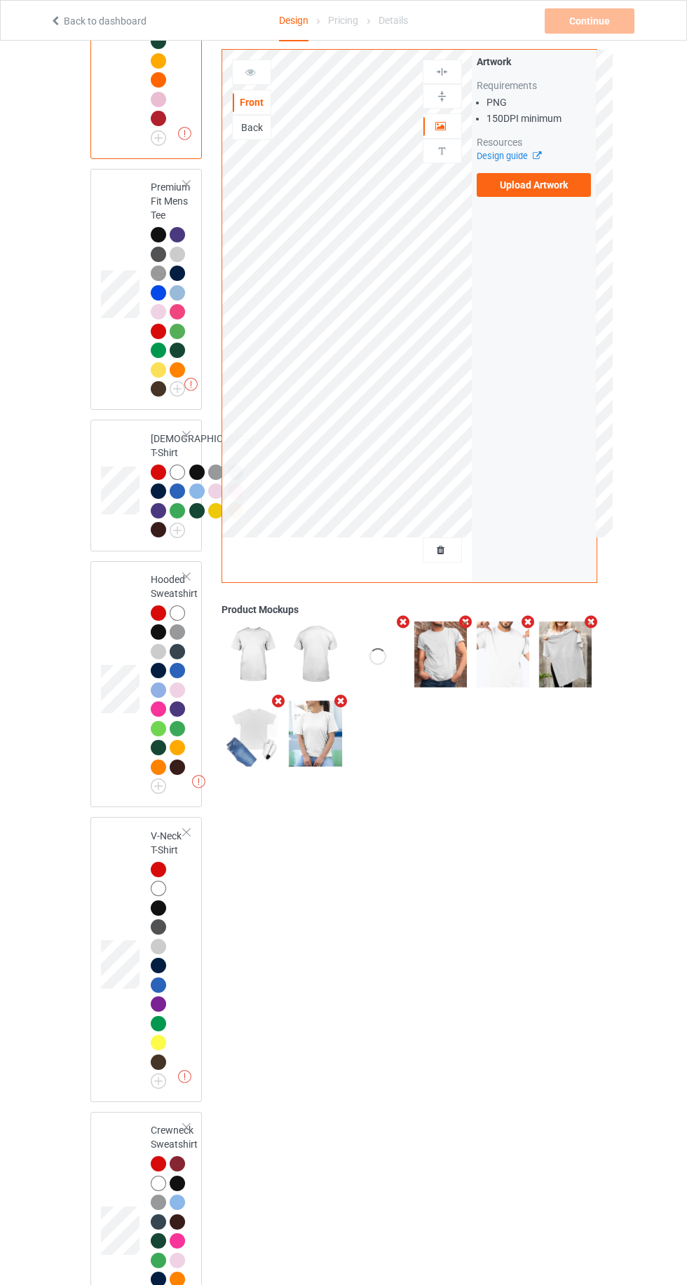
click at [0, 0] on img at bounding box center [0, 0] width 0 height 0
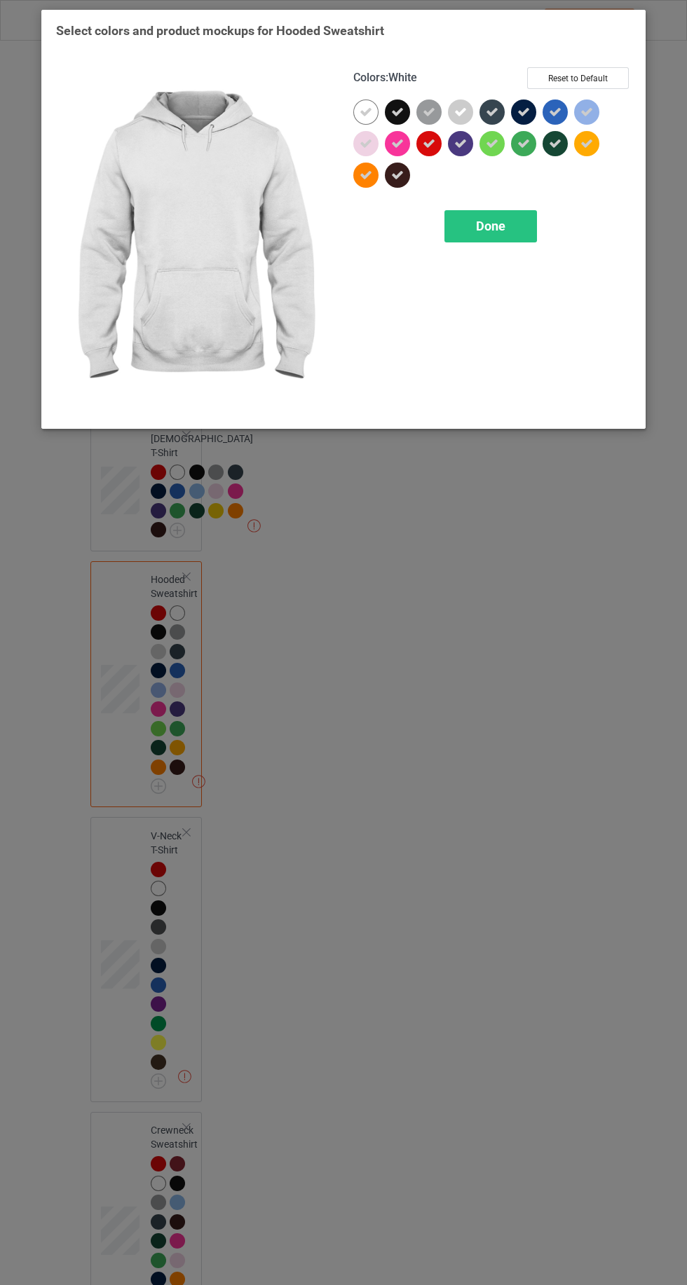
click at [433, 142] on icon at bounding box center [428, 143] width 13 height 13
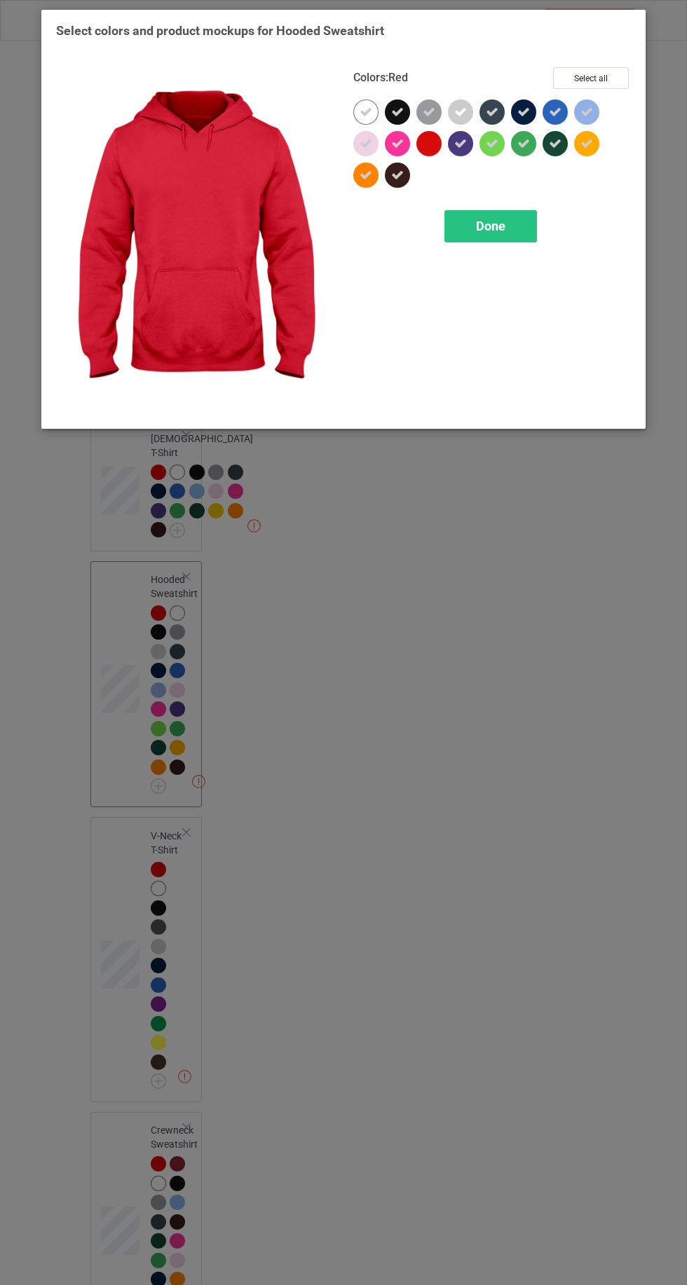
click at [426, 144] on div at bounding box center [428, 143] width 25 height 25
click at [496, 219] on span "Done" at bounding box center [490, 226] width 29 height 15
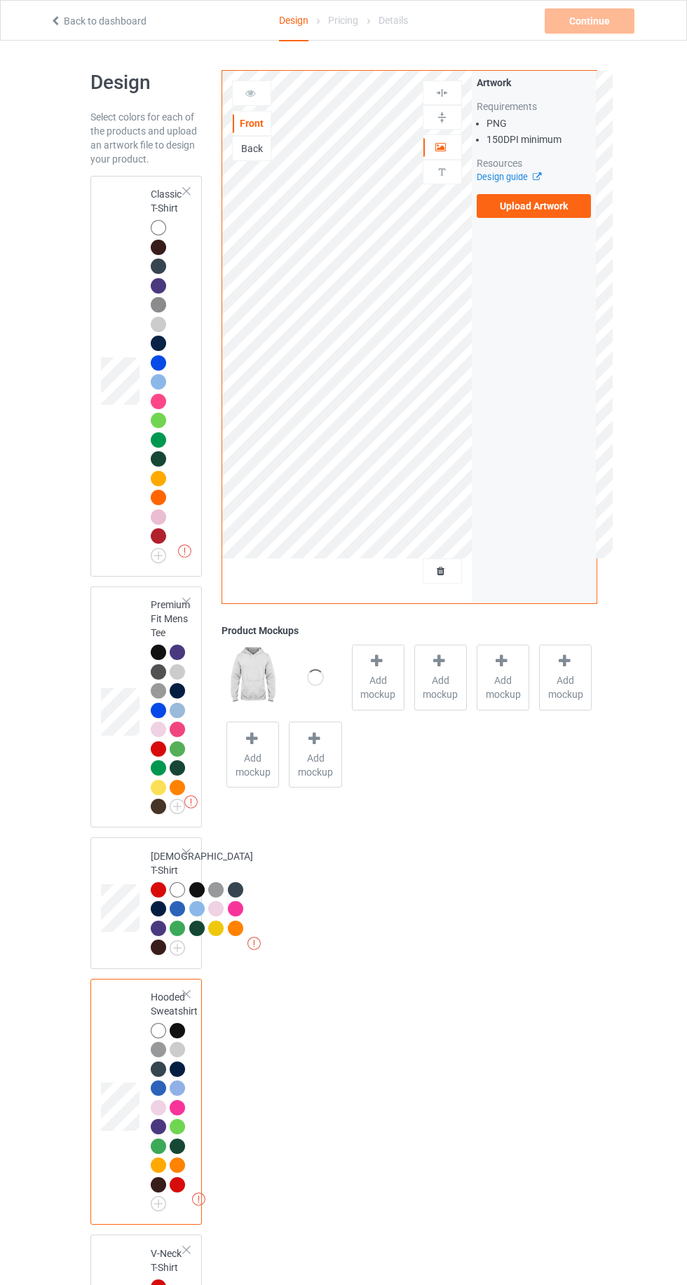
click at [153, 247] on div at bounding box center [158, 247] width 15 height 15
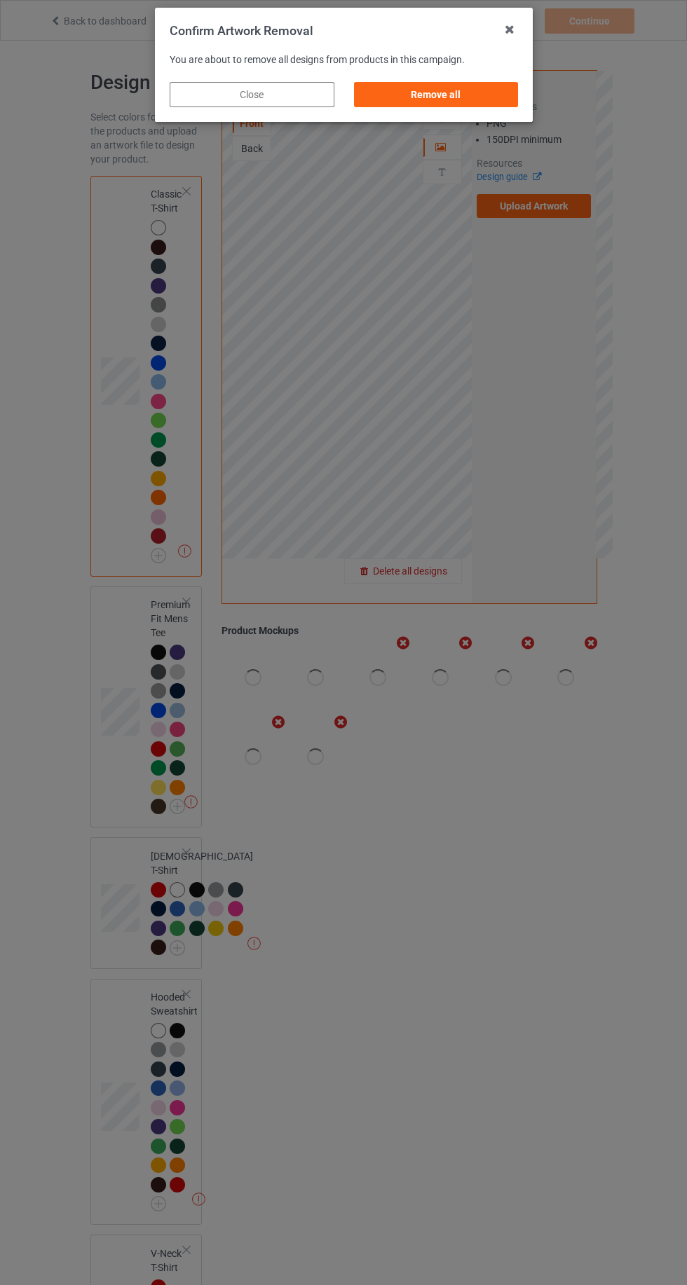
click at [469, 85] on div "Remove all" at bounding box center [435, 94] width 165 height 25
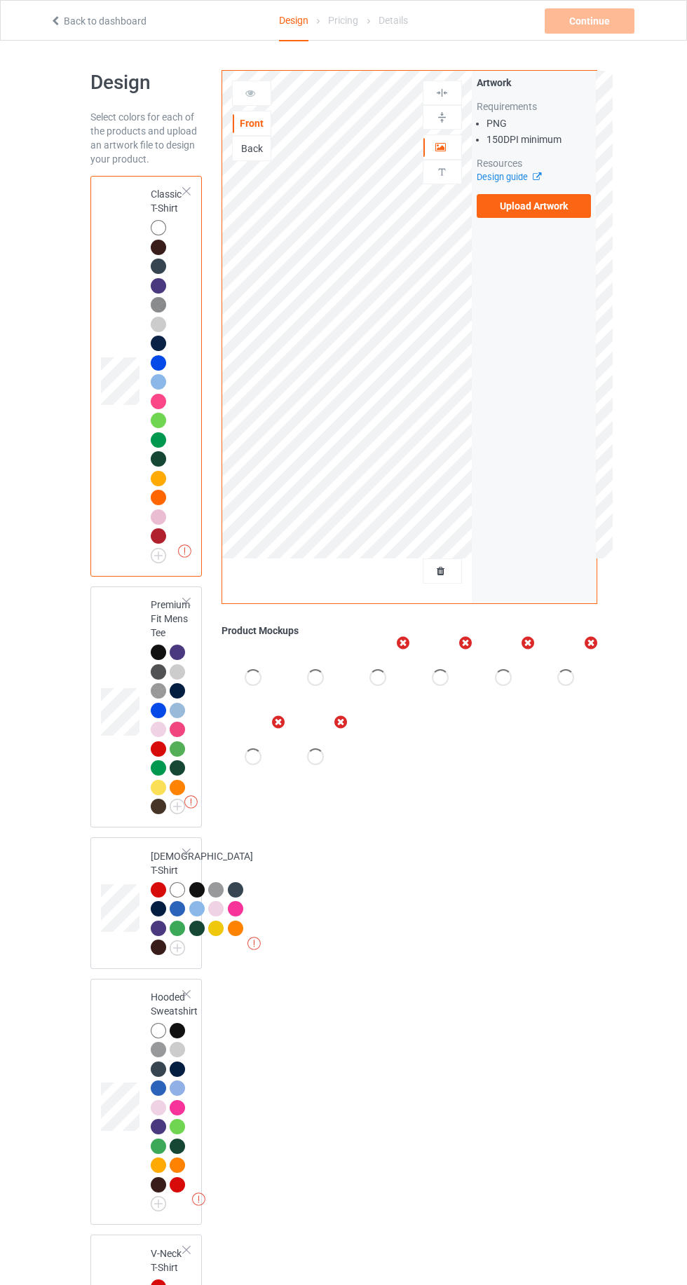
click at [542, 206] on label "Upload Artwork" at bounding box center [533, 206] width 115 height 24
click at [0, 0] on input "Upload Artwork" at bounding box center [0, 0] width 0 height 0
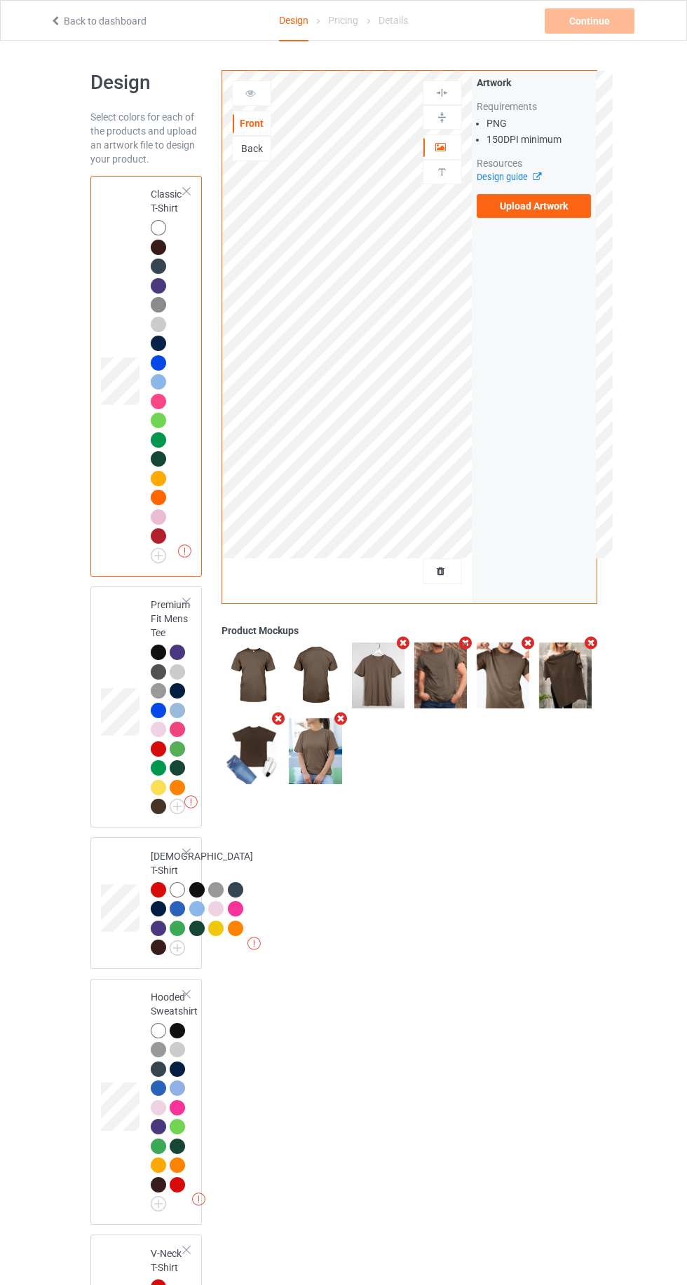
click at [167, 236] on div at bounding box center [161, 230] width 20 height 20
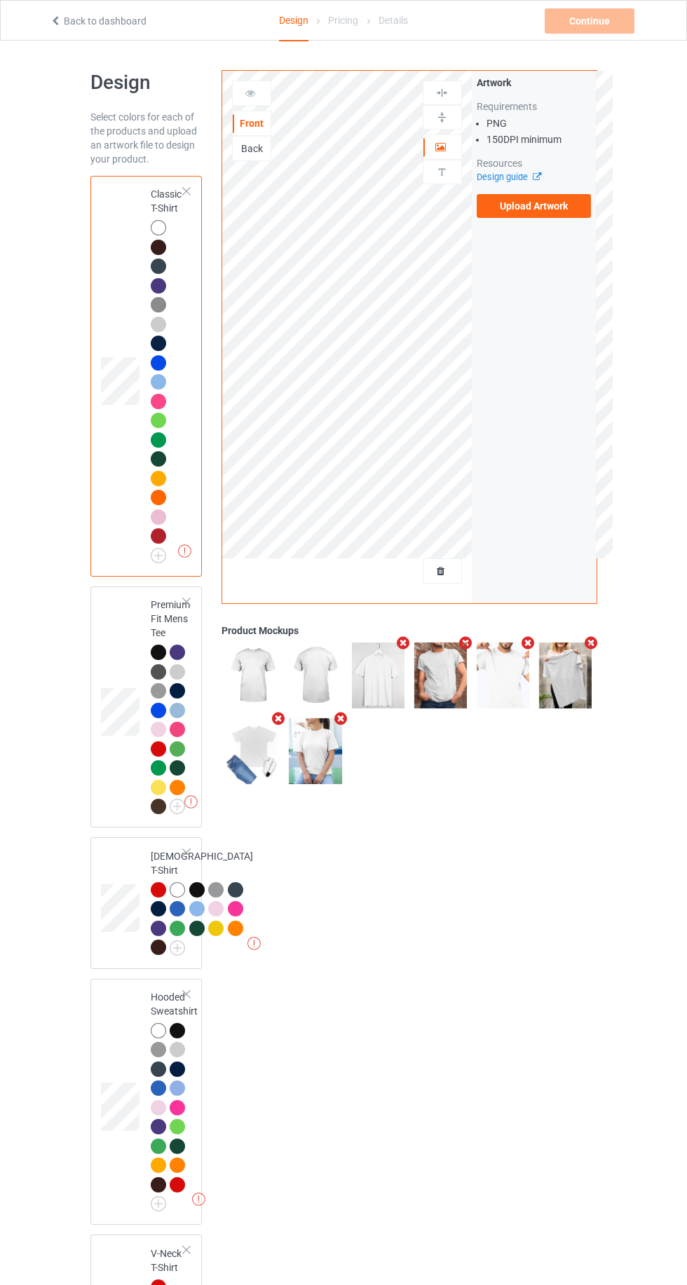
click at [548, 206] on label "Upload Artwork" at bounding box center [533, 206] width 115 height 24
click at [0, 0] on input "Upload Artwork" at bounding box center [0, 0] width 0 height 0
click at [566, 210] on label "Upload Artwork" at bounding box center [533, 206] width 115 height 24
click at [0, 0] on input "Upload Artwork" at bounding box center [0, 0] width 0 height 0
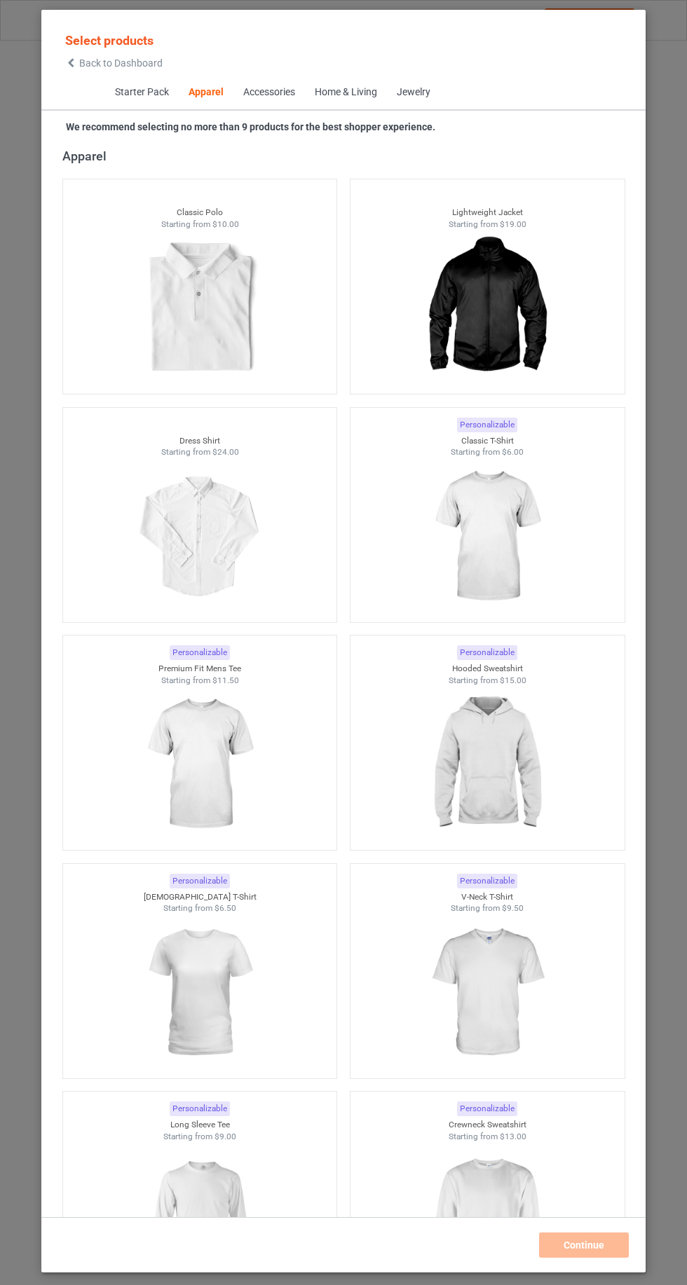
click at [502, 563] on img at bounding box center [486, 536] width 125 height 157
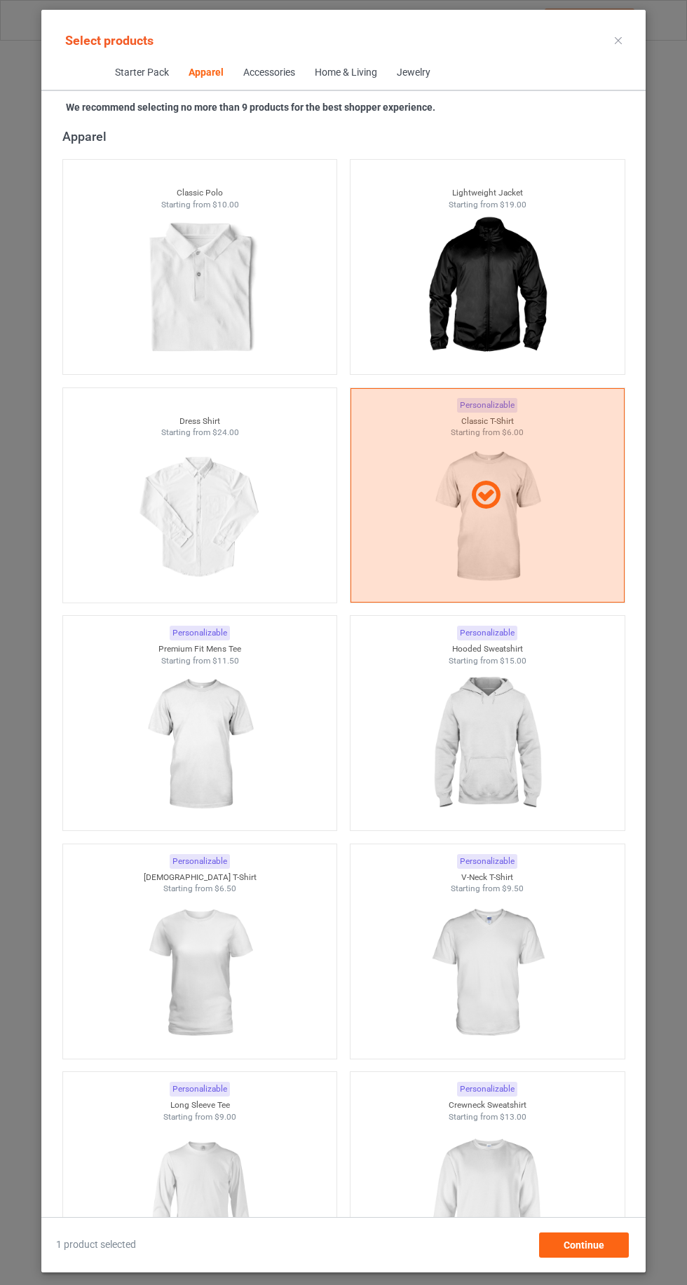
click at [176, 782] on img at bounding box center [199, 744] width 125 height 157
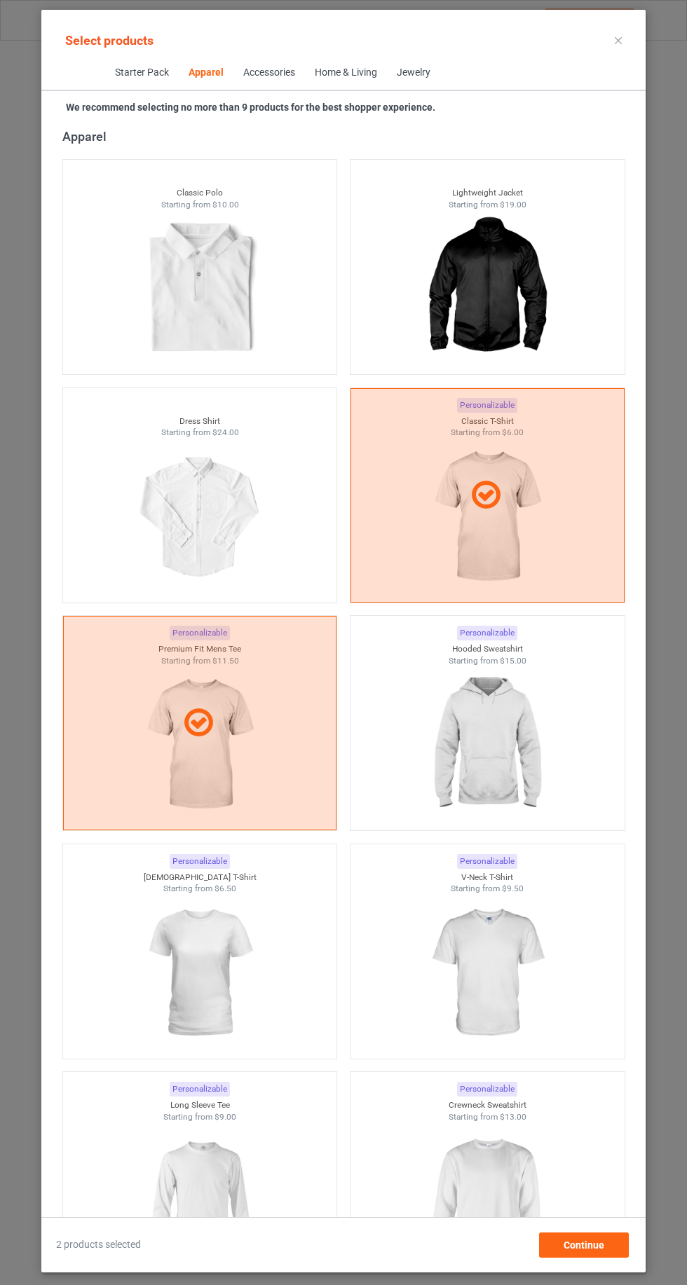
click at [497, 740] on img at bounding box center [486, 744] width 125 height 157
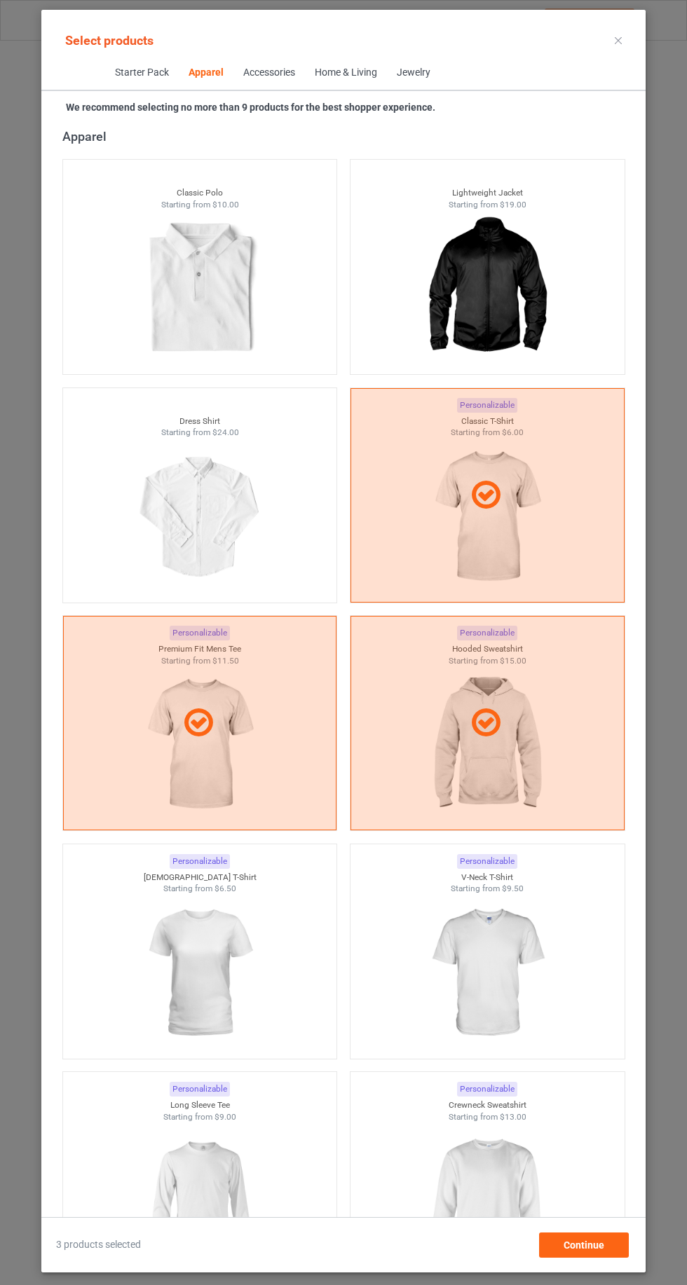
click at [220, 971] on img at bounding box center [199, 973] width 125 height 157
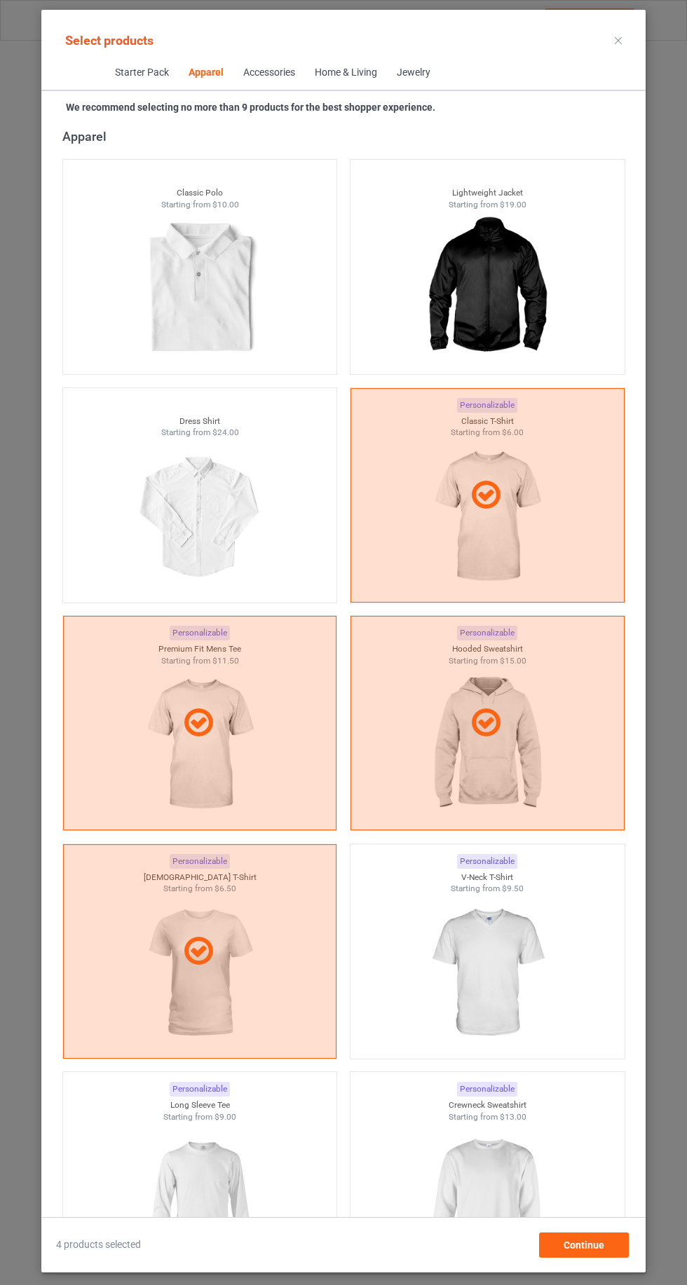
click at [521, 963] on img at bounding box center [486, 973] width 125 height 157
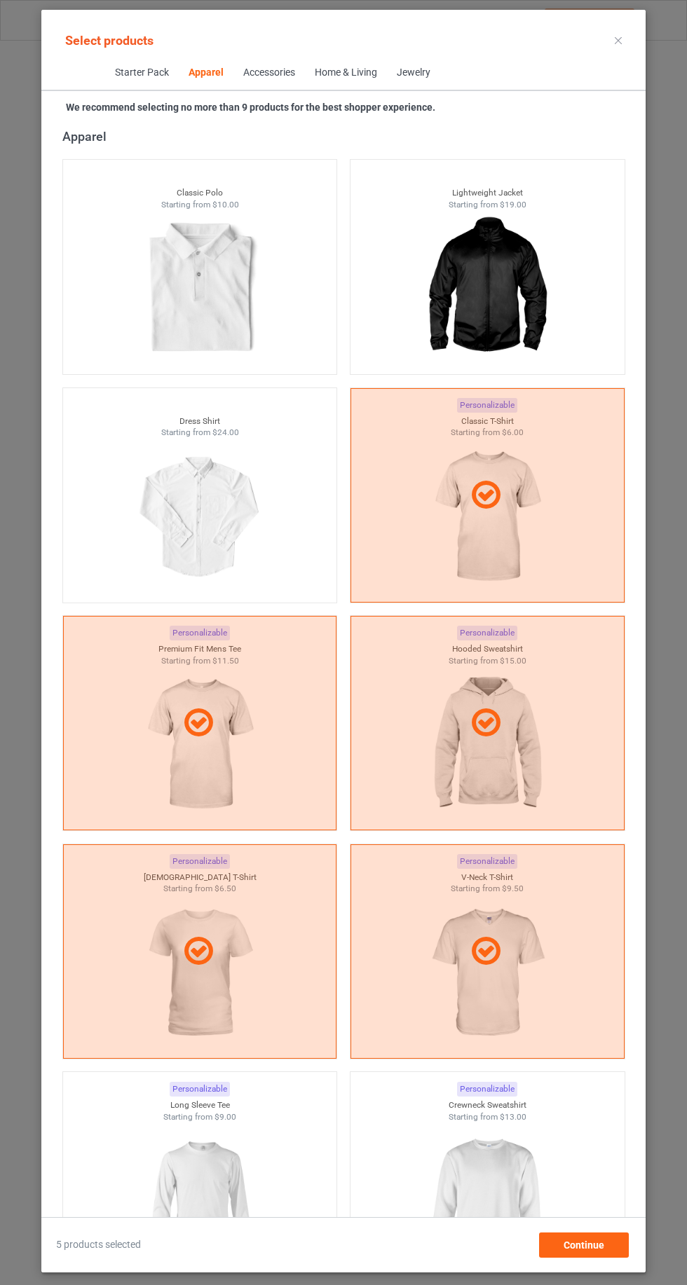
click at [478, 1172] on img at bounding box center [486, 1200] width 125 height 157
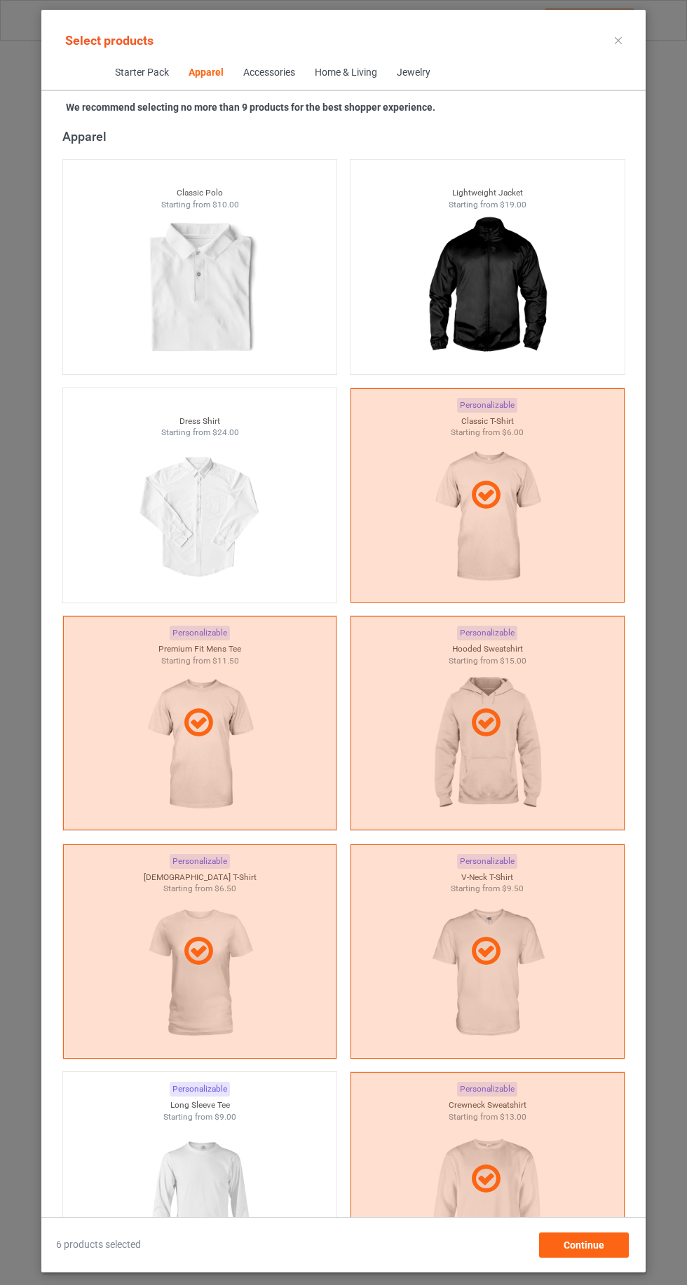
click at [189, 1172] on img at bounding box center [199, 1200] width 125 height 157
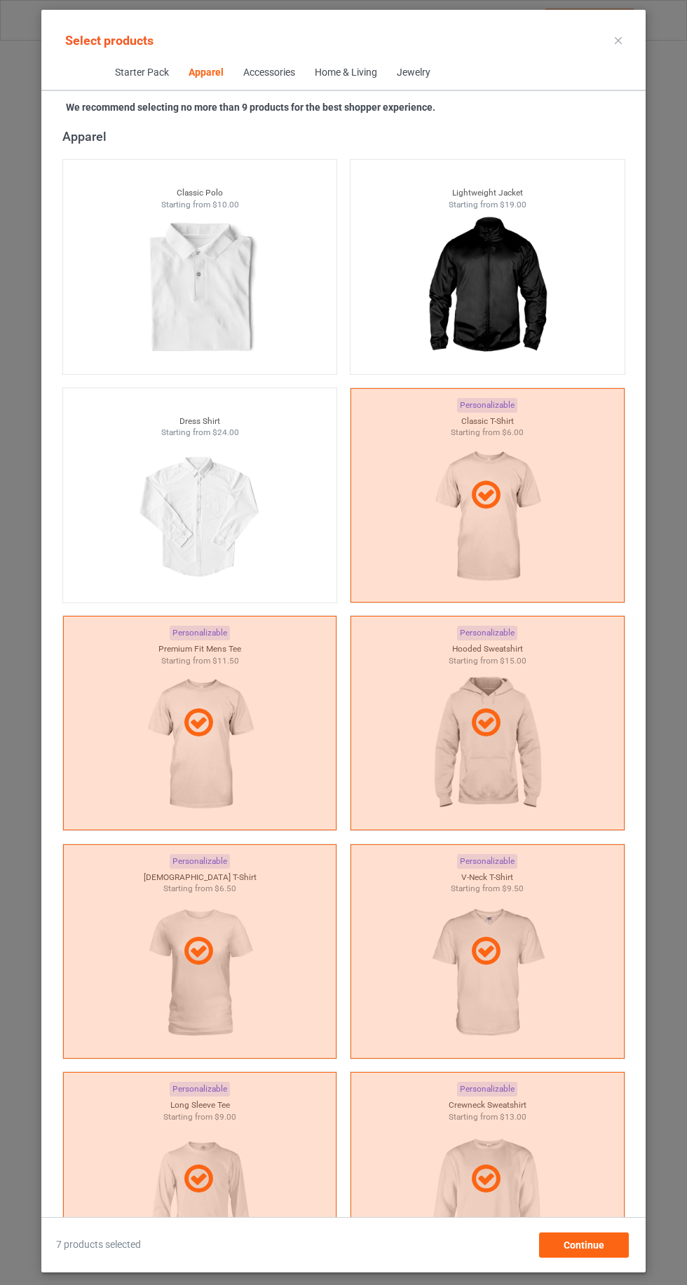
scroll to position [1061, 0]
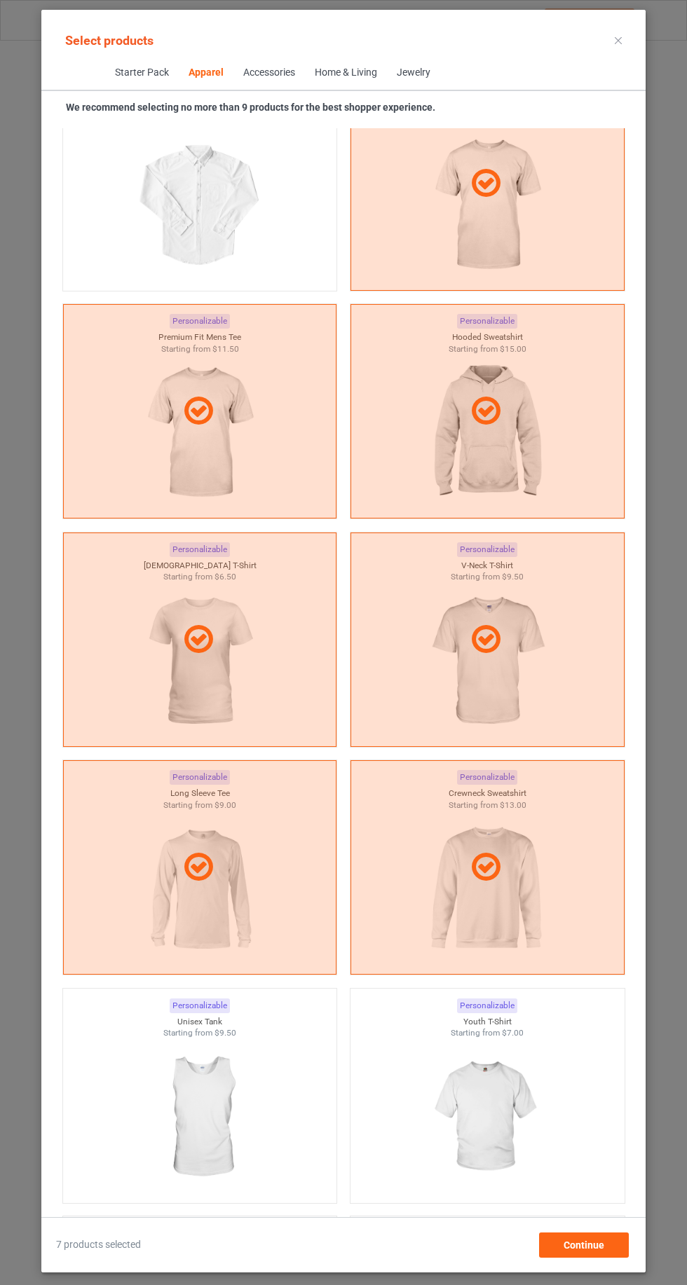
click at [523, 1117] on img at bounding box center [486, 1117] width 125 height 157
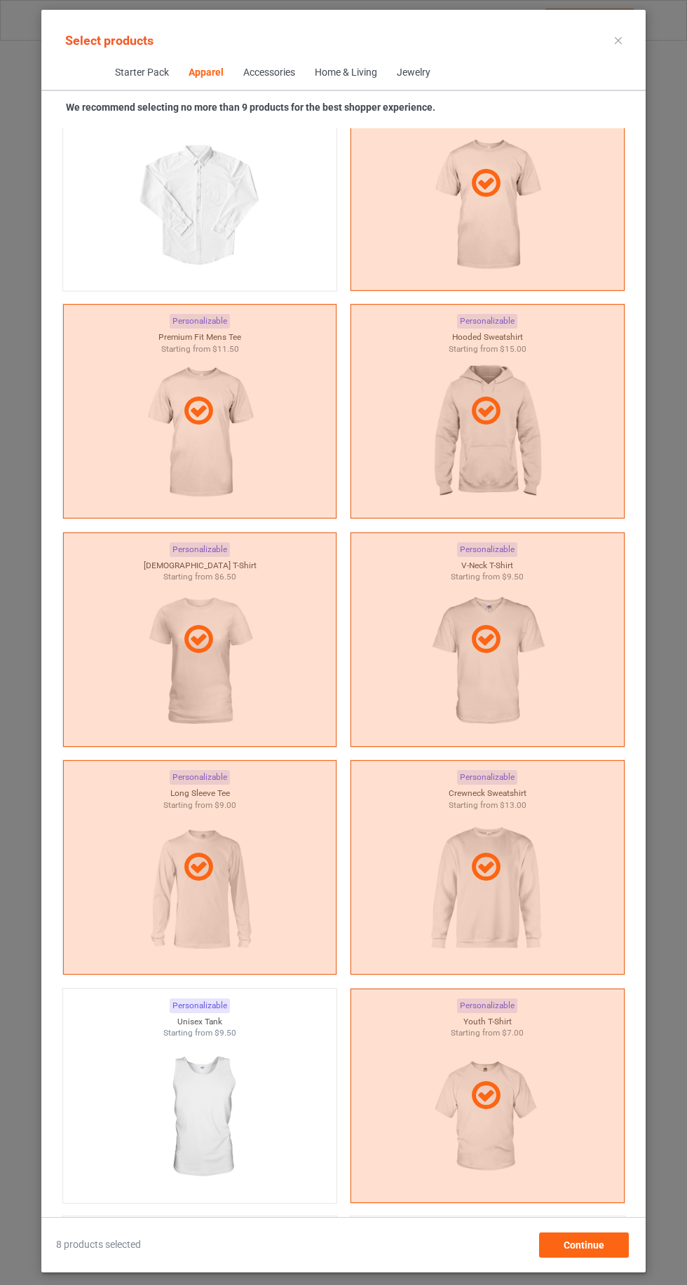
click at [207, 1098] on img at bounding box center [199, 1117] width 125 height 157
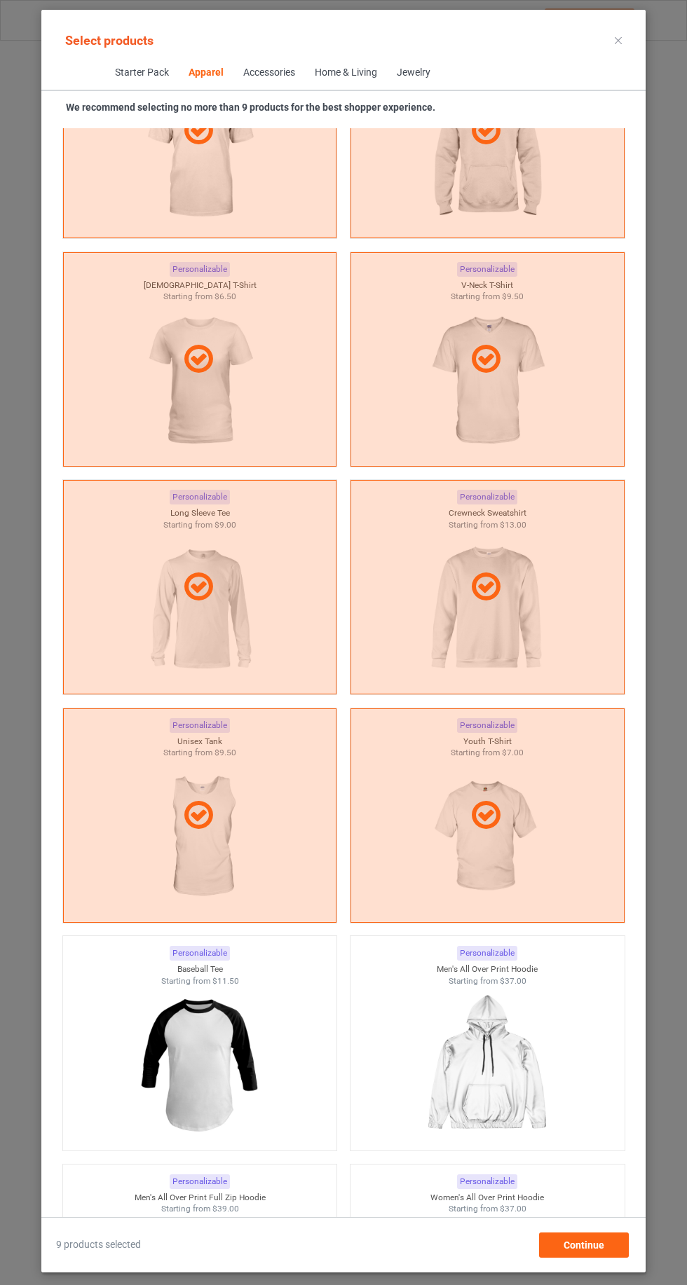
scroll to position [1276, 0]
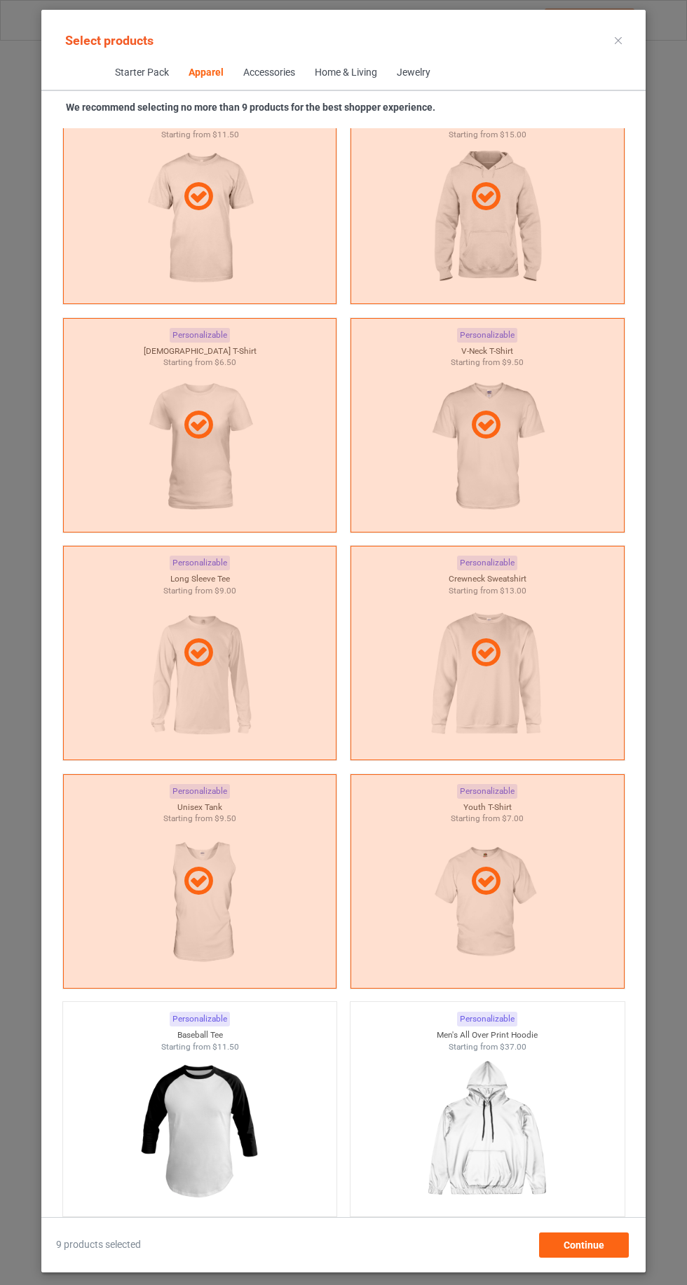
click at [226, 1131] on img at bounding box center [199, 1130] width 125 height 157
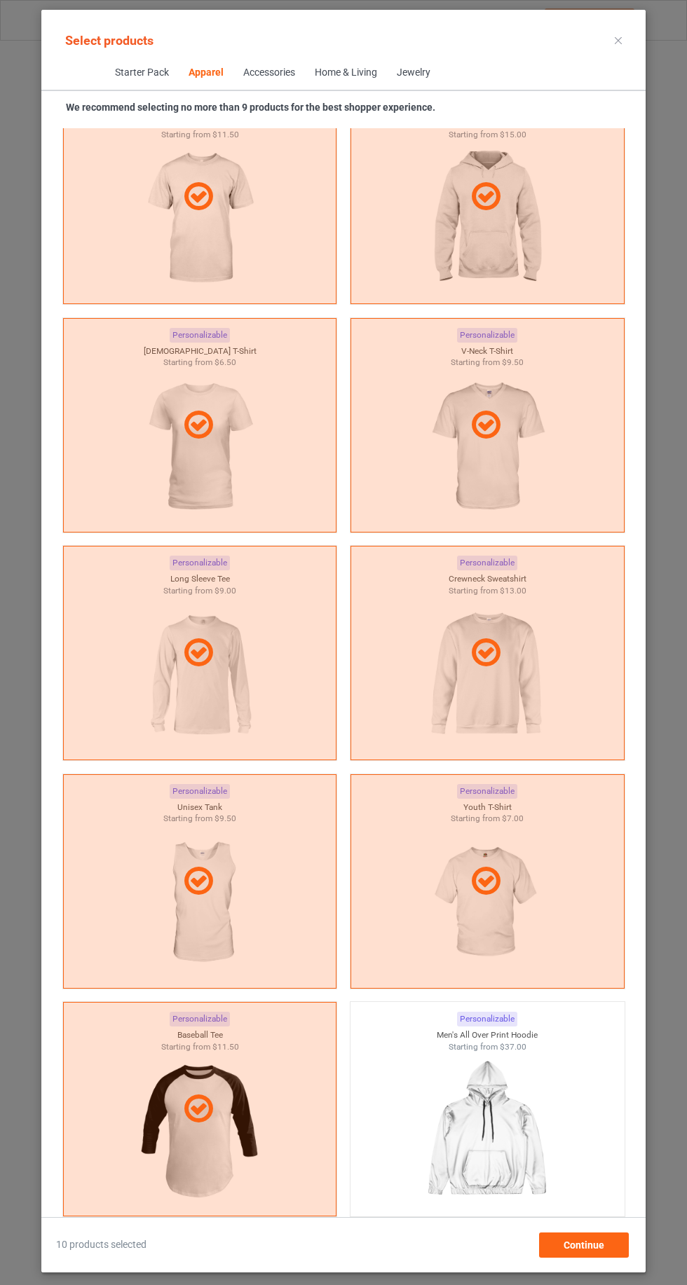
click at [618, 40] on icon at bounding box center [617, 40] width 7 height 7
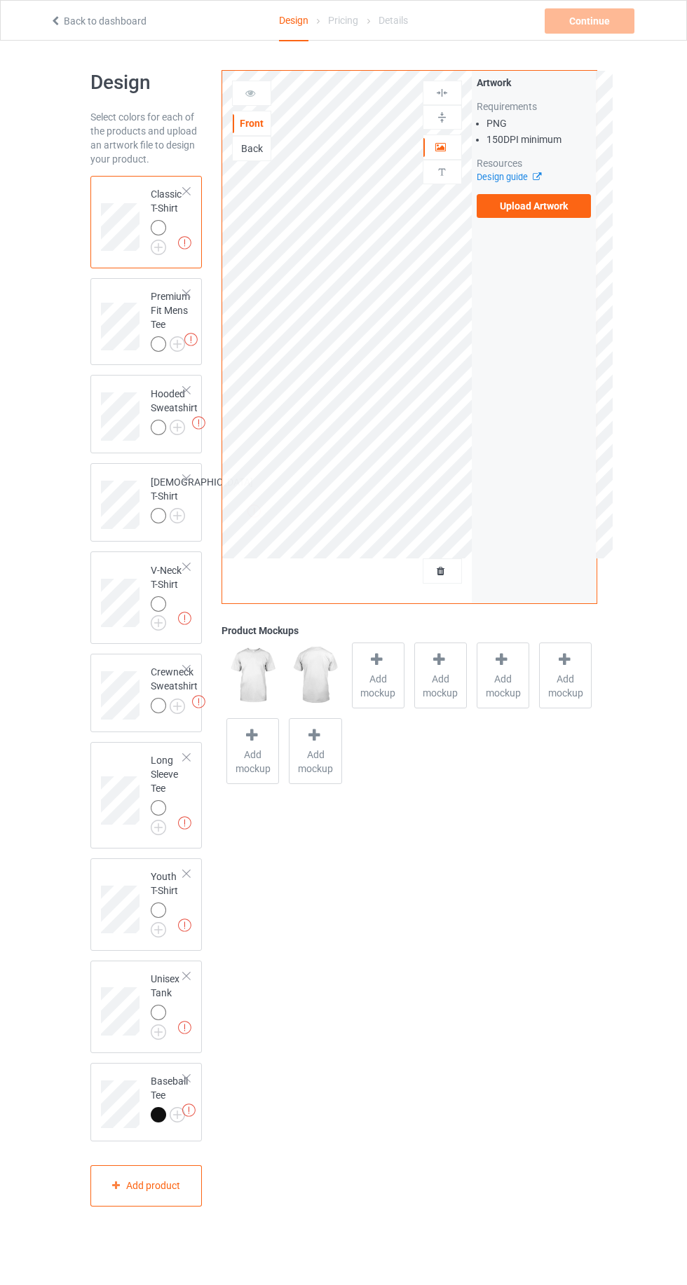
click at [550, 206] on label "Upload Artwork" at bounding box center [533, 206] width 115 height 24
click at [0, 0] on input "Upload Artwork" at bounding box center [0, 0] width 0 height 0
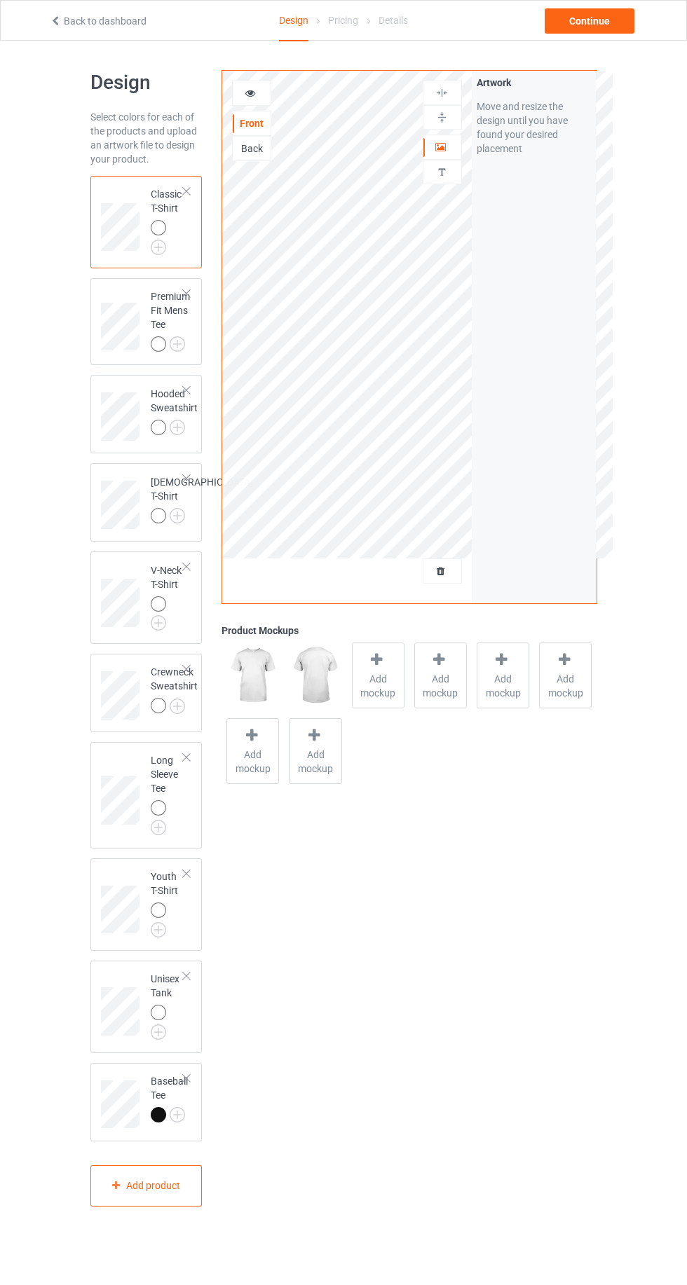
click at [380, 673] on span "Add mockup" at bounding box center [377, 686] width 51 height 28
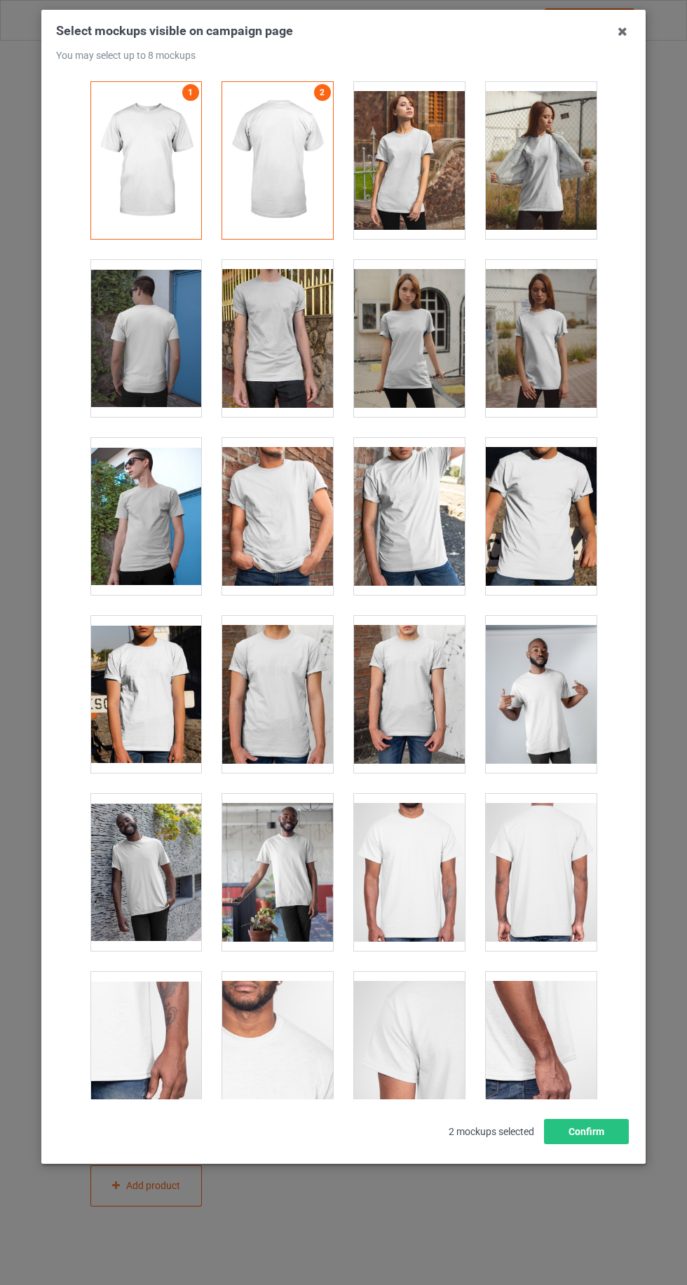
click at [551, 490] on div at bounding box center [540, 516] width 111 height 157
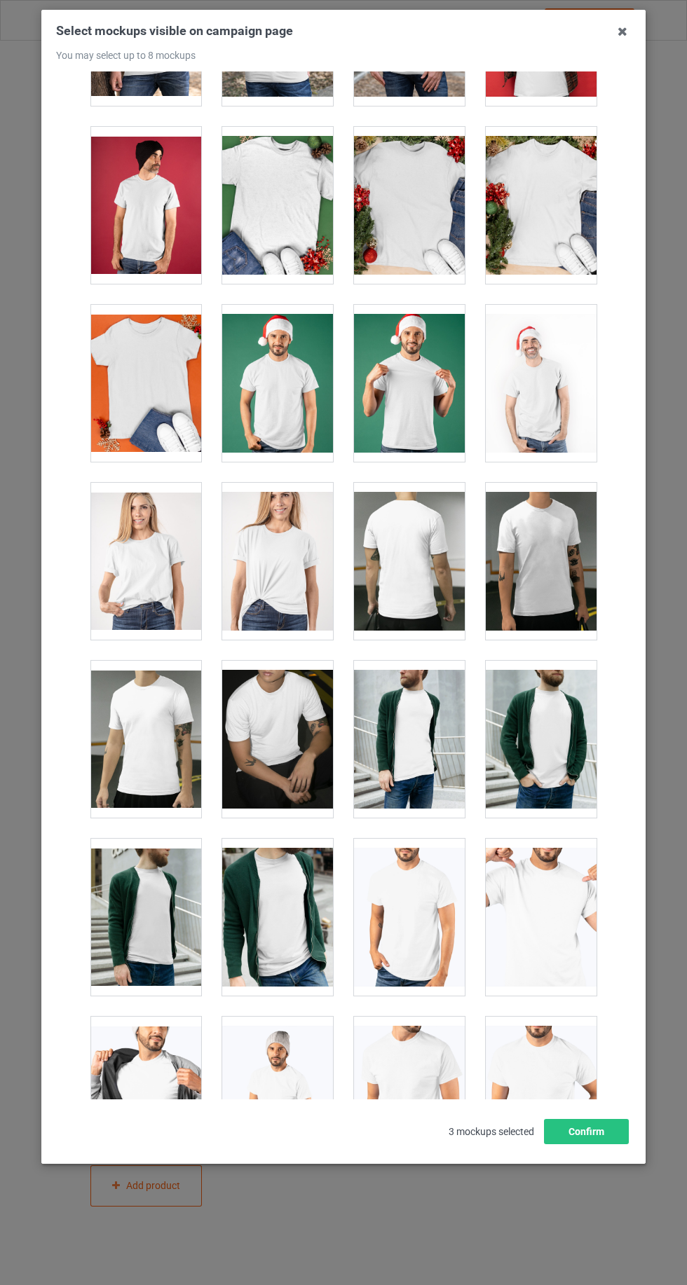
scroll to position [1917, 0]
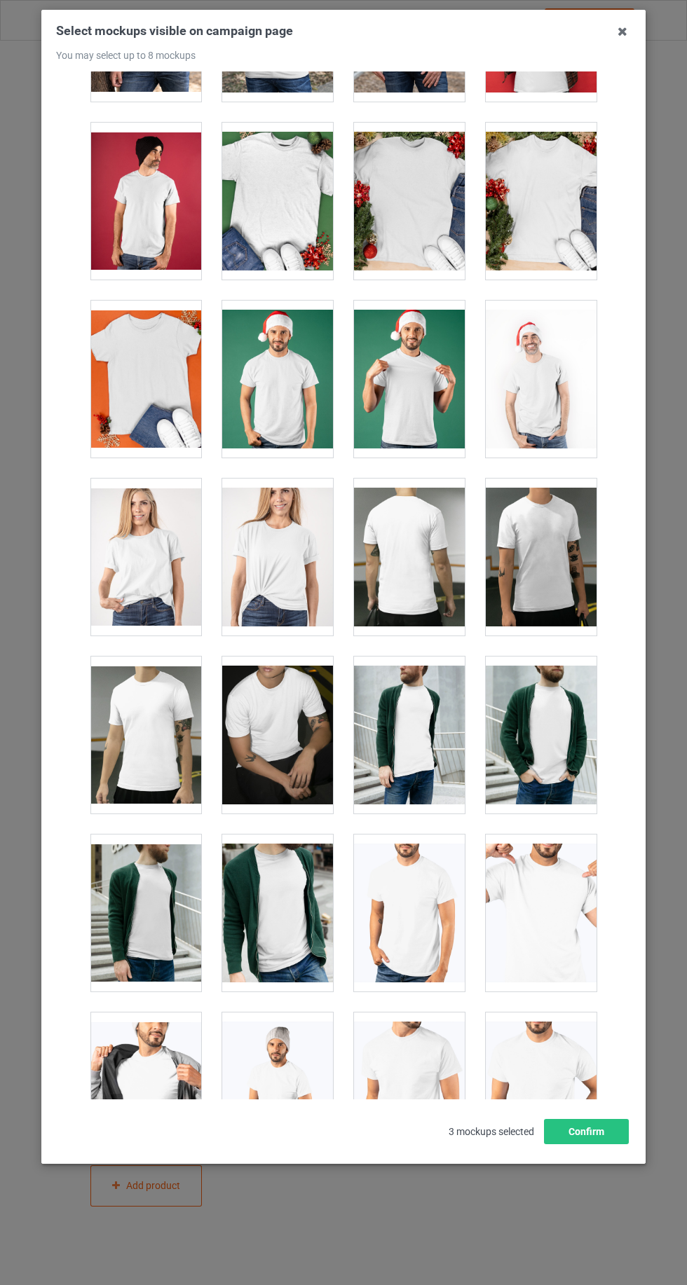
click at [432, 384] on div at bounding box center [409, 379] width 111 height 157
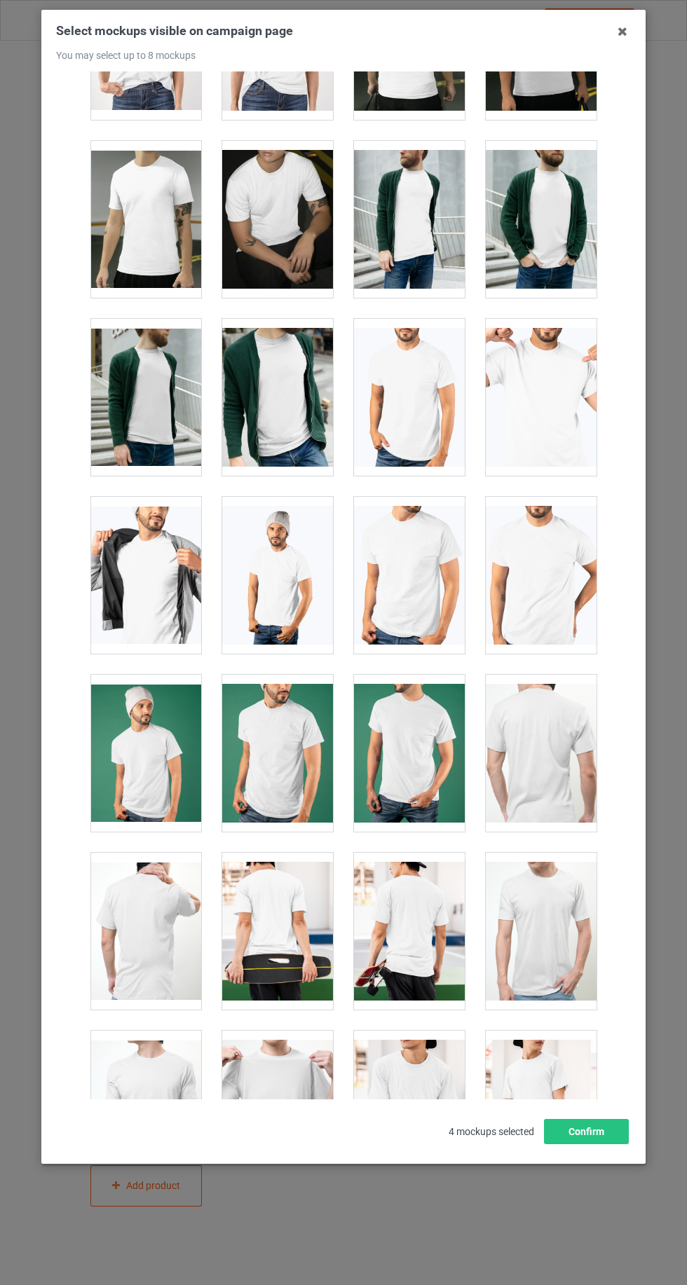
click at [543, 358] on div at bounding box center [540, 397] width 111 height 157
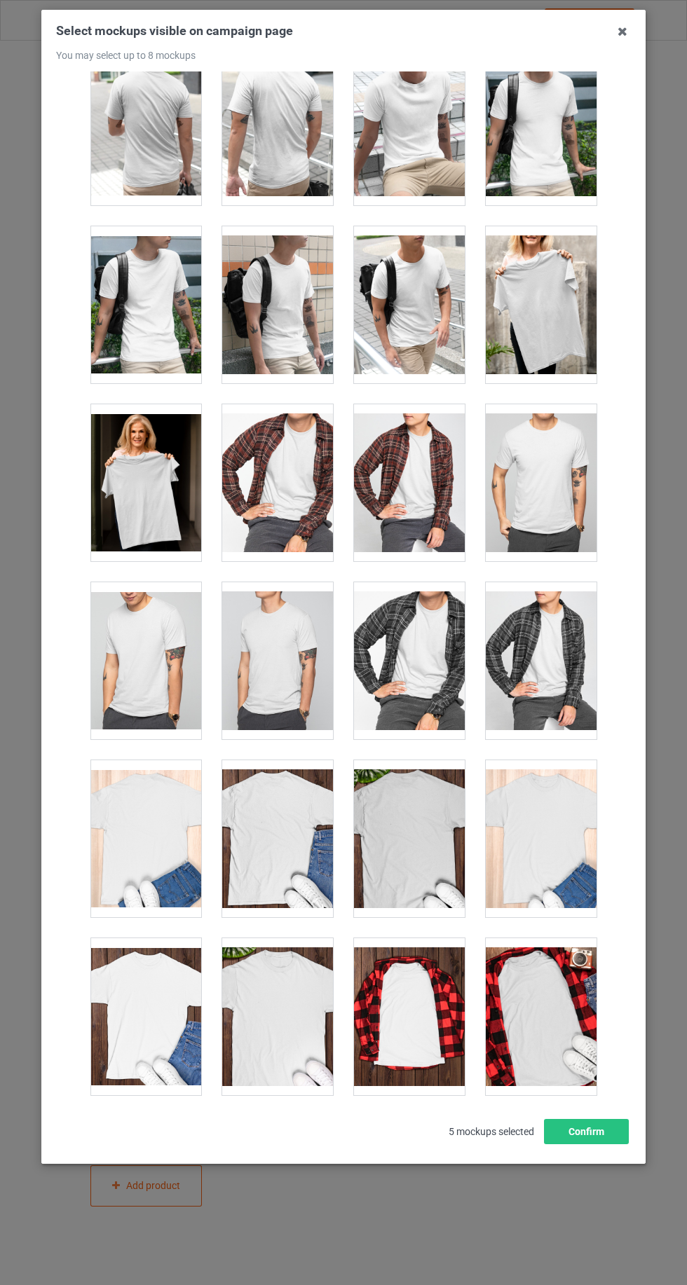
click at [545, 277] on div at bounding box center [540, 304] width 111 height 157
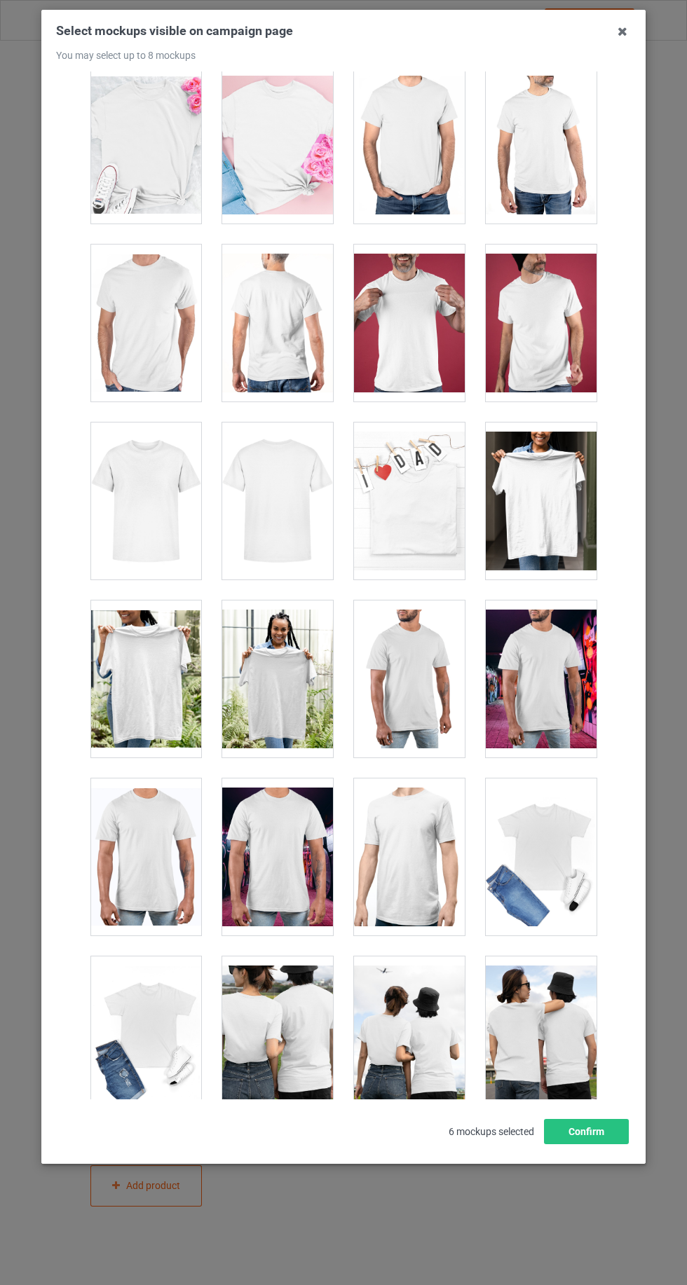
scroll to position [6138, 0]
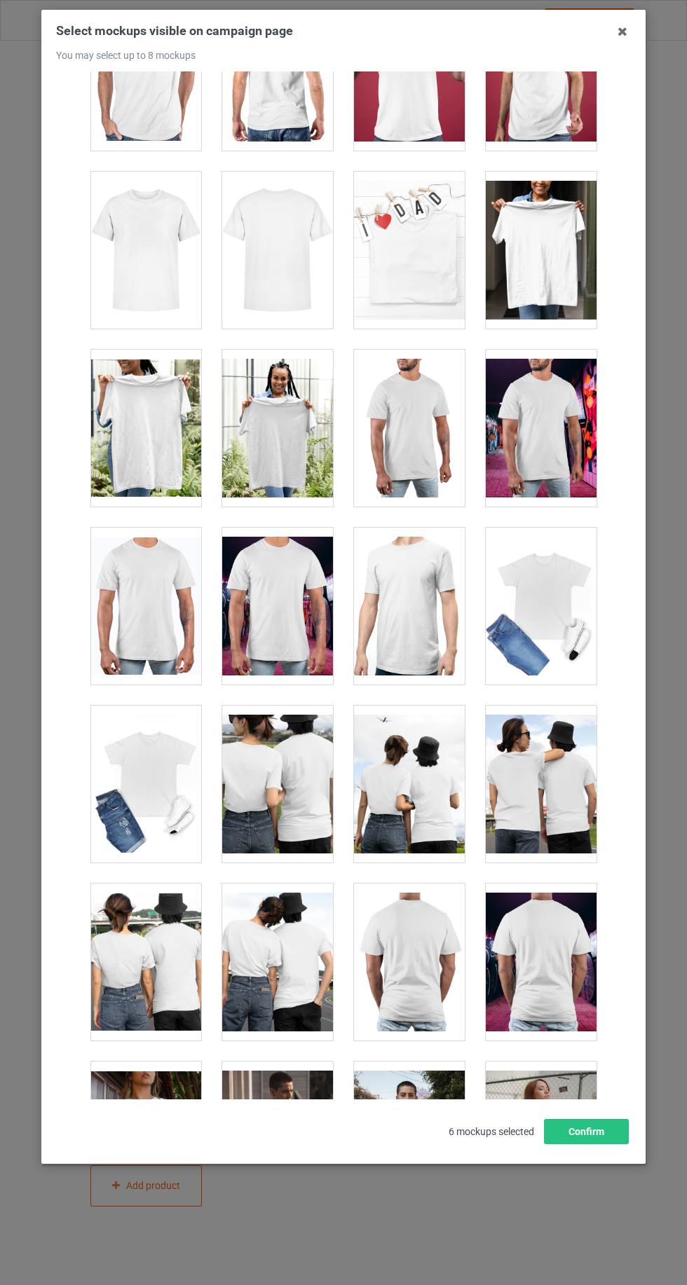
click at [416, 118] on div at bounding box center [409, 72] width 111 height 157
click at [618, 31] on icon at bounding box center [622, 31] width 22 height 22
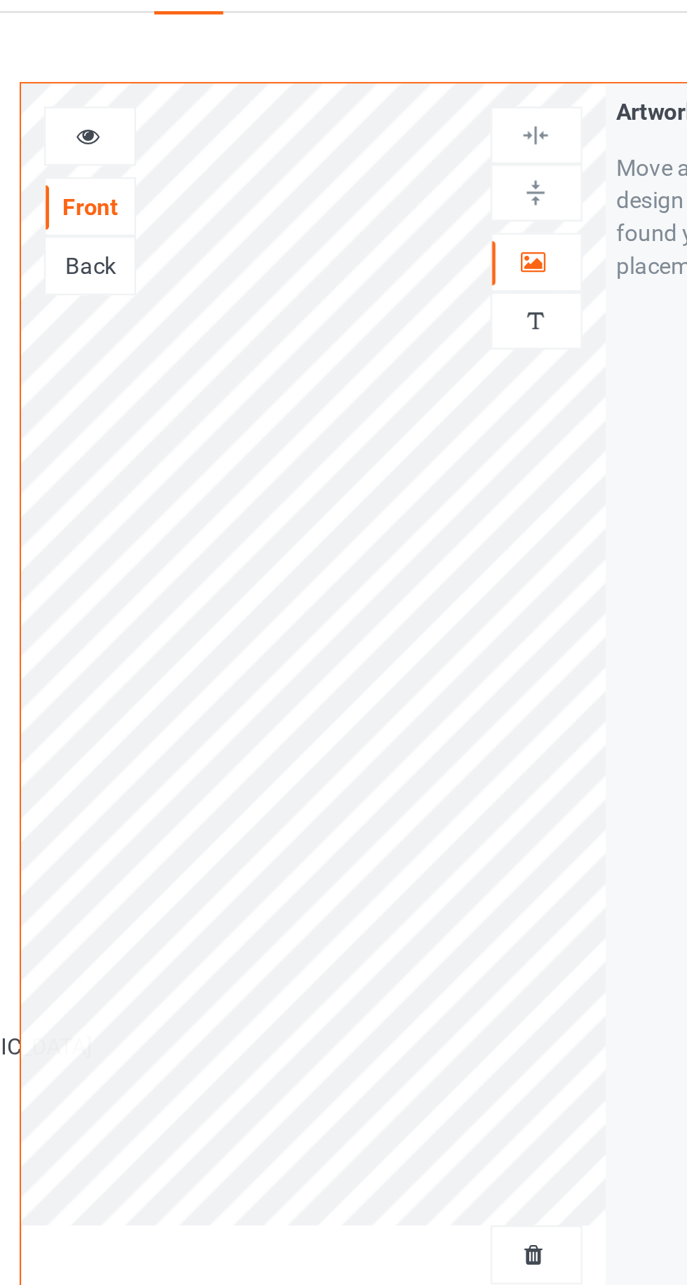
click at [443, 142] on icon at bounding box center [441, 145] width 12 height 10
click at [249, 96] on icon at bounding box center [250, 91] width 12 height 10
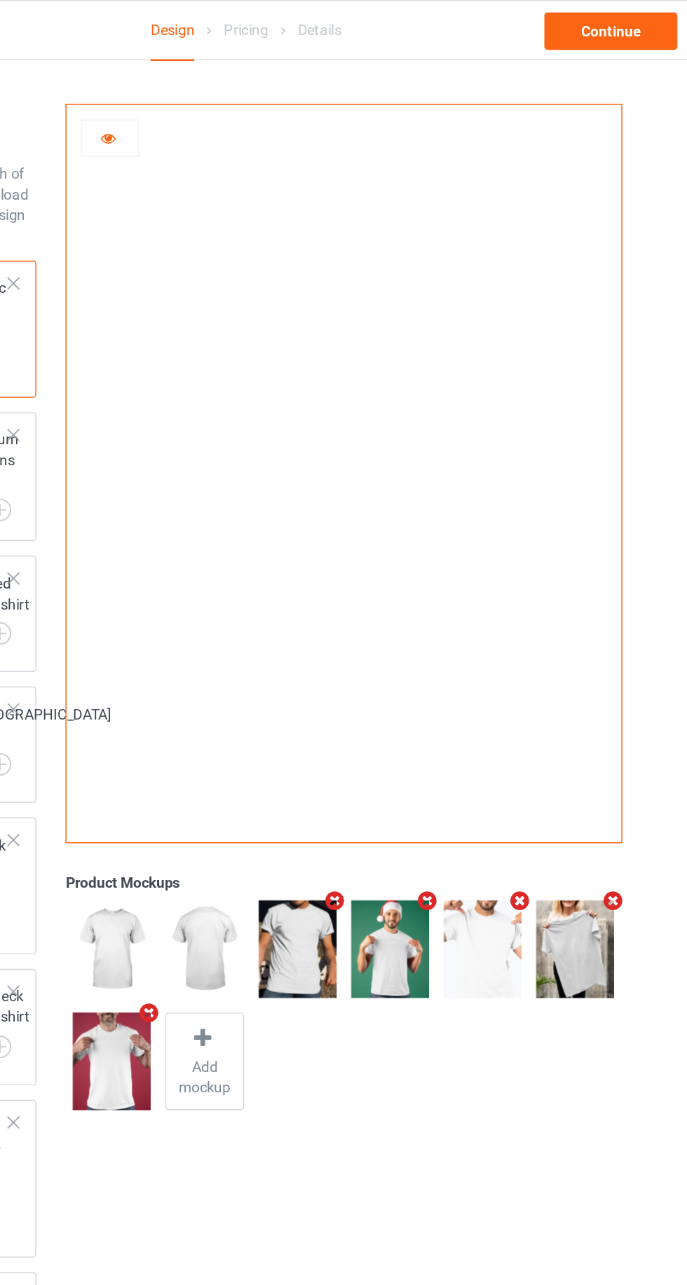
click at [251, 90] on icon at bounding box center [250, 91] width 12 height 10
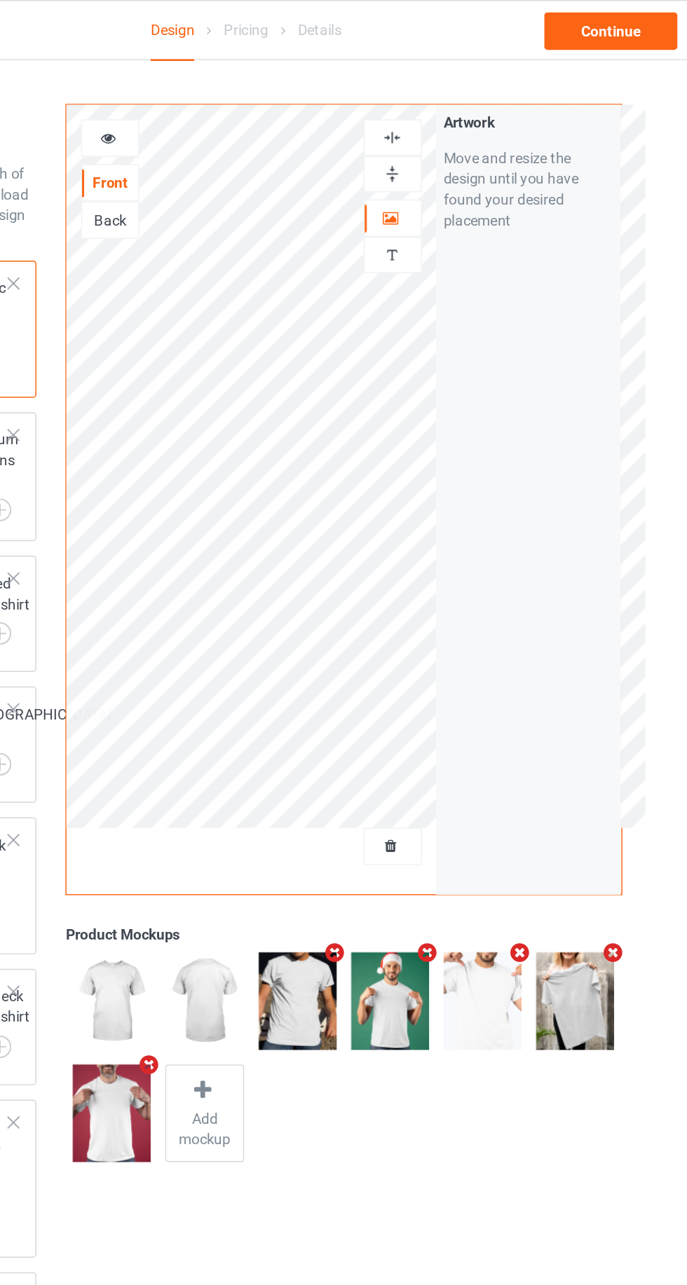
click at [253, 96] on icon at bounding box center [250, 91] width 12 height 10
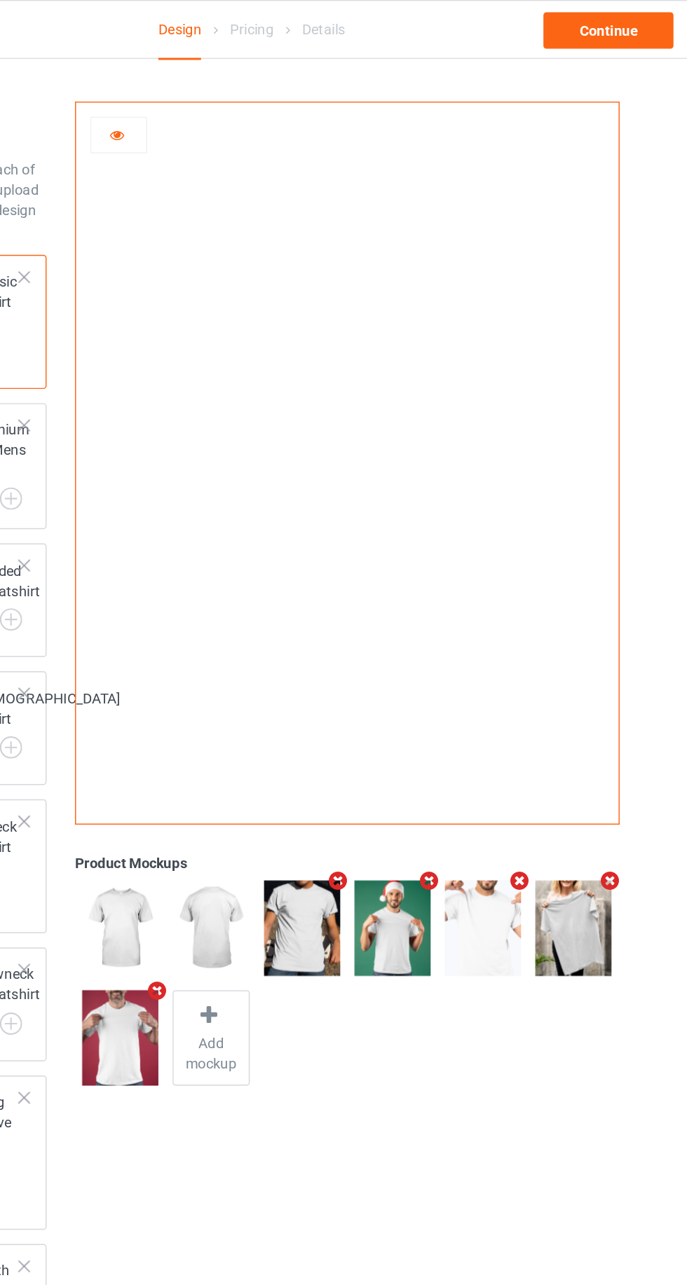
click at [242, 95] on div at bounding box center [252, 93] width 38 height 14
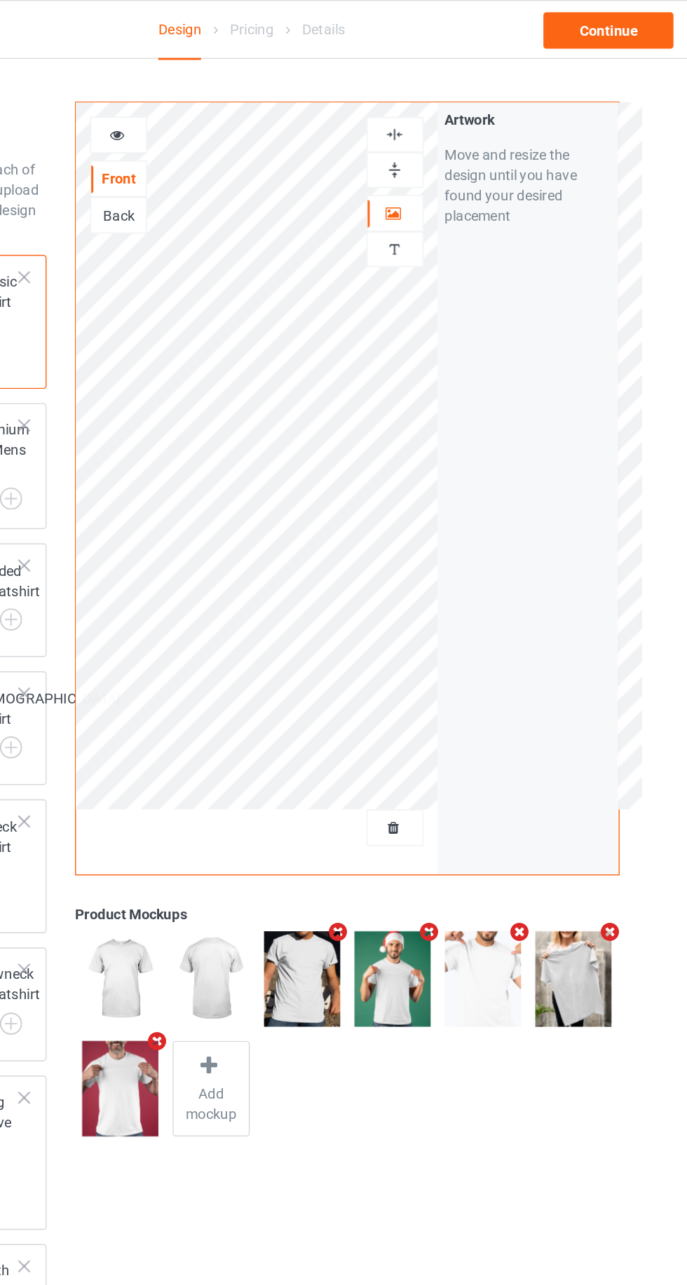
click at [263, 88] on div at bounding box center [252, 93] width 38 height 14
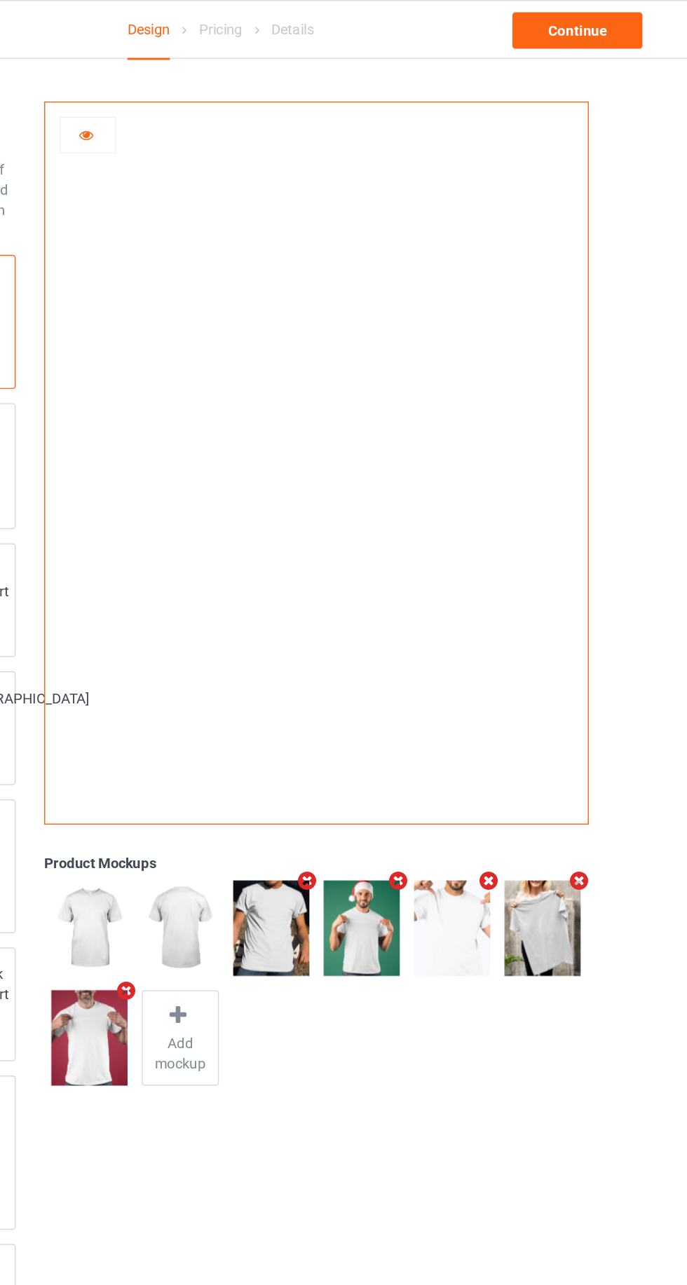
scroll to position [0, 0]
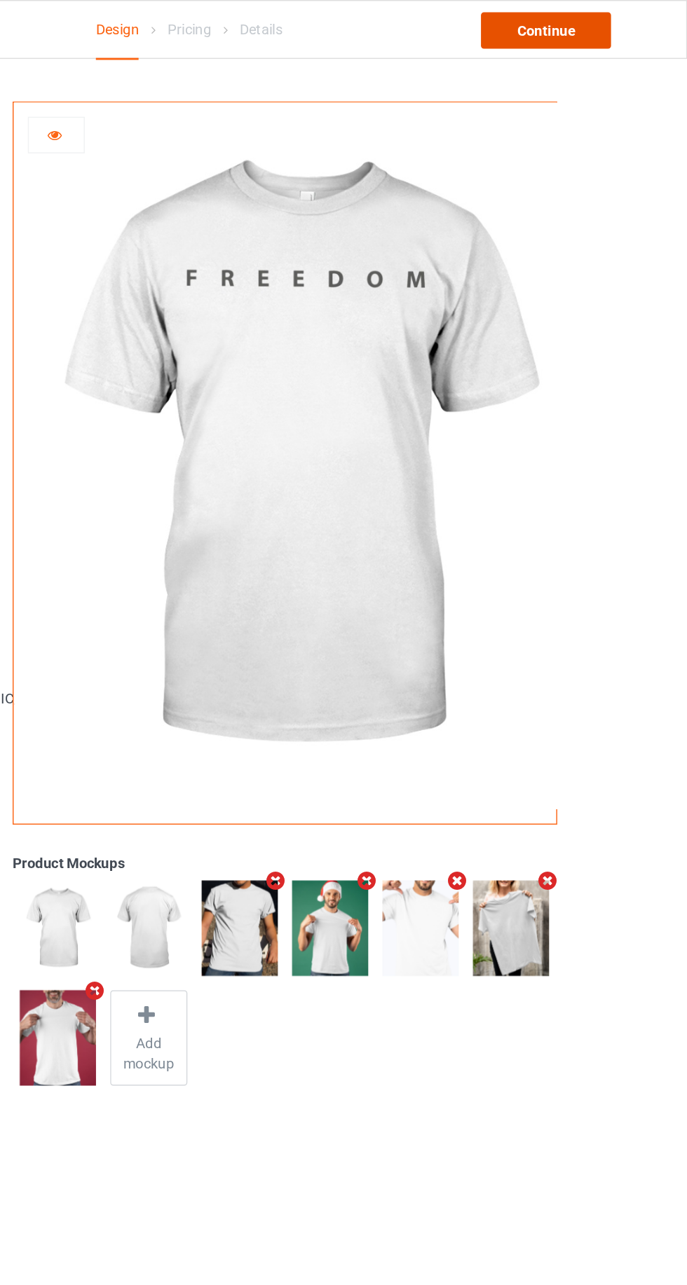
click at [591, 23] on div "Continue" at bounding box center [589, 20] width 90 height 25
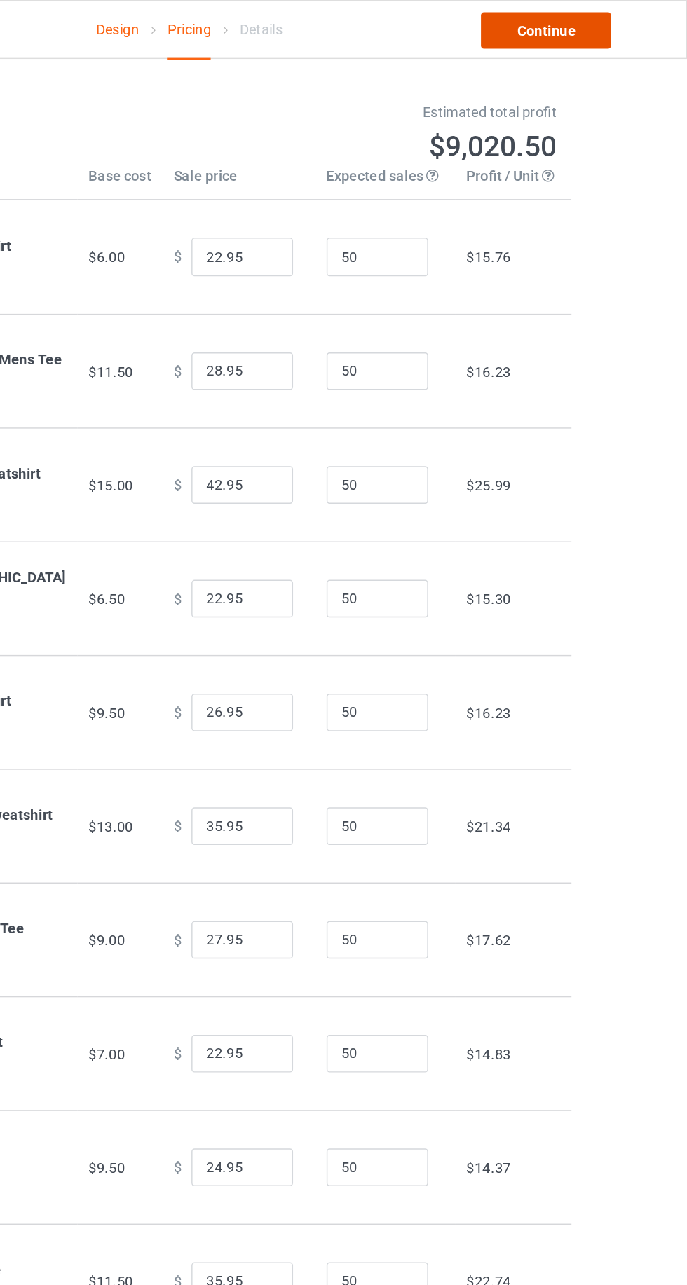
click at [597, 20] on link "Continue" at bounding box center [589, 20] width 90 height 25
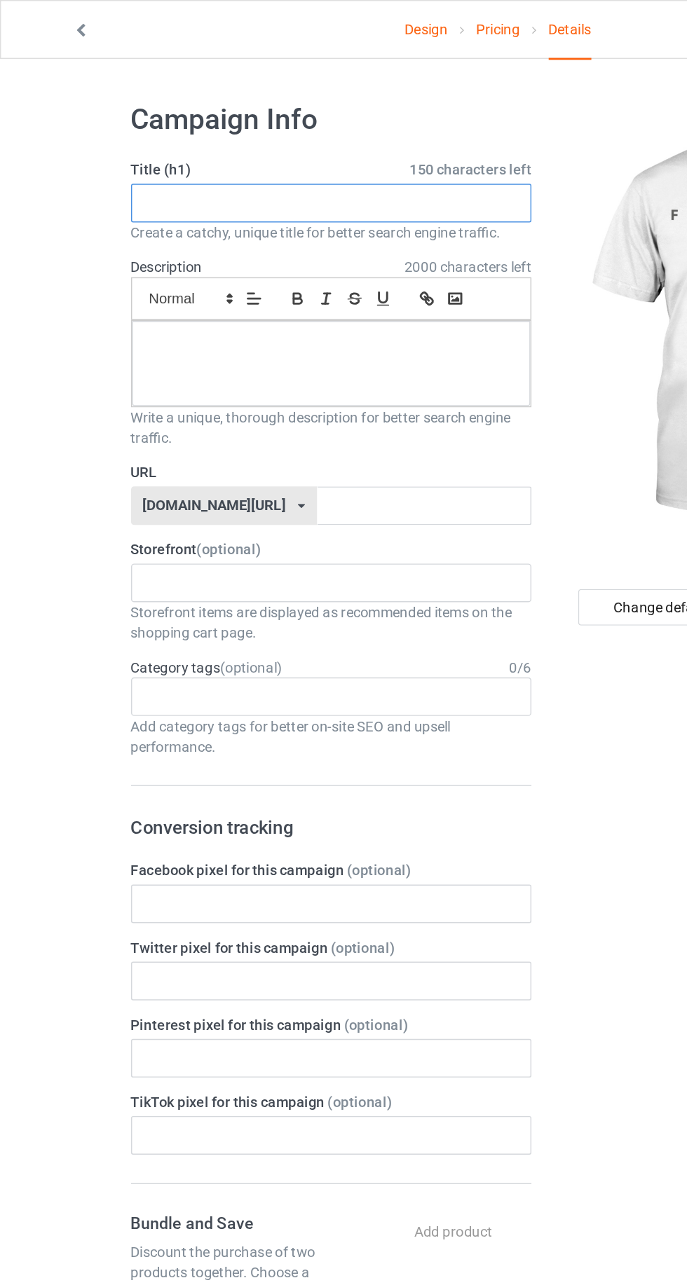
click at [220, 145] on input "text" at bounding box center [228, 140] width 276 height 27
type input "Original"
click at [284, 277] on div at bounding box center [228, 250] width 275 height 59
click at [277, 347] on input "text" at bounding box center [293, 349] width 148 height 27
type input "Hb"
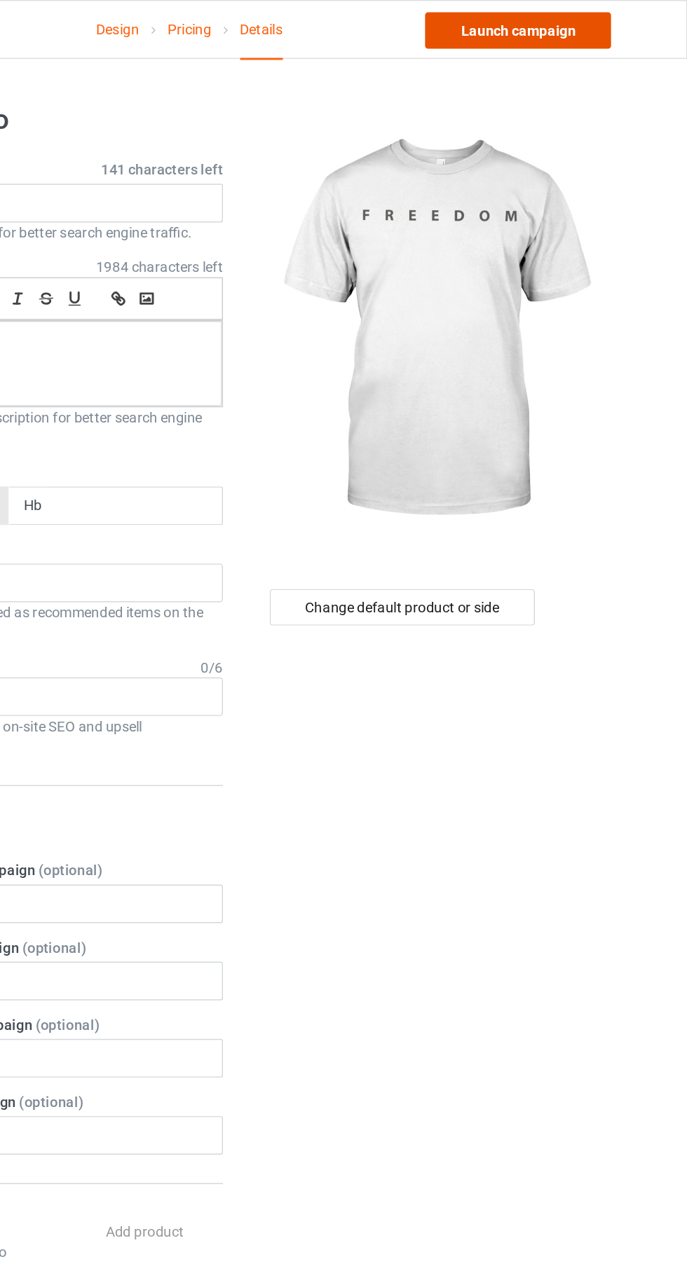
click at [577, 20] on link "Launch campaign" at bounding box center [570, 20] width 128 height 25
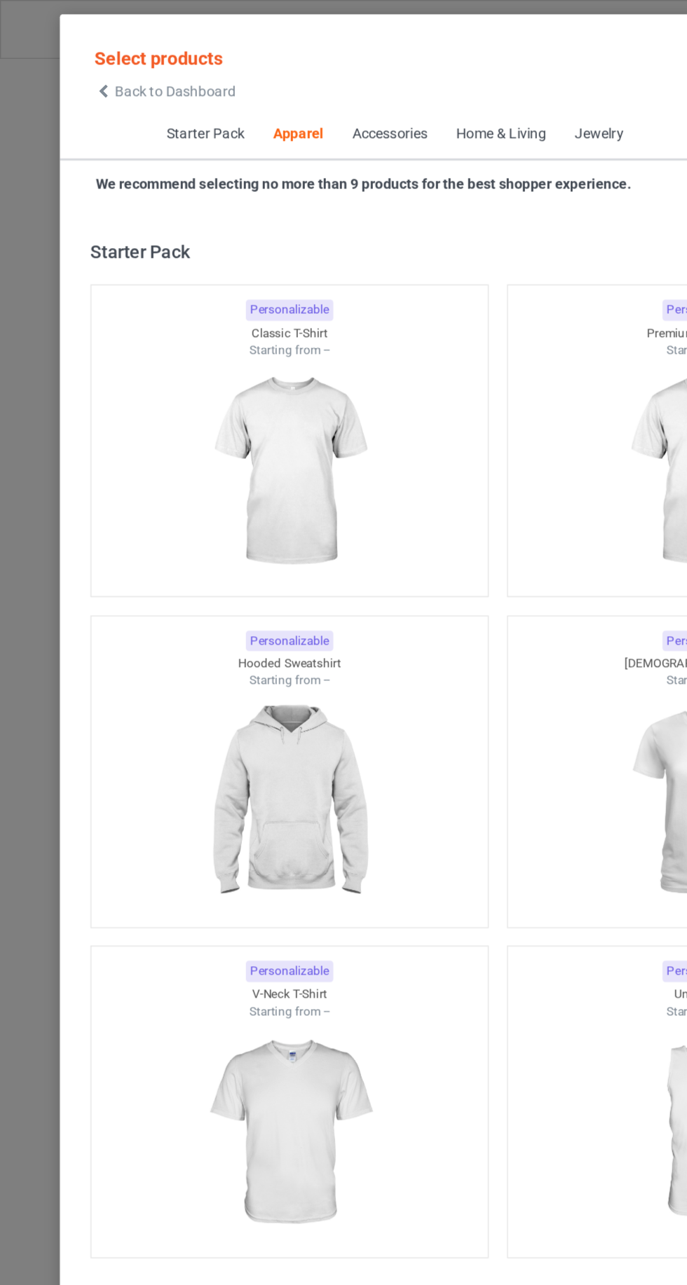
scroll to position [750, 0]
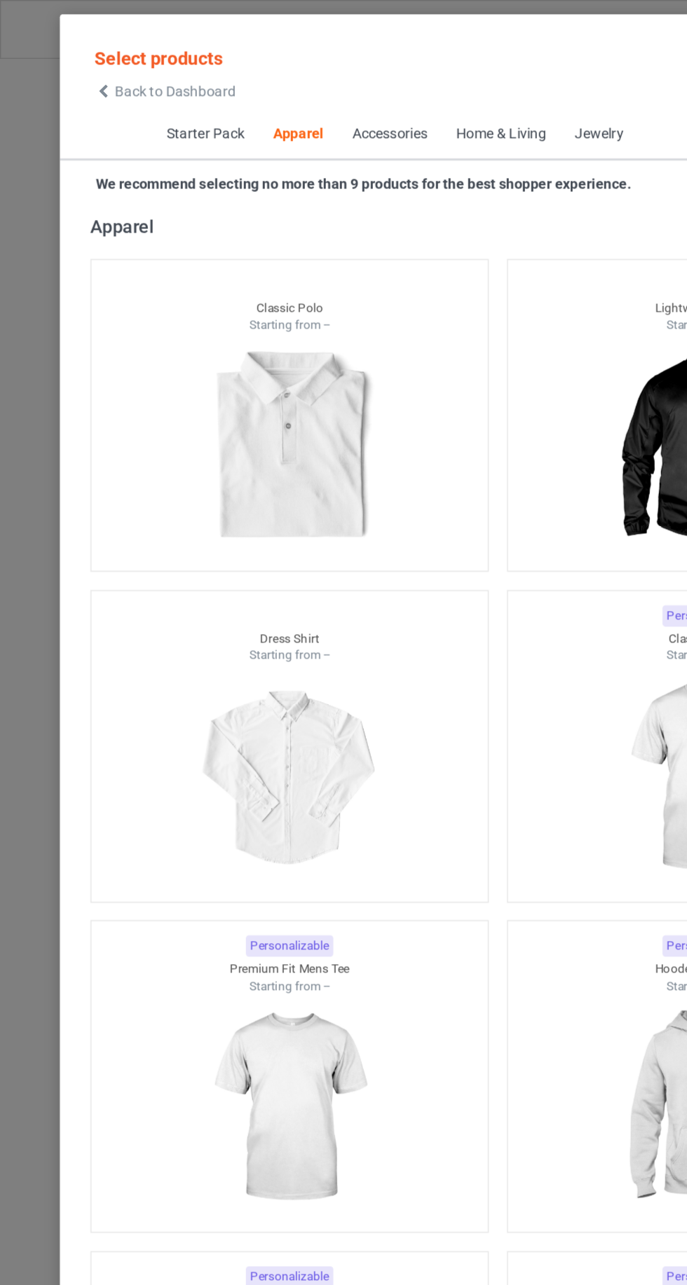
click at [97, 63] on span "Back to Dashboard" at bounding box center [120, 62] width 83 height 11
